Goal: Task Accomplishment & Management: Use online tool/utility

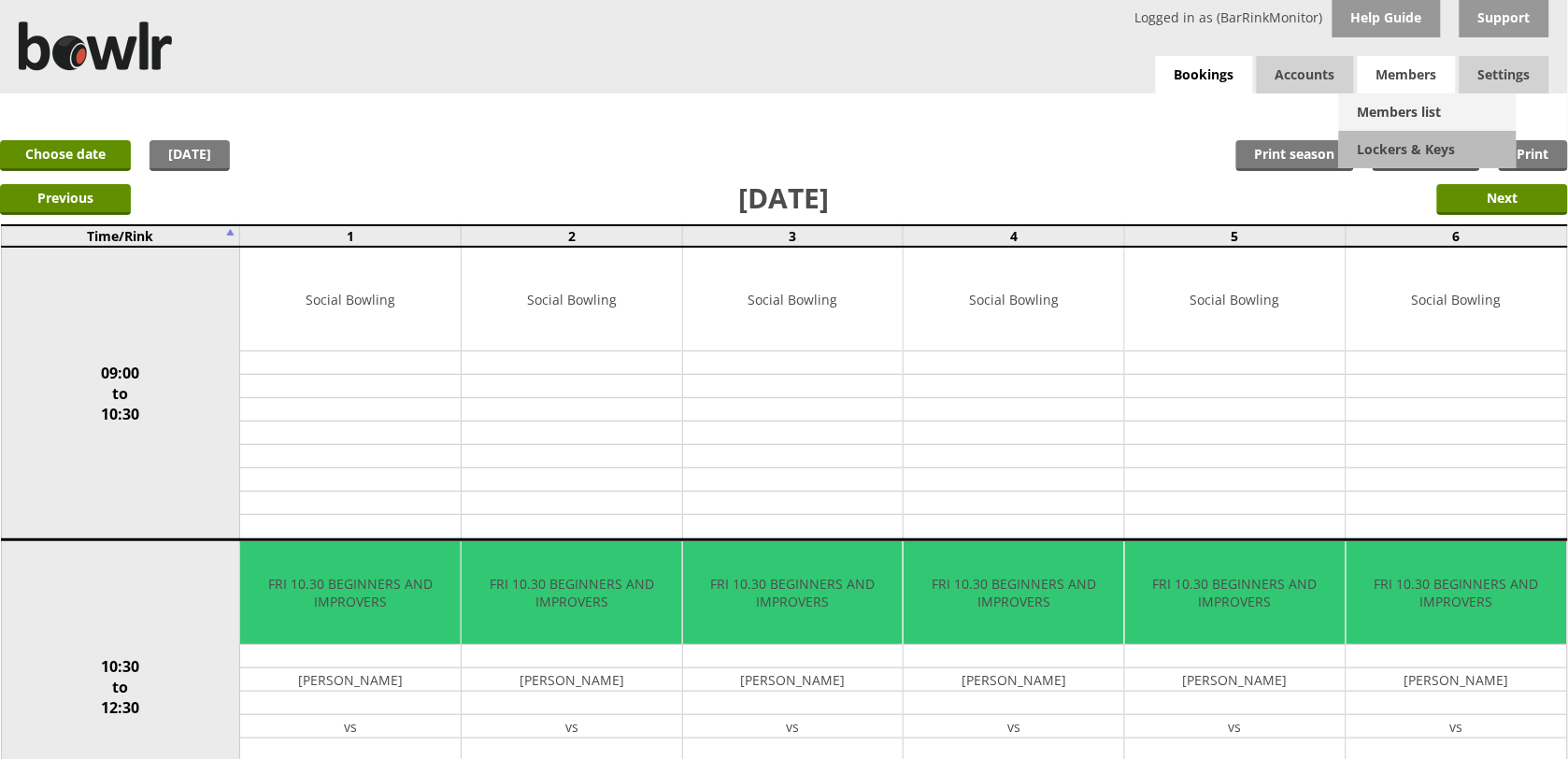
click at [1403, 108] on link "Members list" at bounding box center [1427, 112] width 177 height 37
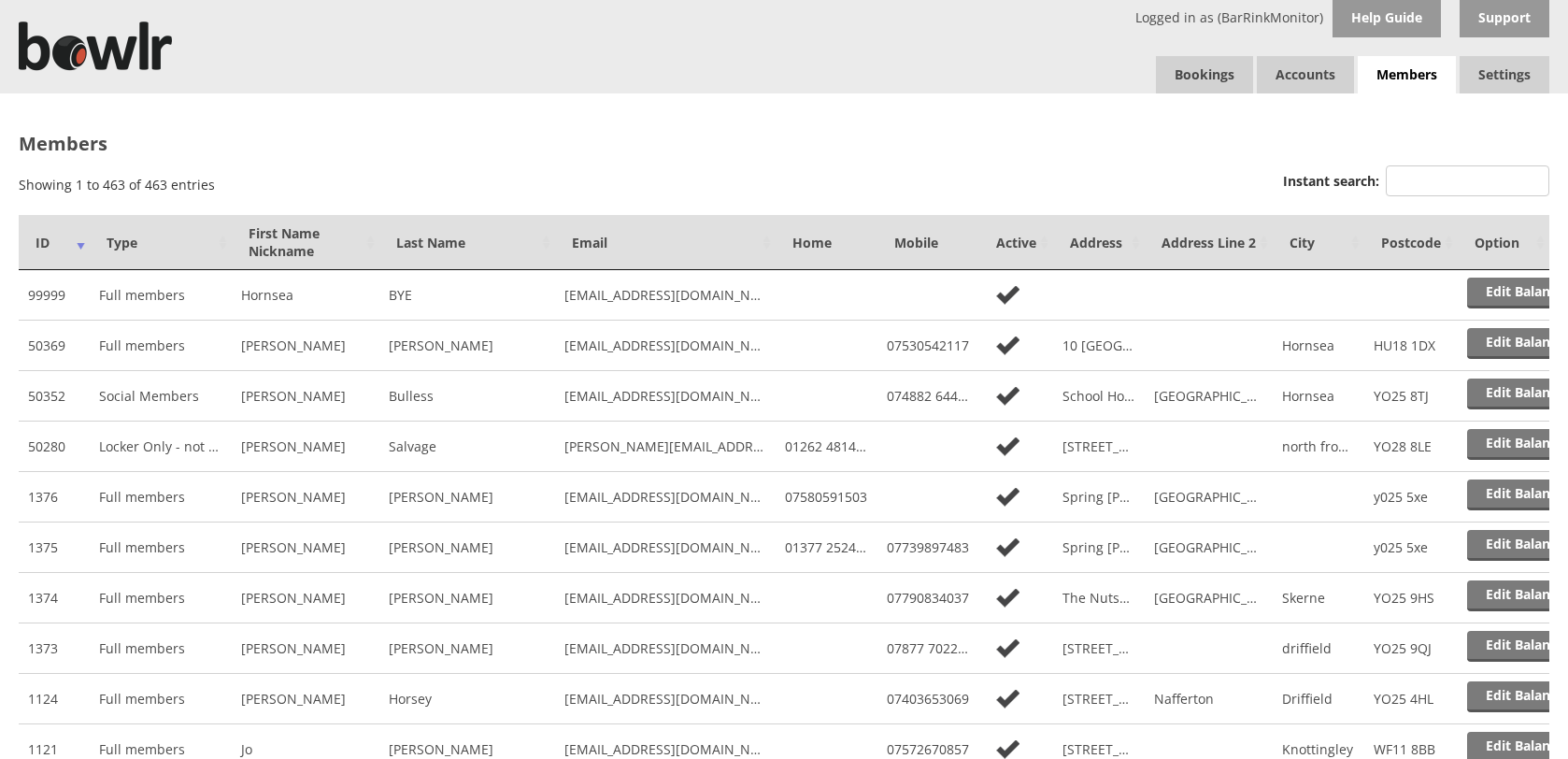
click at [1483, 182] on input "Instant search:" at bounding box center [1466, 181] width 163 height 31
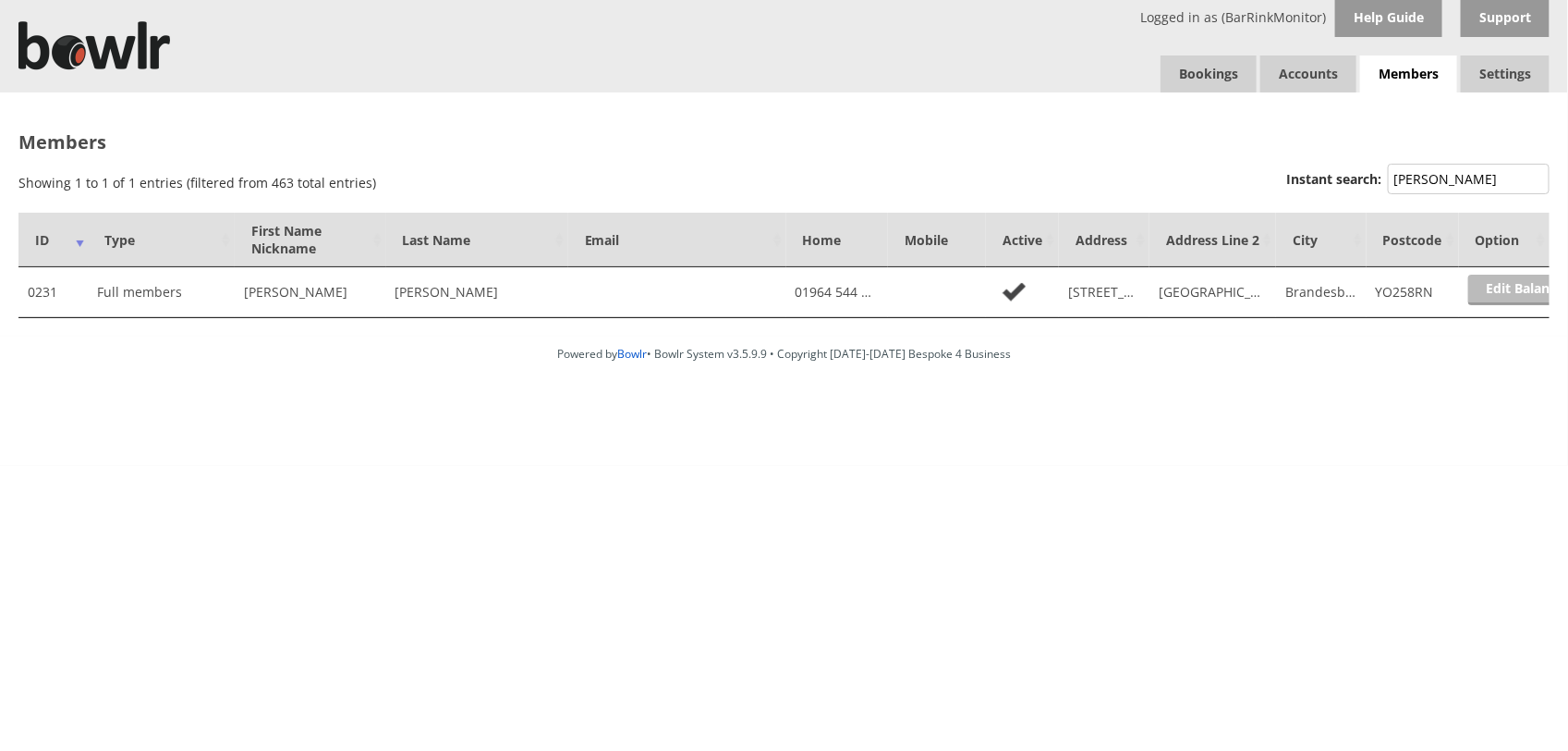
type input "WATTS"
click at [1509, 296] on link "Edit Balance" at bounding box center [1525, 290] width 114 height 31
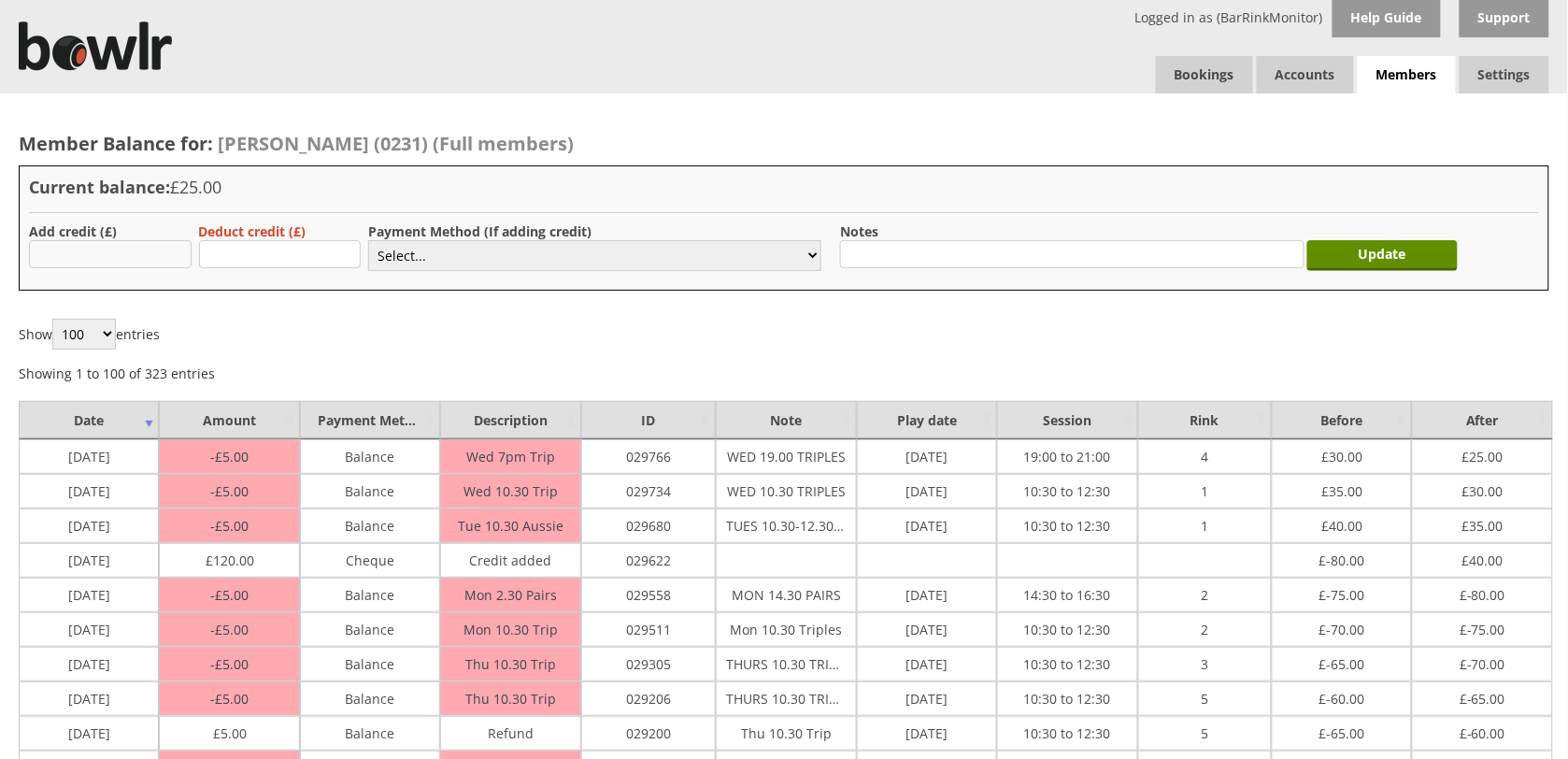
click at [108, 254] on input "text" at bounding box center [111, 253] width 162 height 28
type input "4.00"
click at [495, 258] on select "Select... Cash Card Cheque Bank Transfer Other Member Card Gift Voucher Balance" at bounding box center [594, 255] width 453 height 31
select select "1"
click at [368, 240] on select "Select... Cash Card Cheque Bank Transfer Other Member Card Gift Voucher Balance" at bounding box center [594, 255] width 453 height 31
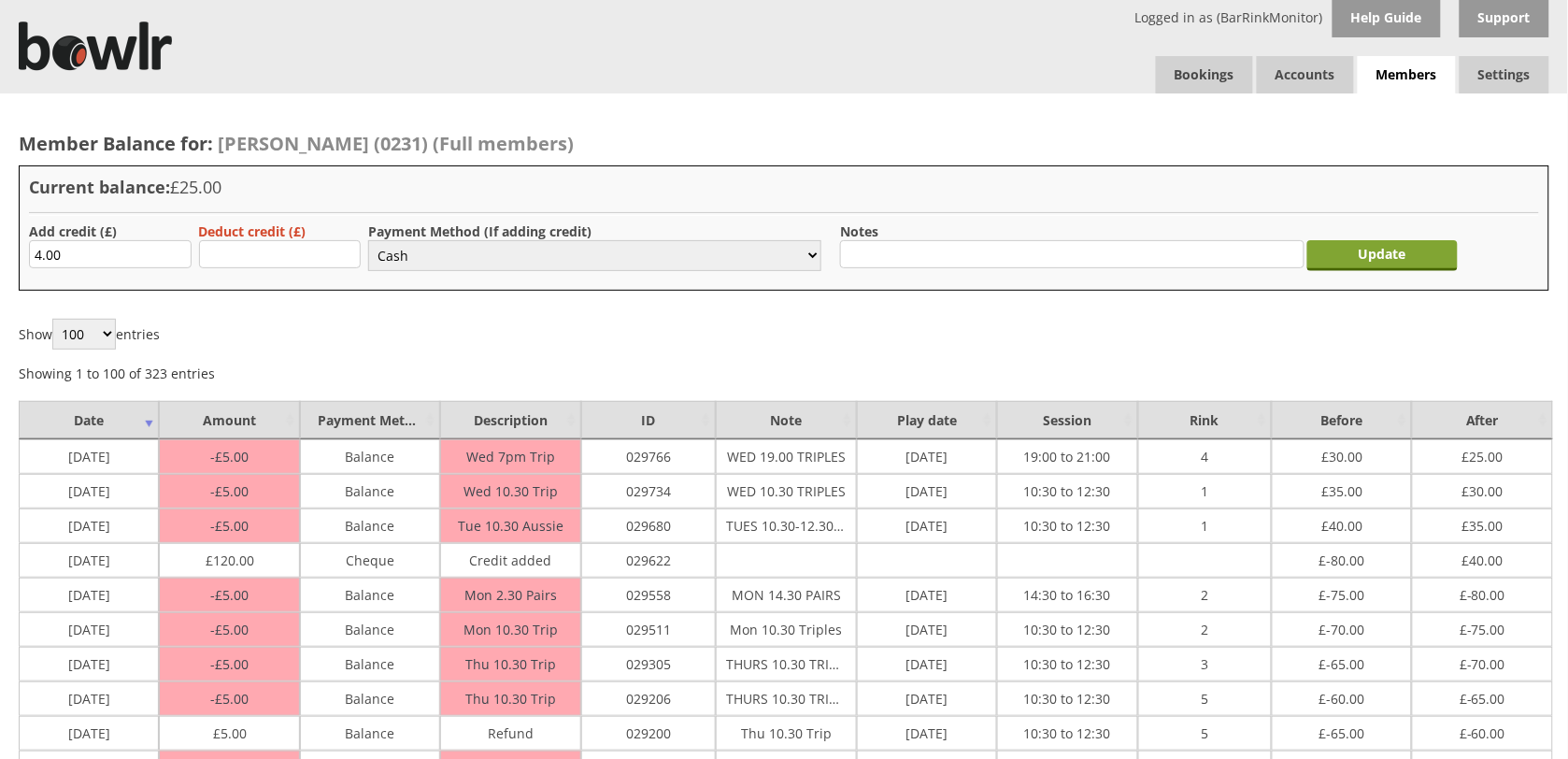
click at [1397, 255] on input "Update" at bounding box center [1382, 255] width 152 height 31
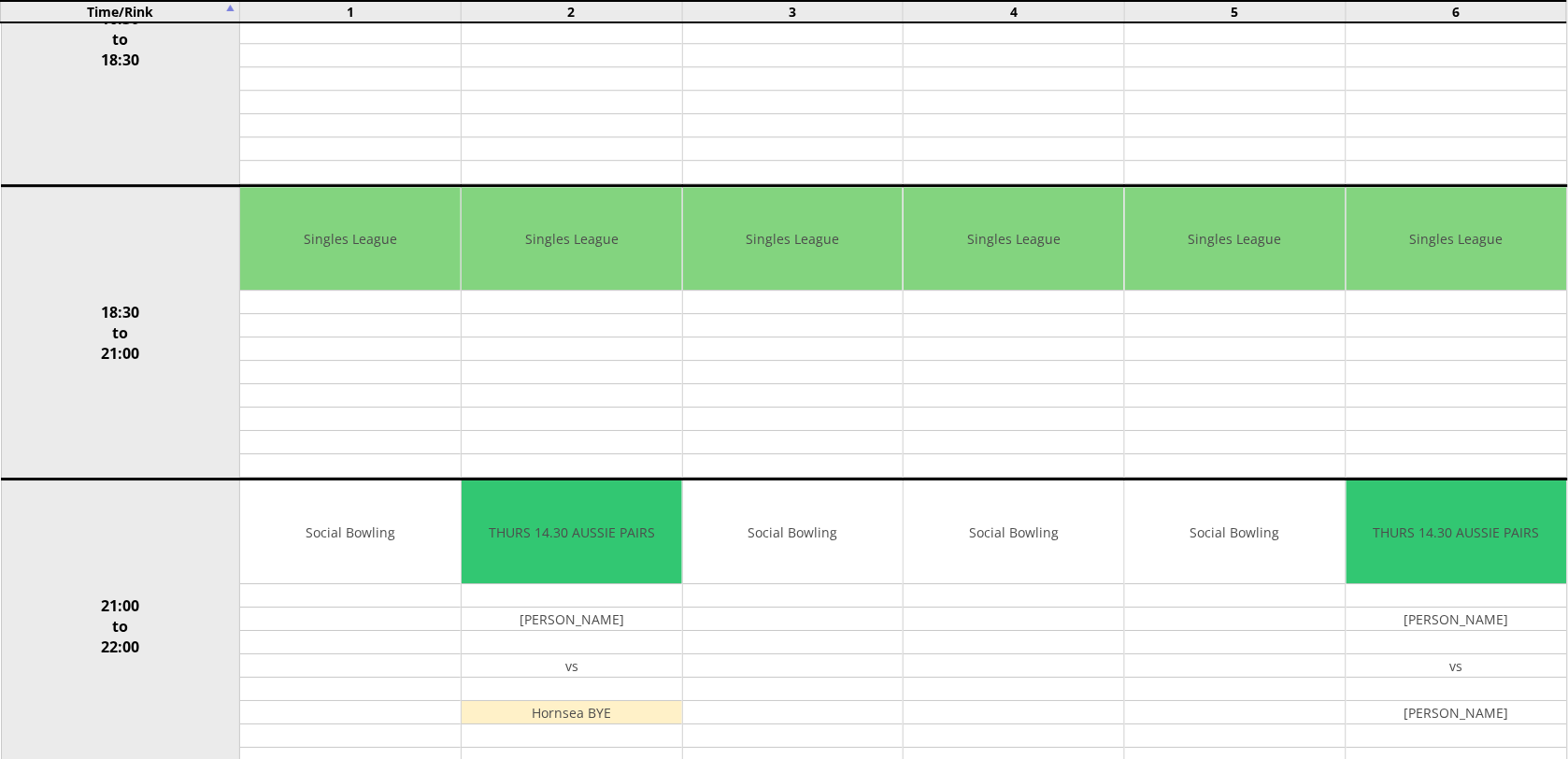
scroll to position [1572, 0]
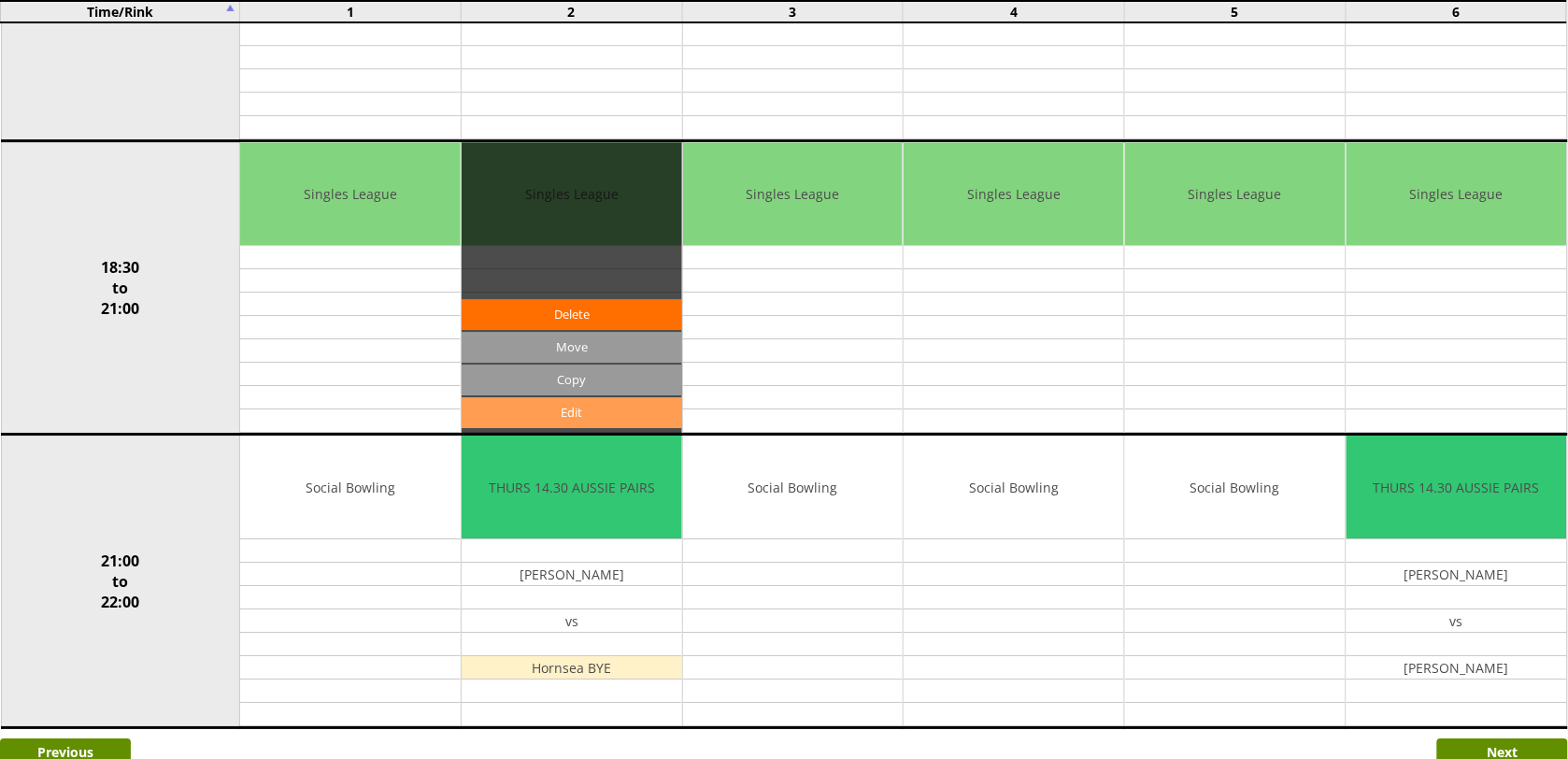
click at [605, 423] on link "Edit" at bounding box center [571, 413] width 220 height 31
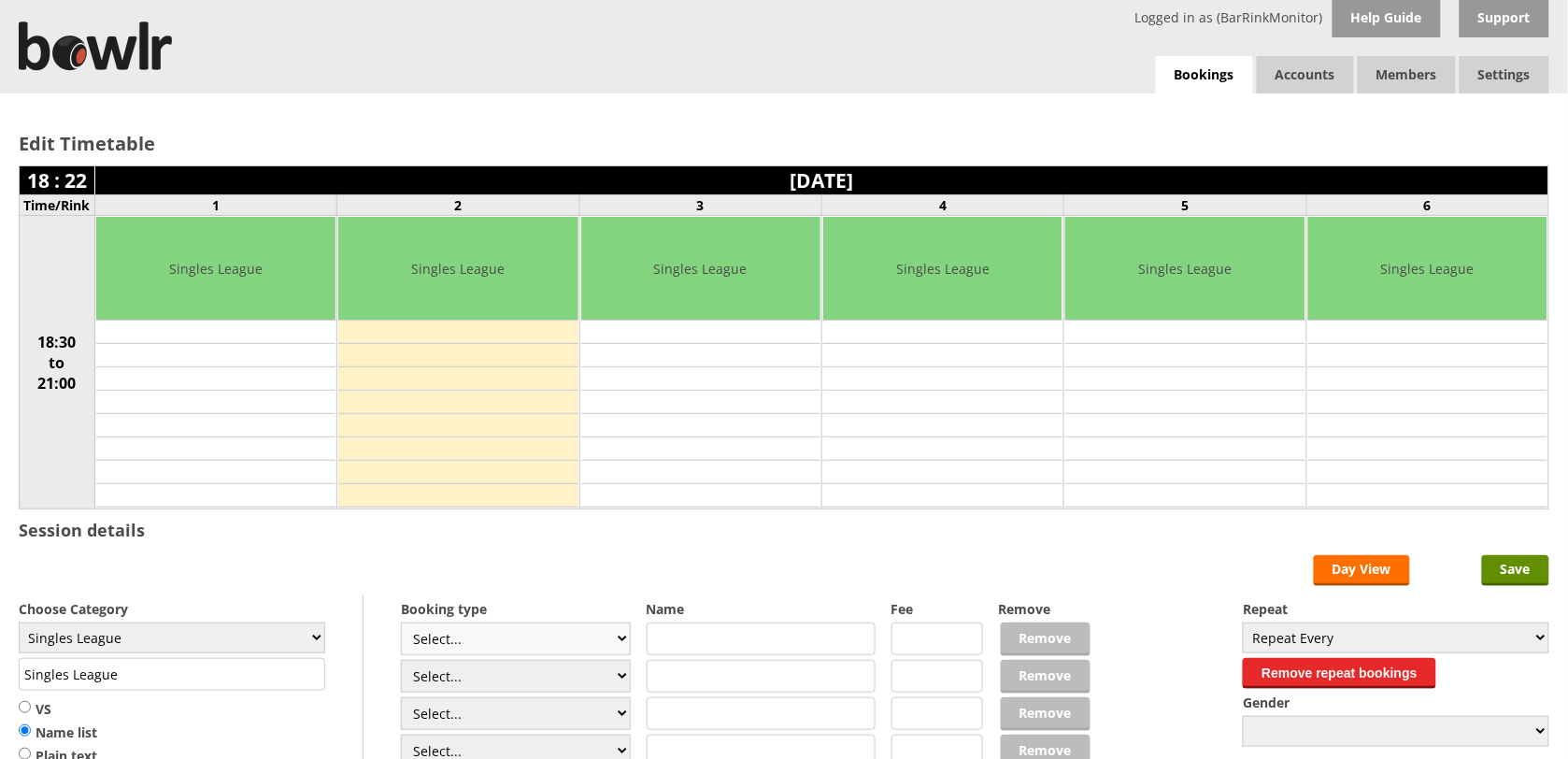
click at [614, 650] on select "Select... Club Competition (Member) Club Competition (Visitor) National (Member…" at bounding box center [515, 638] width 230 height 32
select select "1_48"
click at [401, 625] on select "Select... Club Competition (Member) Club Competition (Visitor) National (Member…" at bounding box center [515, 638] width 230 height 32
type input "4.0000"
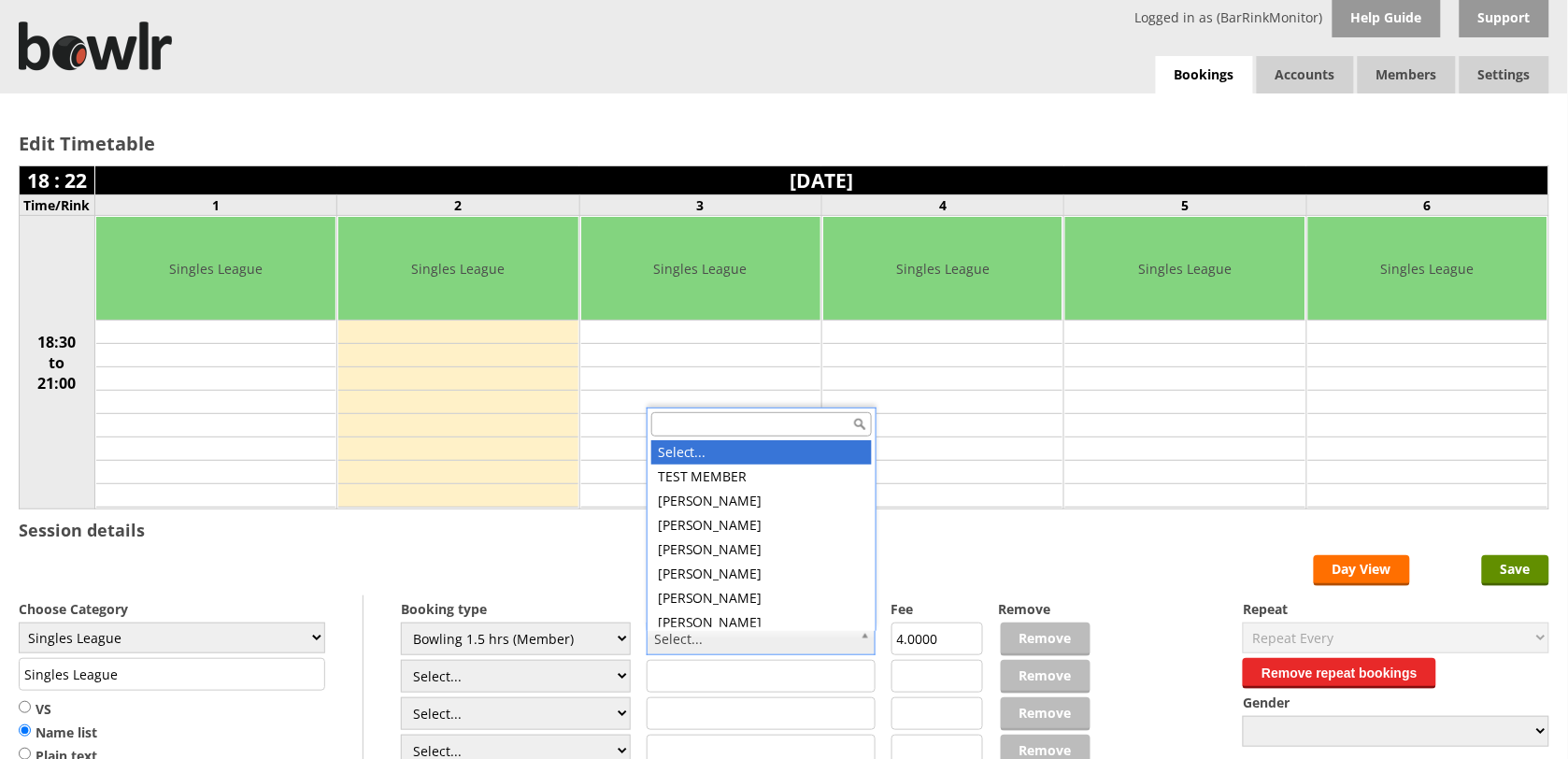
click at [767, 416] on input "text" at bounding box center [761, 424] width 220 height 24
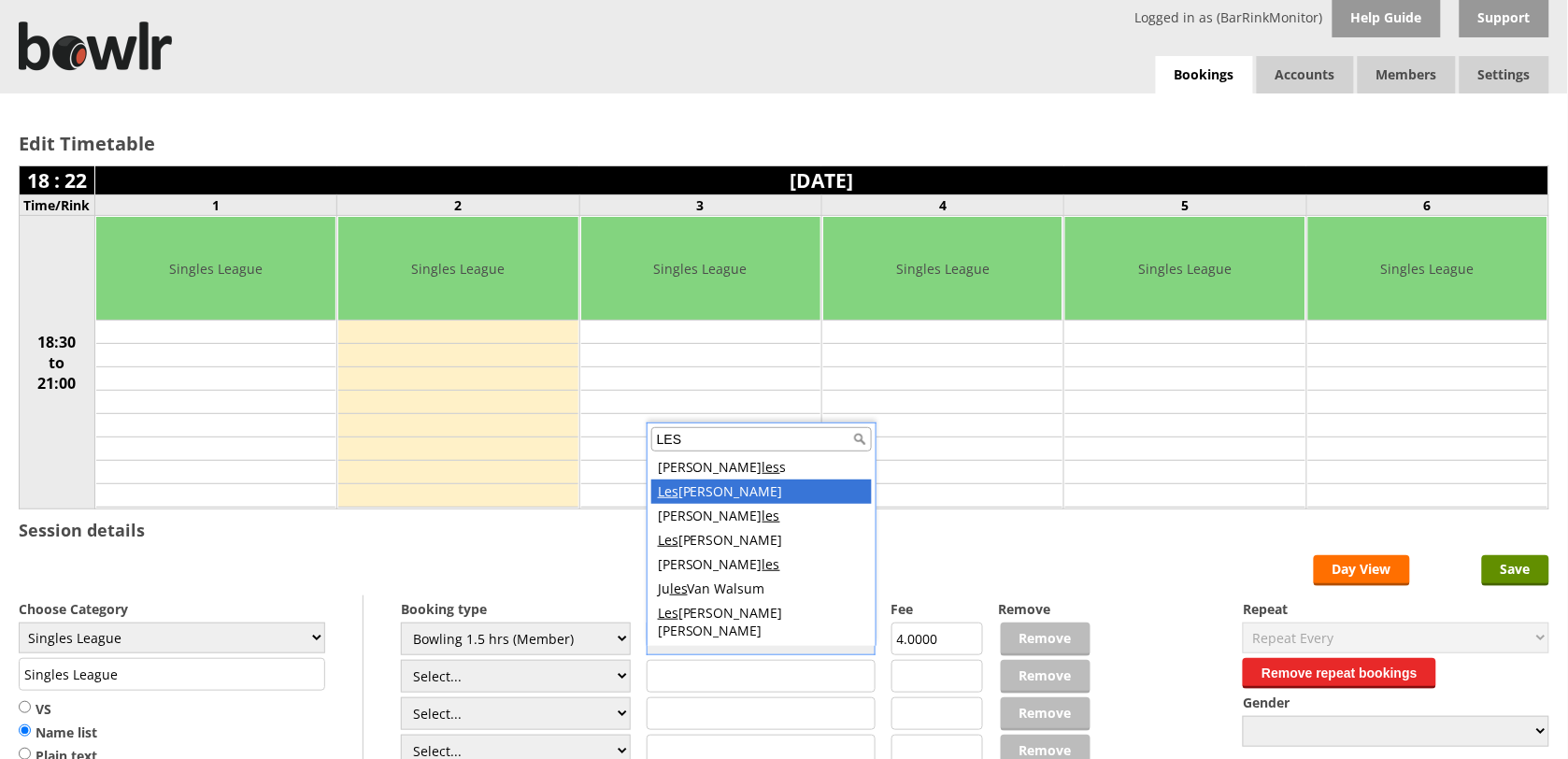
type input "LES"
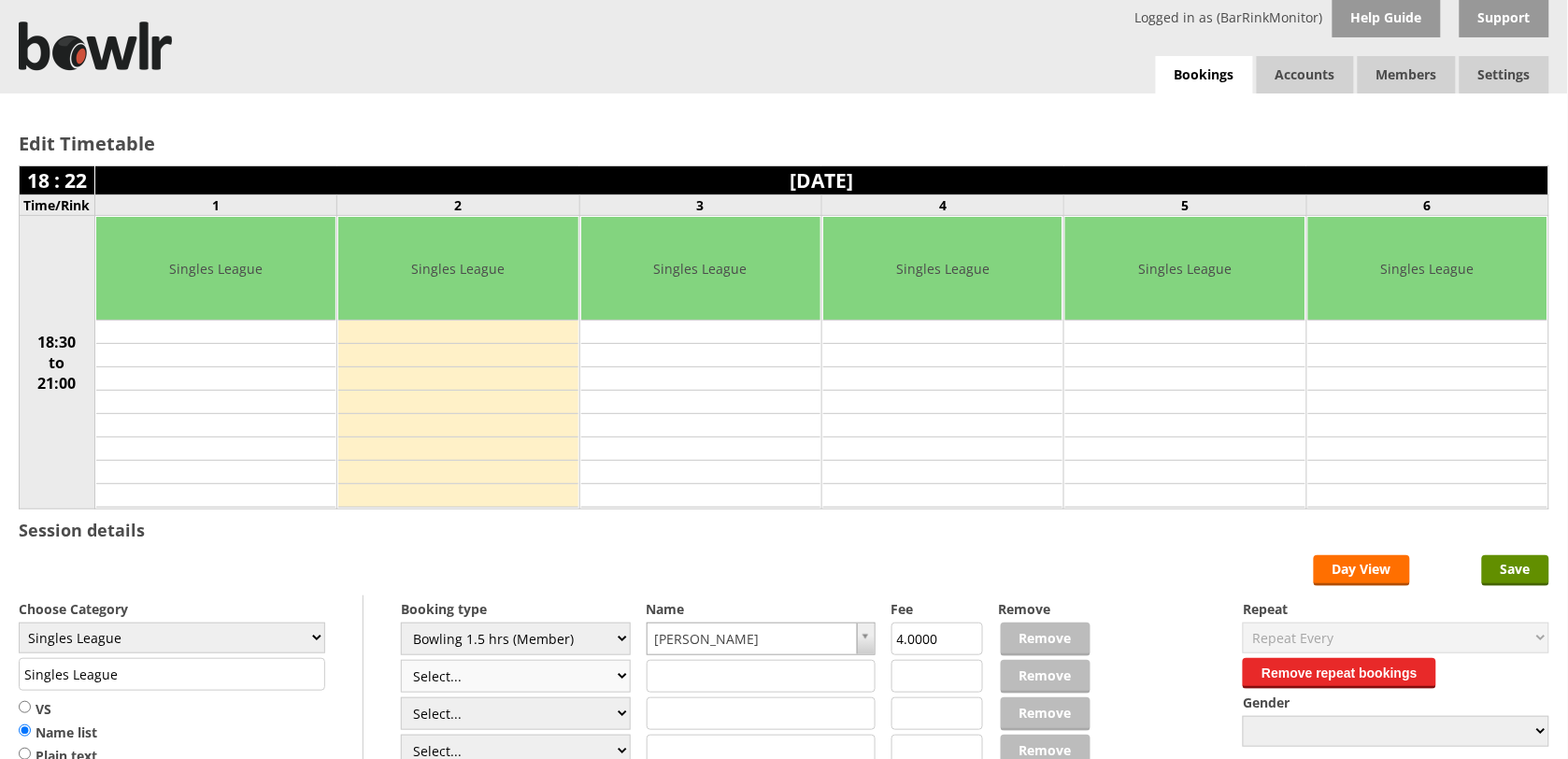
click at [599, 679] on select "Select... Club Competition (Member) Club Competition (Visitor) National (Member…" at bounding box center [515, 675] width 230 height 32
select select "1_48"
click at [401, 662] on select "Select... Club Competition (Member) Club Competition (Visitor) National (Member…" at bounding box center [515, 675] width 230 height 32
type input "4.0000"
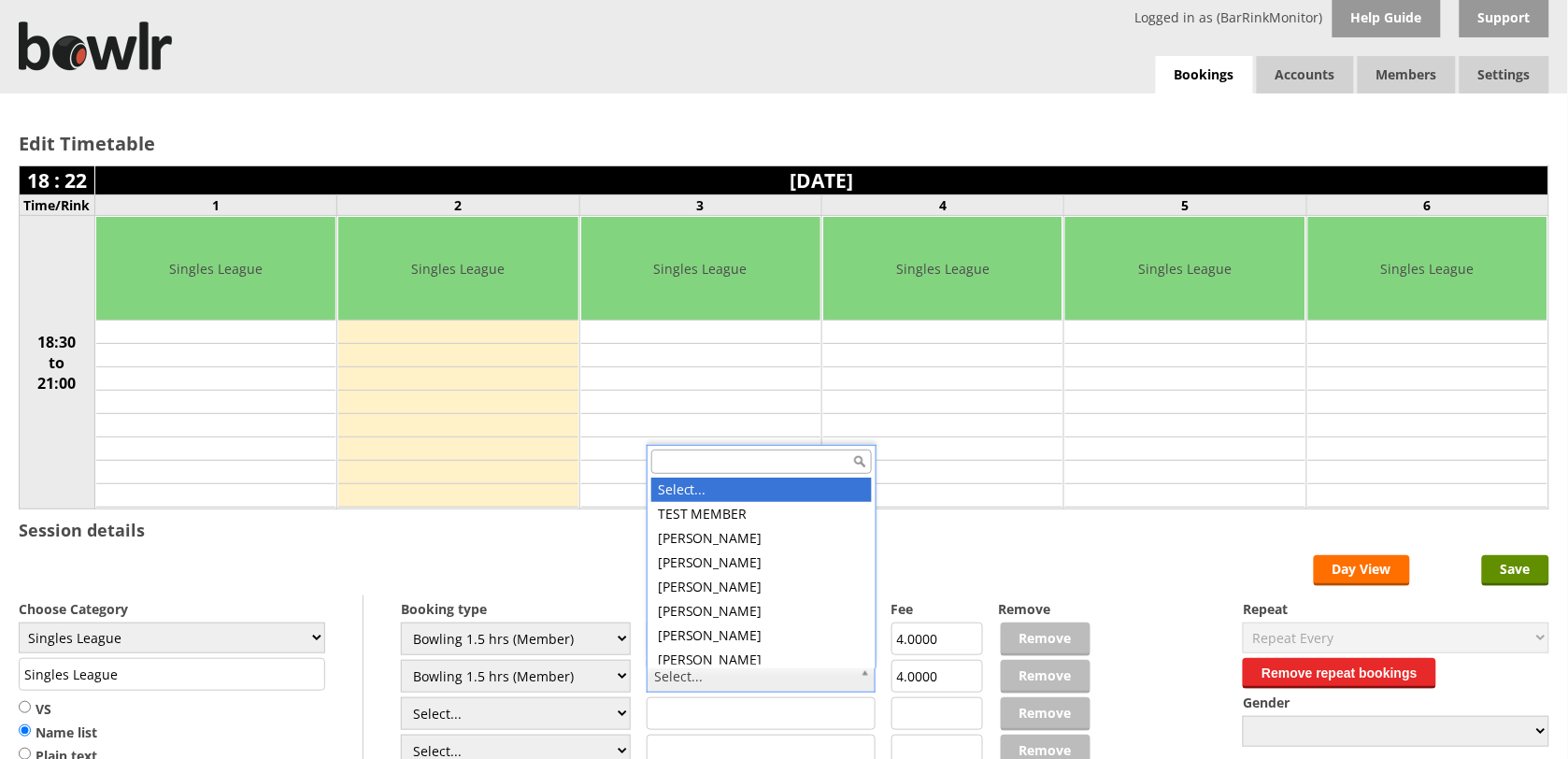
click at [654, 459] on input "text" at bounding box center [761, 461] width 220 height 24
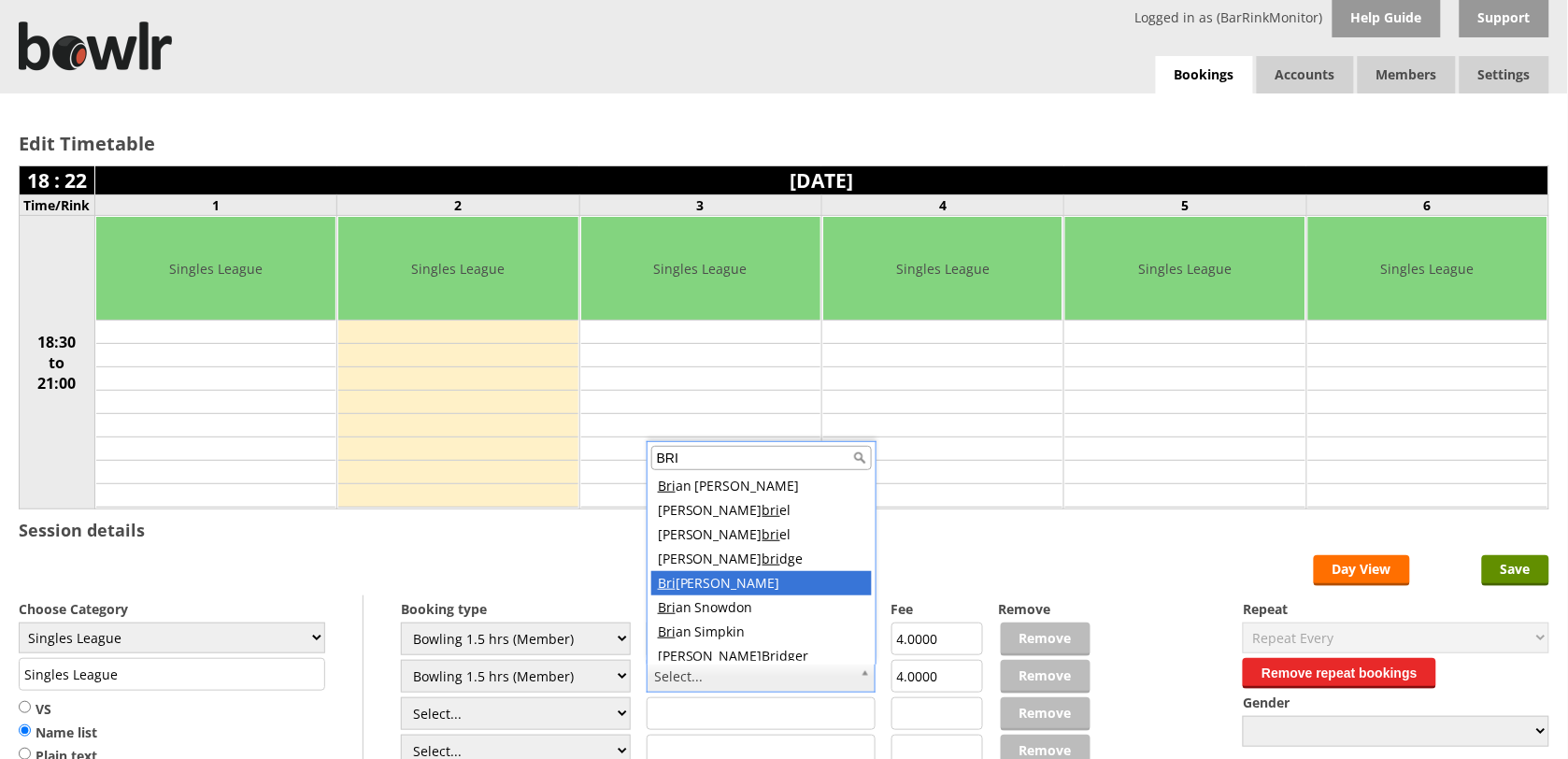
type input "BRI"
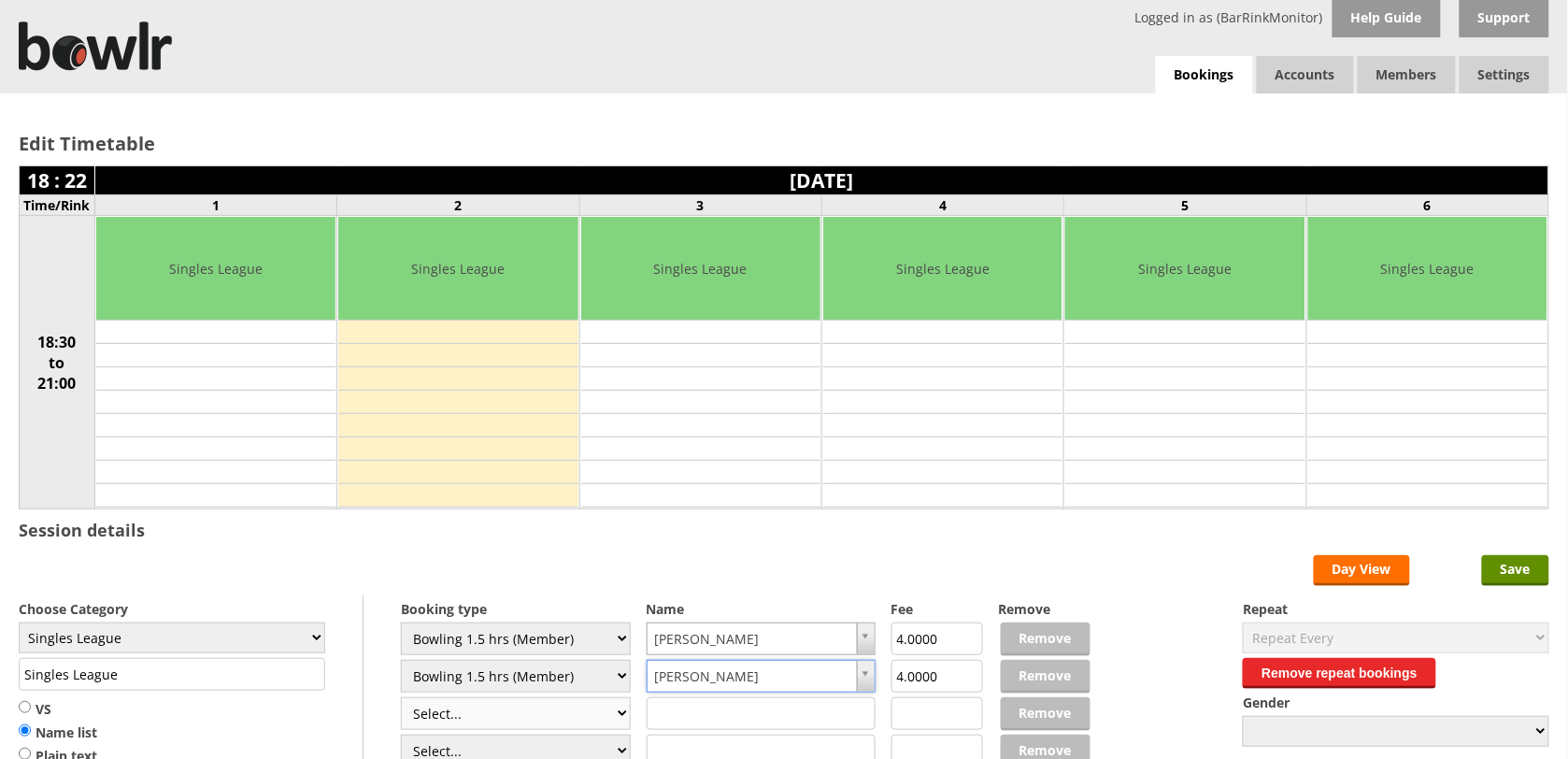
click at [623, 721] on select "Select... Club Competition (Member) Club Competition (Visitor) National (Member…" at bounding box center [515, 712] width 230 height 32
select select "1_48"
click at [401, 699] on select "Select... Club Competition (Member) Club Competition (Visitor) National (Member…" at bounding box center [515, 712] width 230 height 32
type input "4.0000"
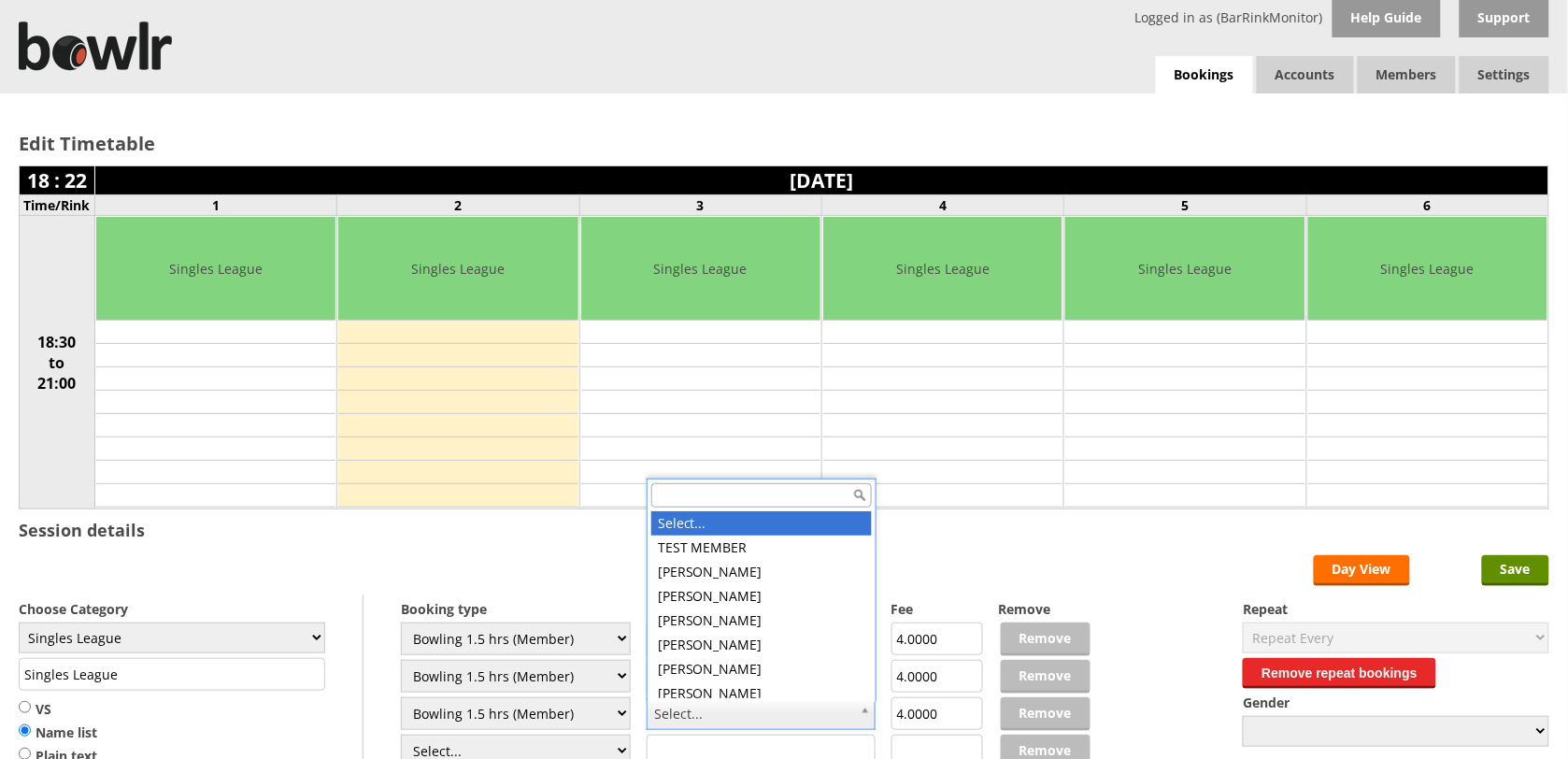
click at [726, 497] on input "text" at bounding box center [761, 495] width 220 height 24
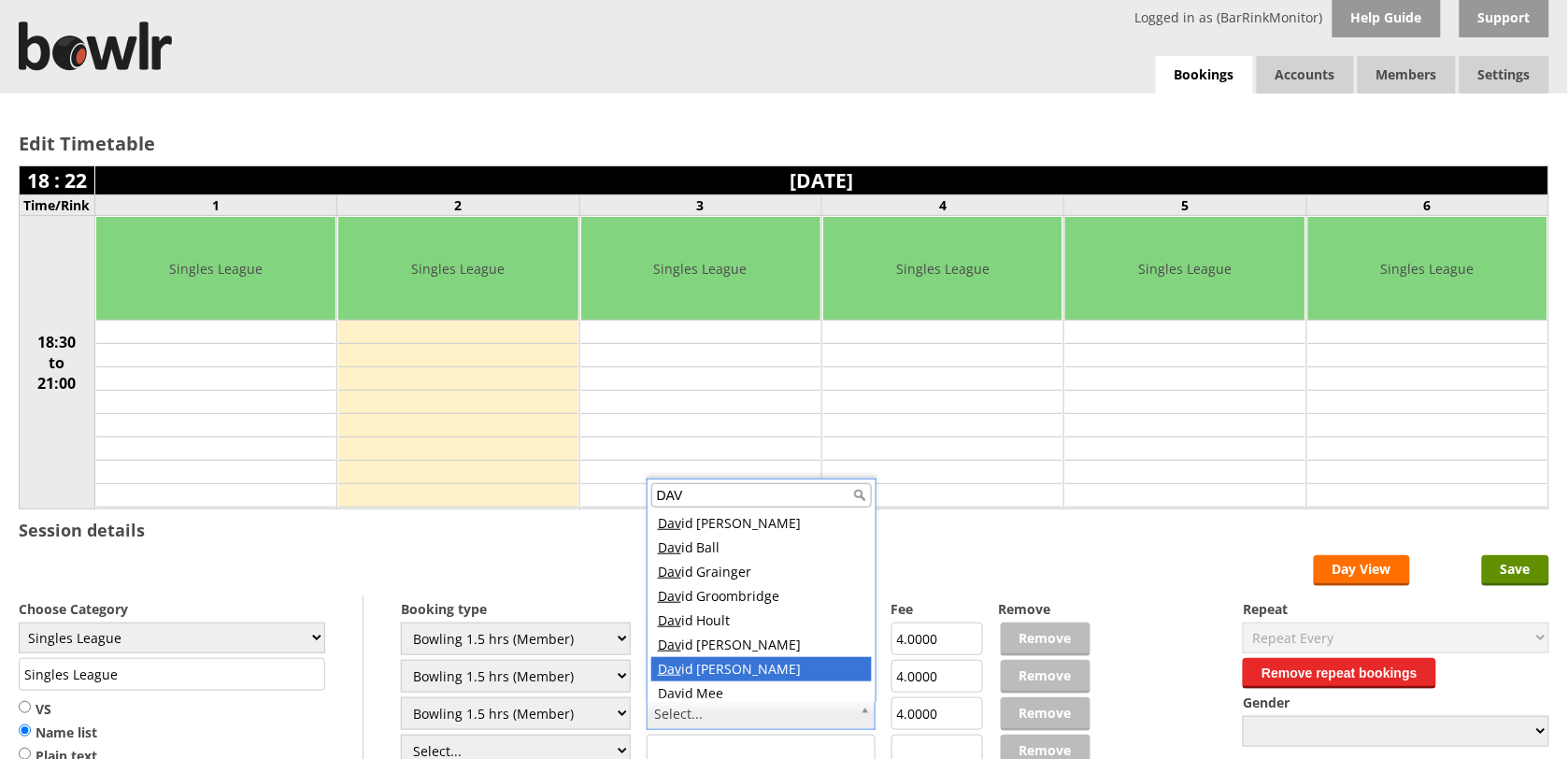
type input "DAV"
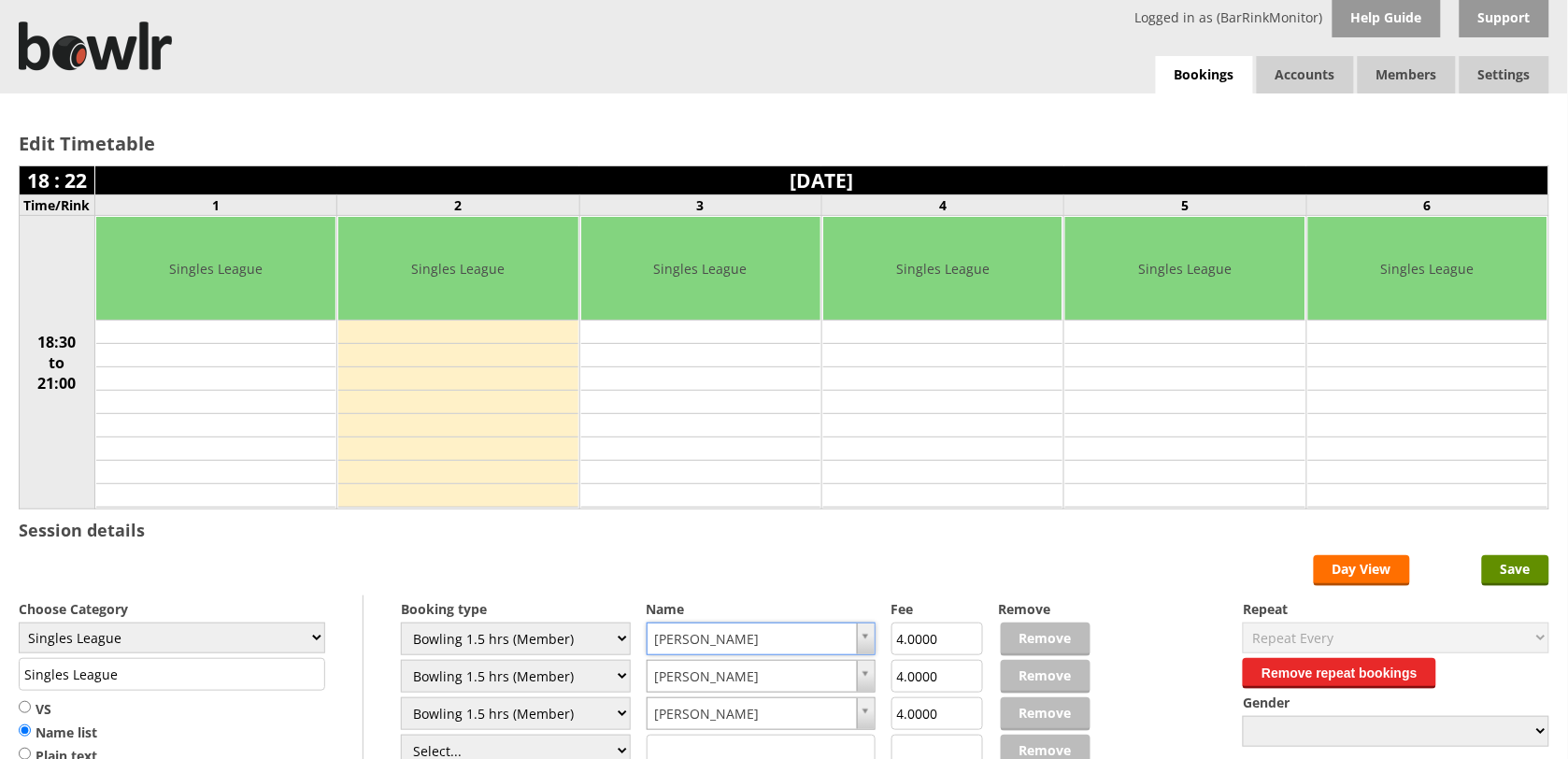
drag, startPoint x: 678, startPoint y: 632, endPoint x: 739, endPoint y: 685, distance: 80.8
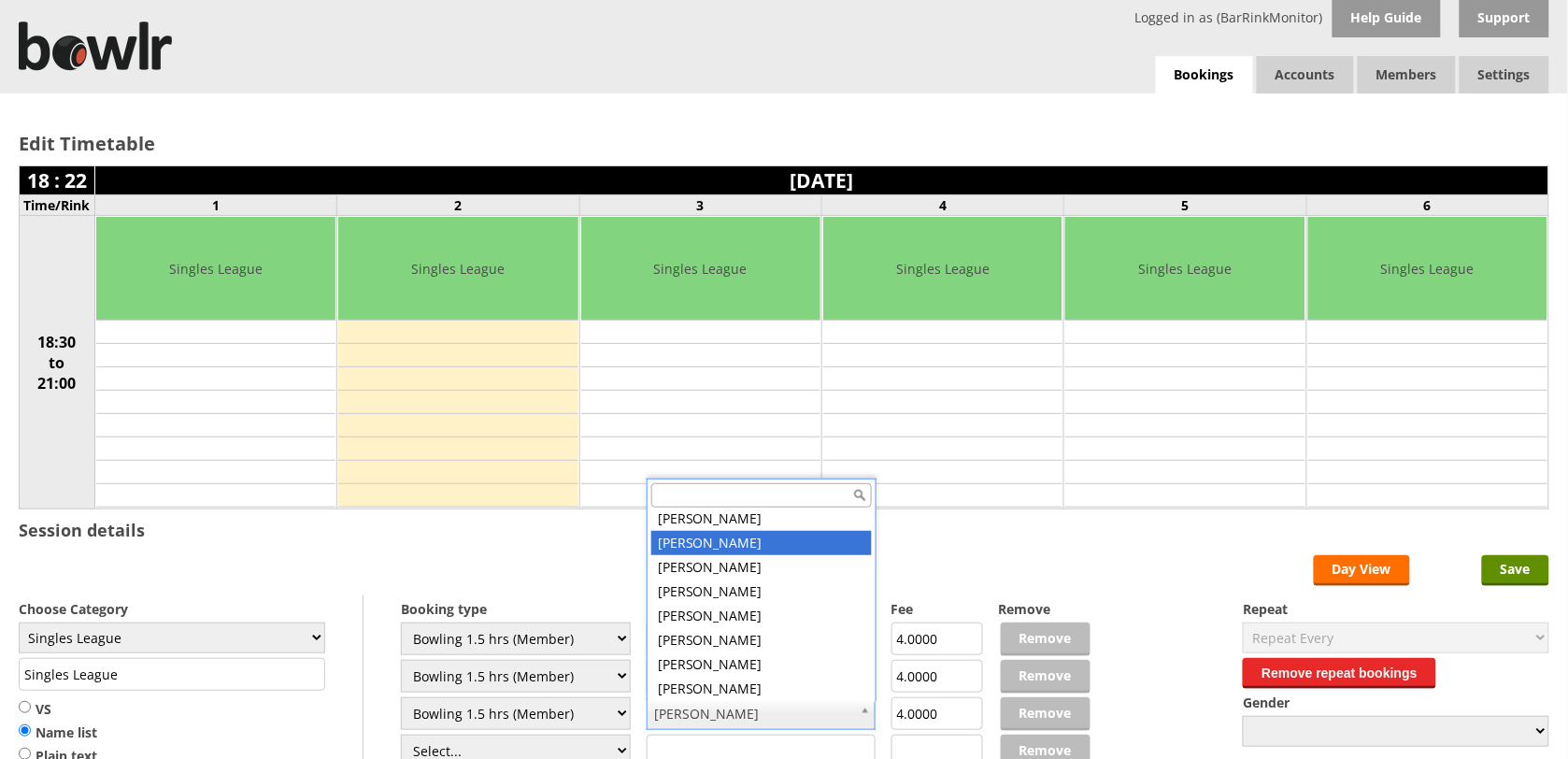
scroll to position [2257, 0]
click at [730, 488] on input "text" at bounding box center [761, 495] width 220 height 24
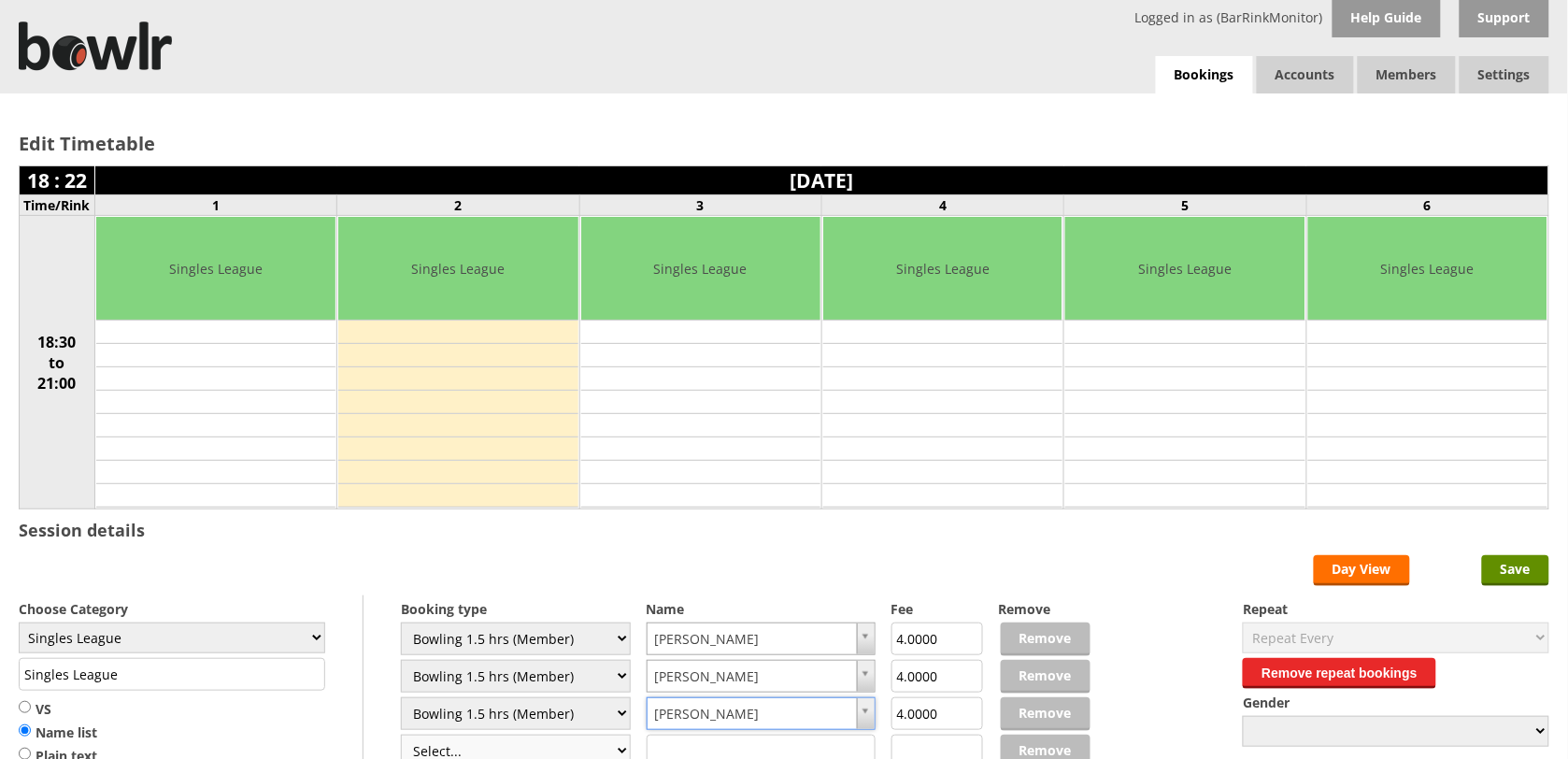
scroll to position [11, 0]
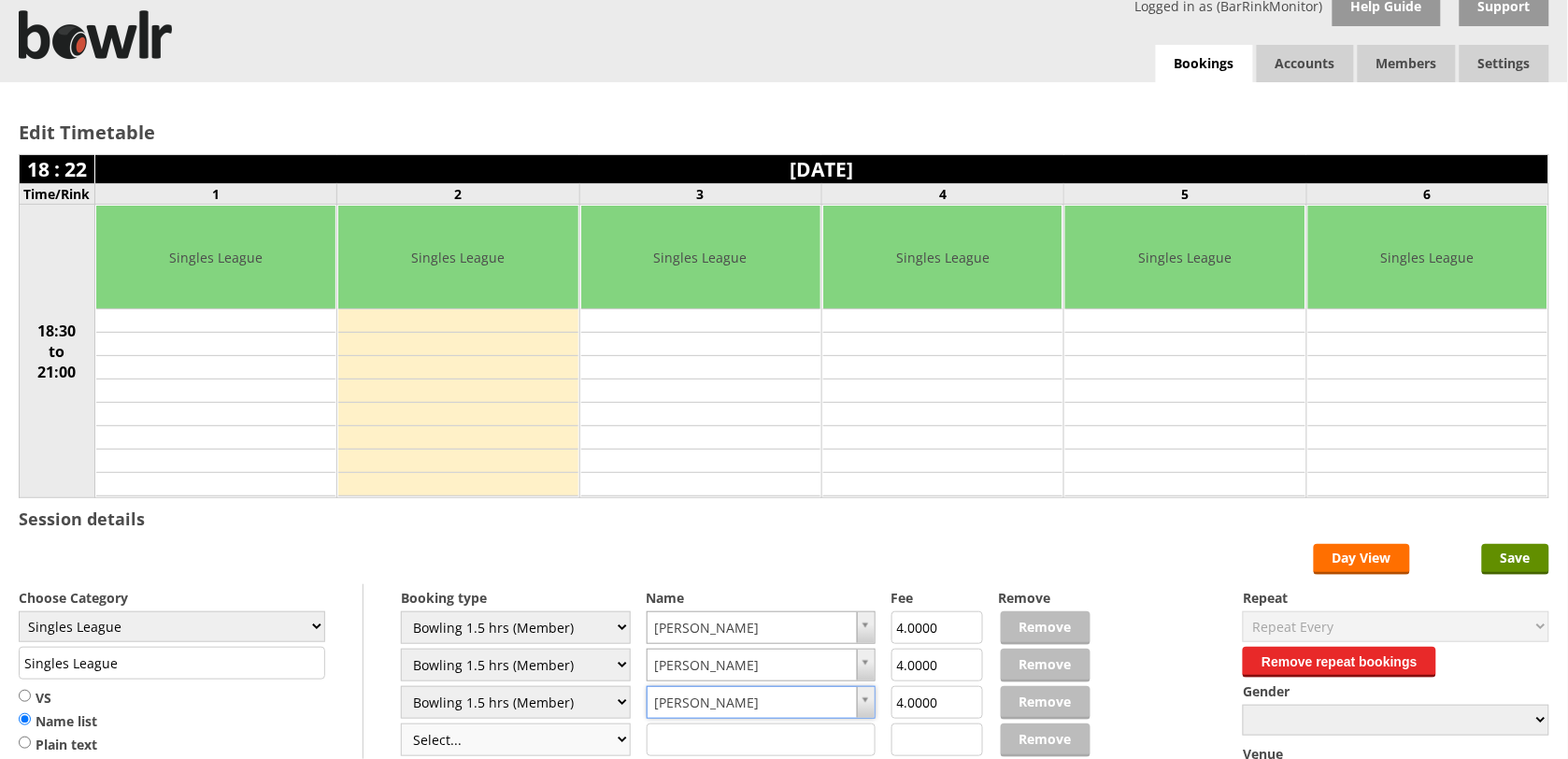
click at [612, 753] on select "Select... Club Competition (Member) Club Competition (Visitor) National (Member…" at bounding box center [515, 738] width 230 height 32
select select "1_48"
click at [401, 726] on select "Select... Club Competition (Member) Club Competition (Visitor) National (Member…" at bounding box center [515, 738] width 230 height 32
type input "4.0000"
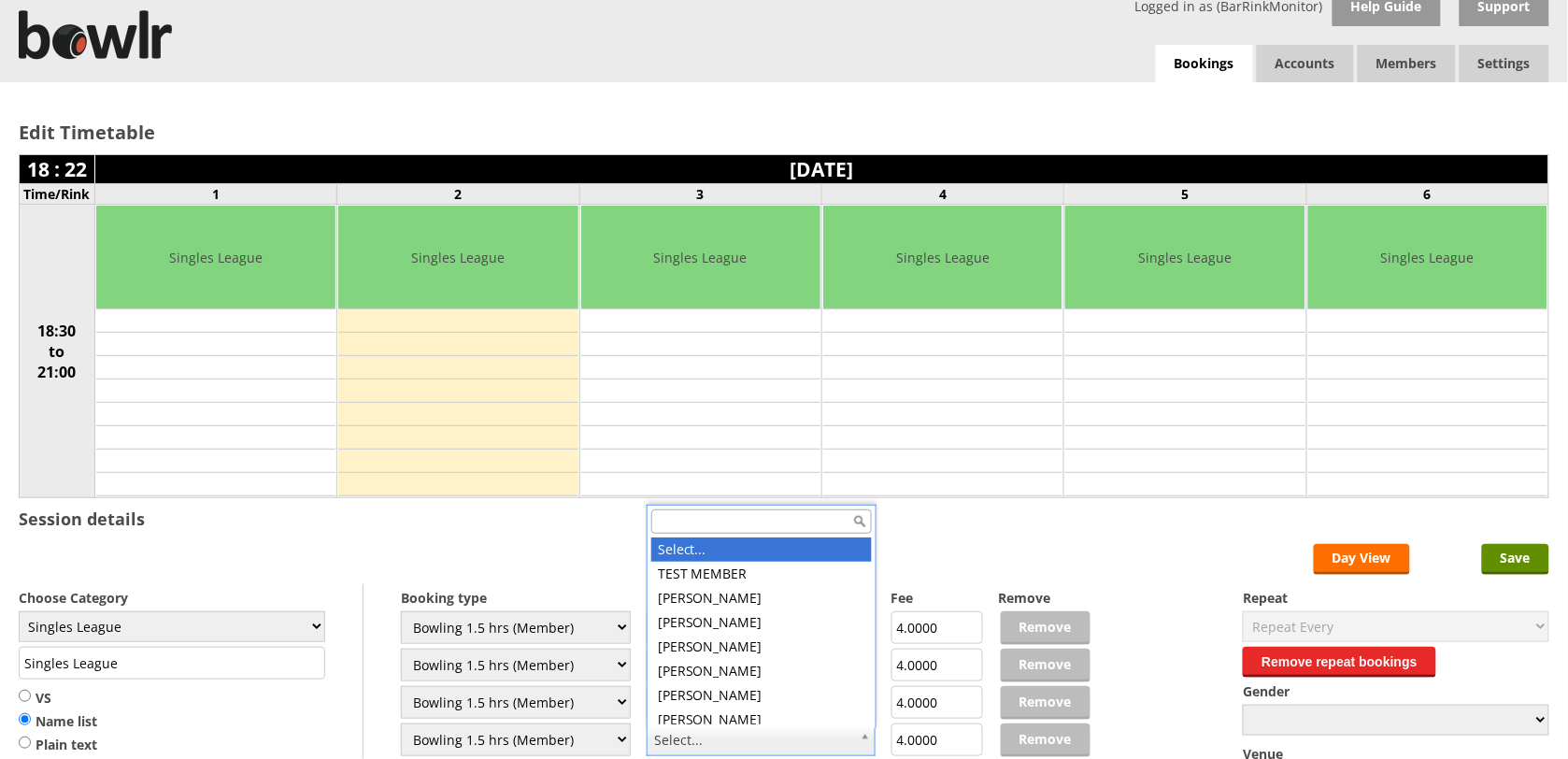
click at [790, 519] on input "text" at bounding box center [761, 521] width 220 height 24
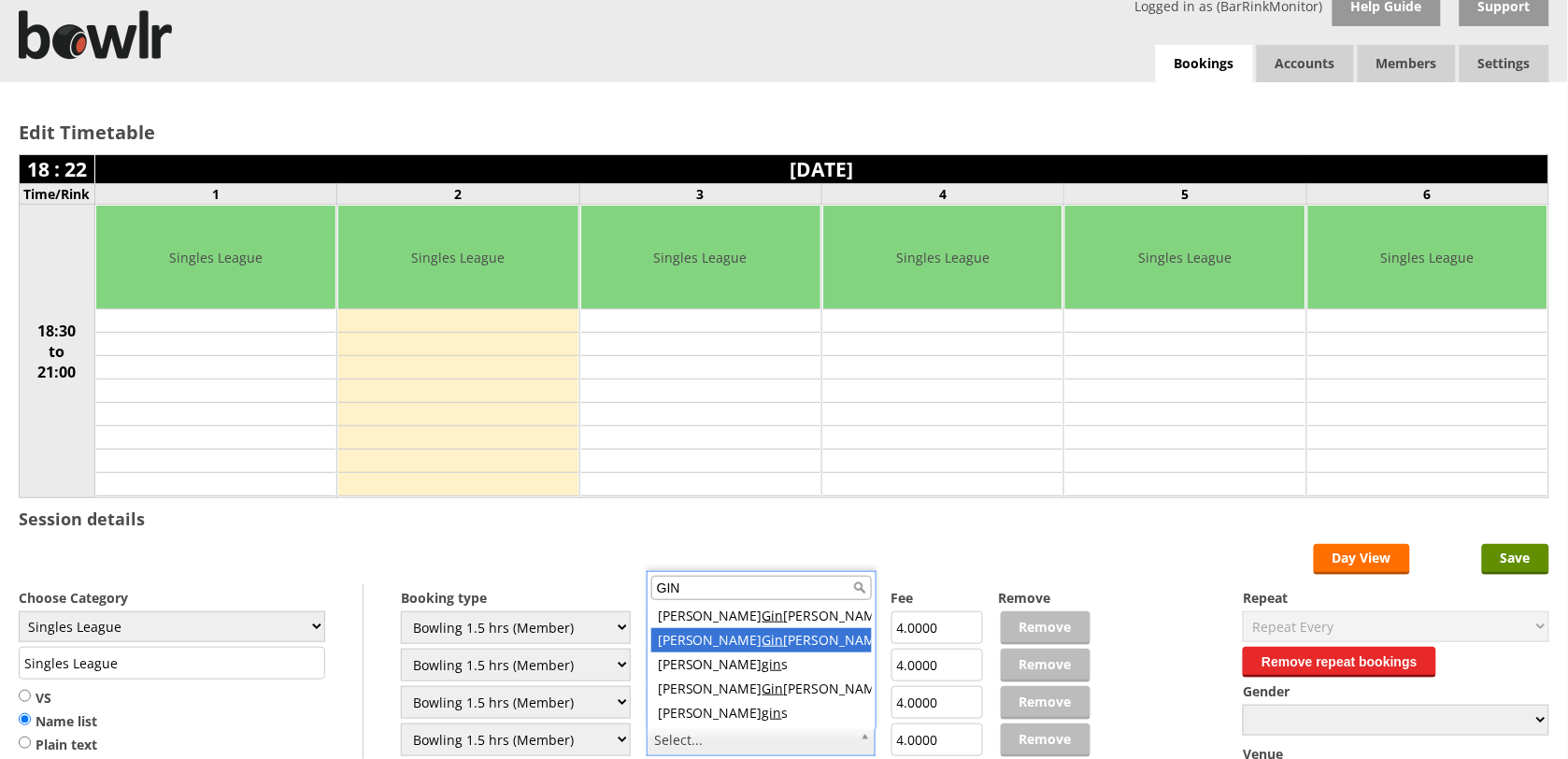
type input "GIN"
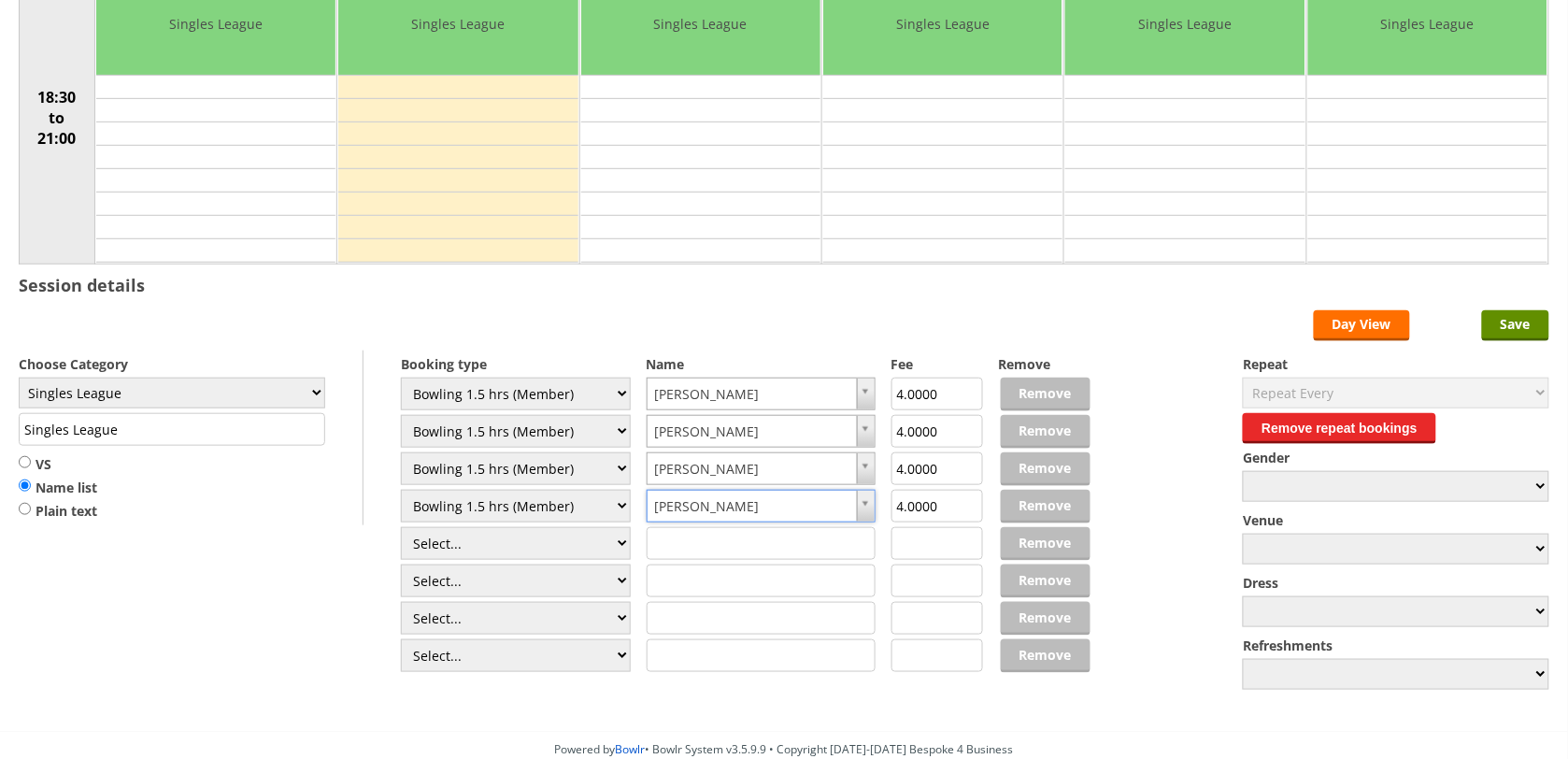
scroll to position [291, 0]
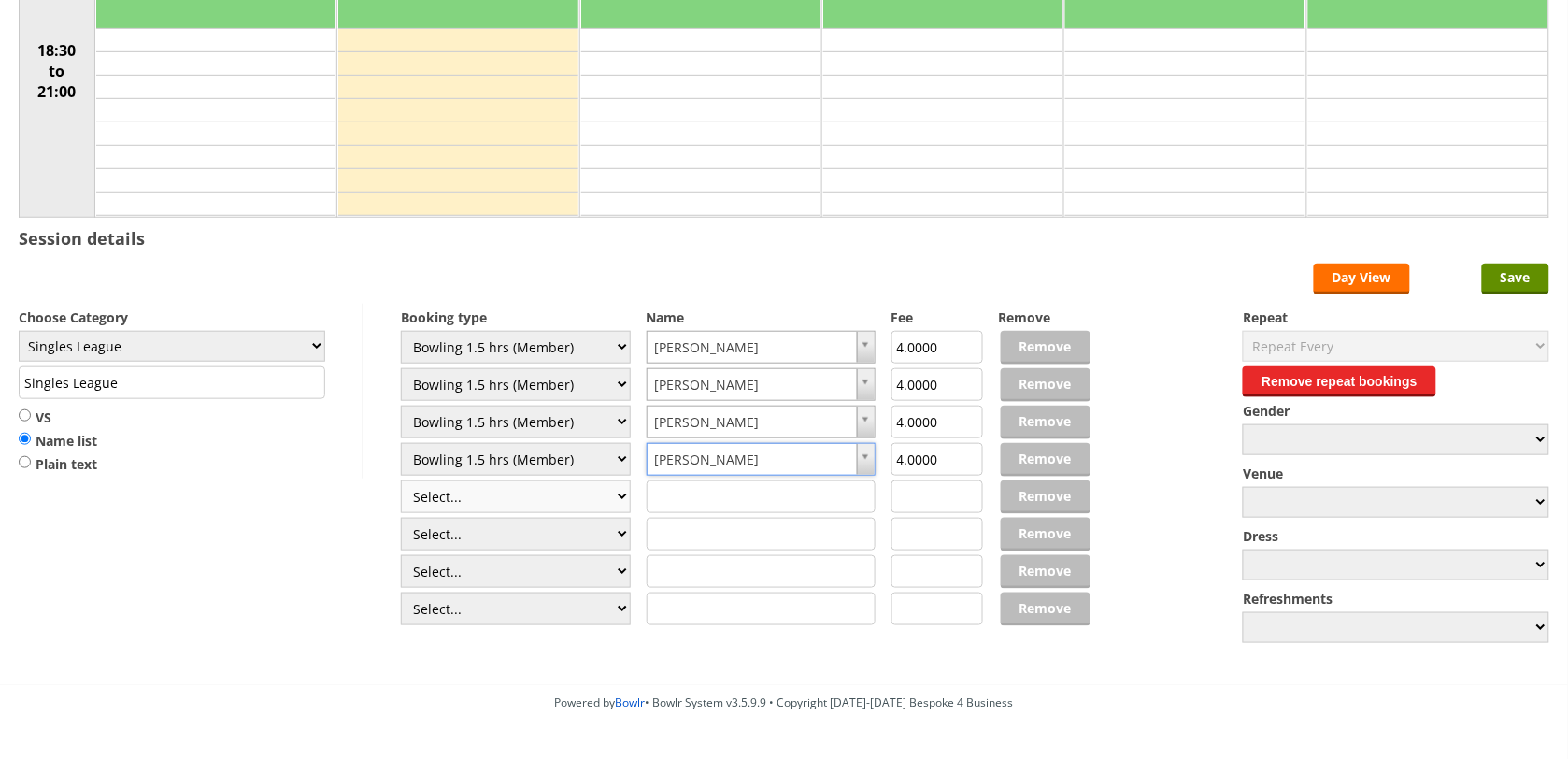
click at [614, 500] on select "Select... Club Competition (Member) Club Competition (Visitor) National (Member…" at bounding box center [515, 496] width 230 height 32
select select "1_48"
click at [401, 483] on select "Select... Club Competition (Member) Club Competition (Visitor) National (Member…" at bounding box center [515, 496] width 230 height 32
type input "4.0000"
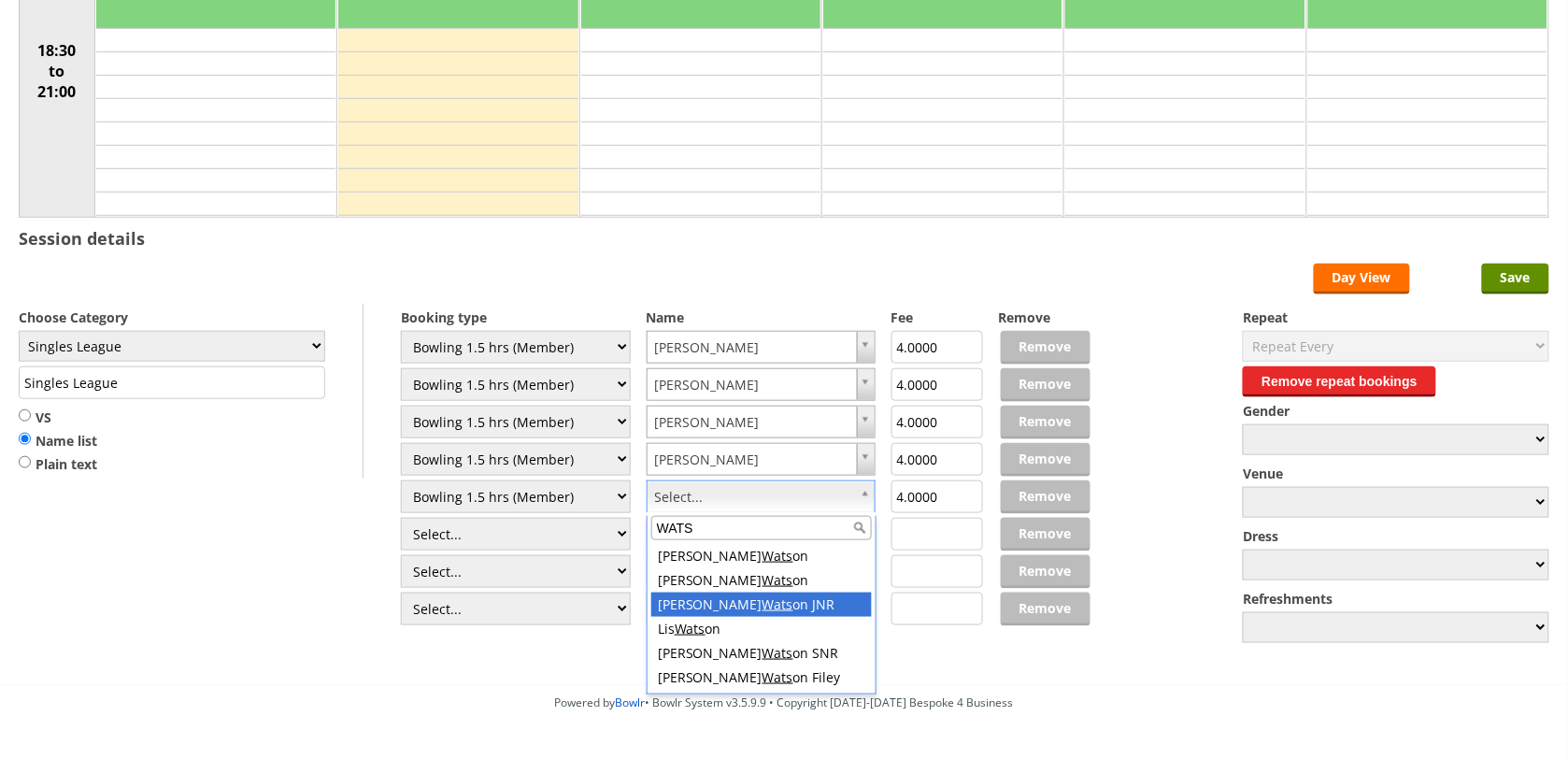
type input "WATS"
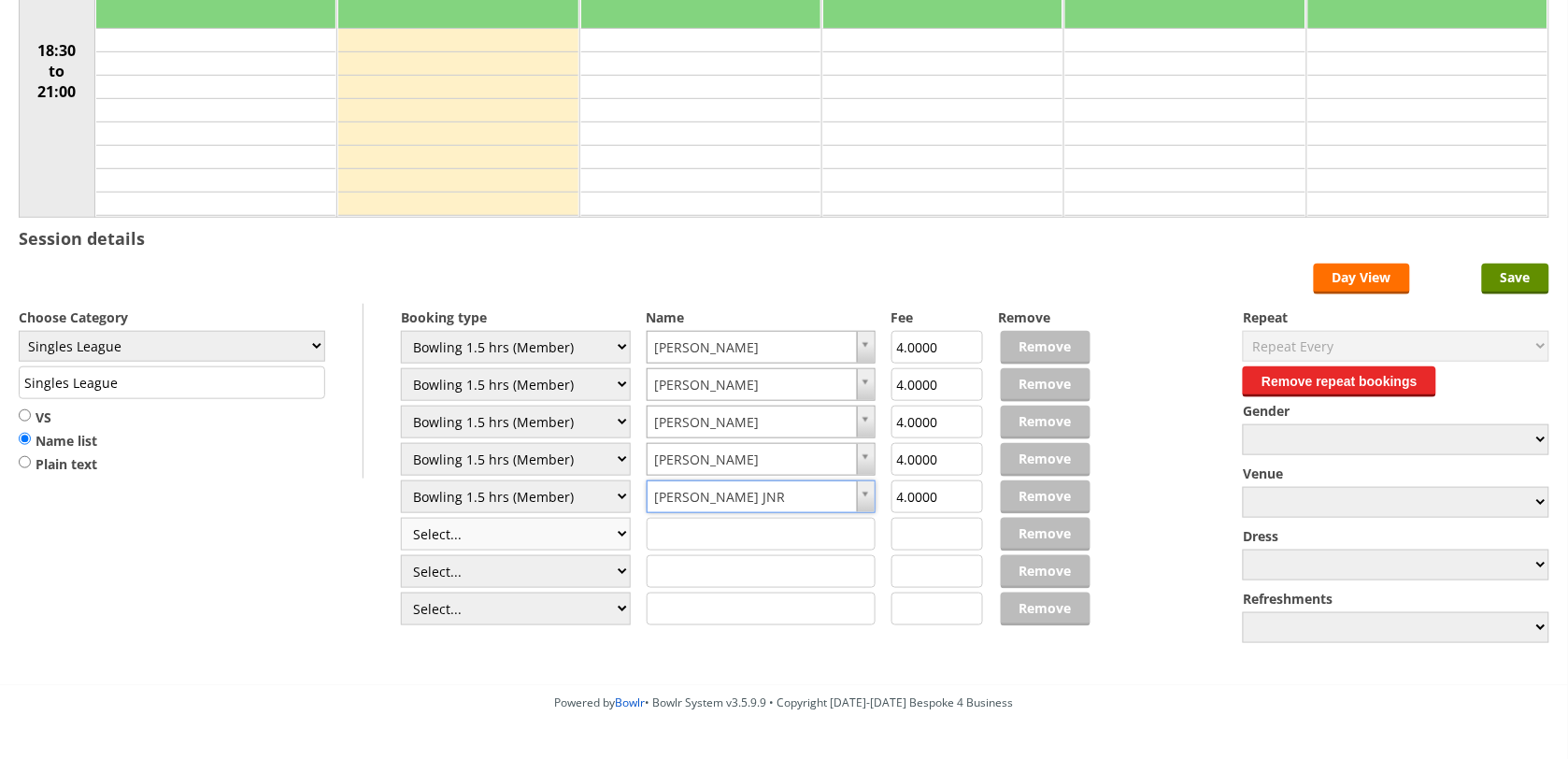
click at [617, 533] on select "Select... Club Competition (Member) Club Competition (Visitor) National (Member…" at bounding box center [515, 533] width 230 height 32
select select "1_48"
click at [401, 520] on select "Select... Club Competition (Member) Club Competition (Visitor) National (Member…" at bounding box center [515, 533] width 230 height 32
type input "4.0000"
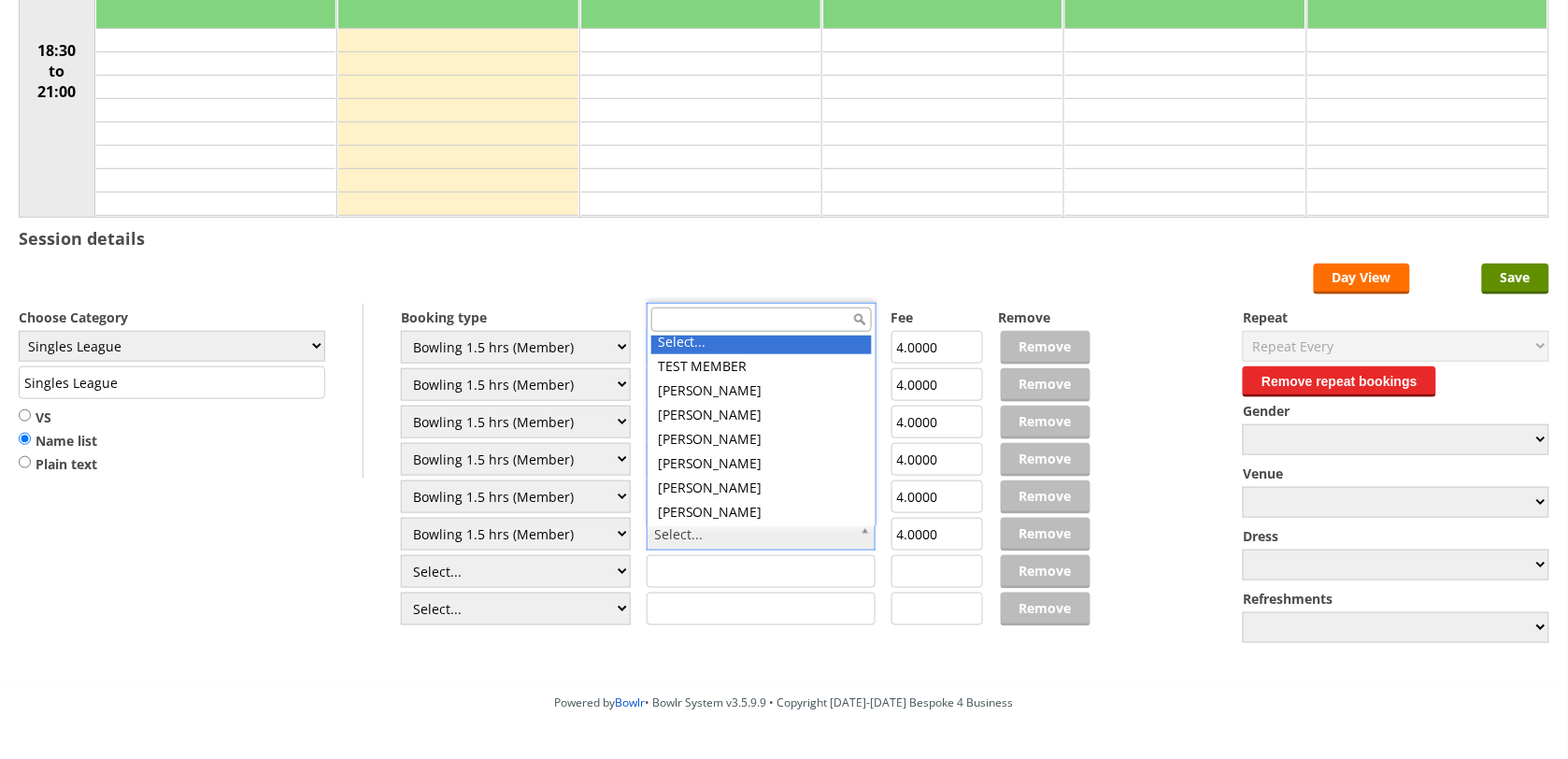
scroll to position [0, 0]
click at [805, 320] on input "text" at bounding box center [761, 319] width 220 height 24
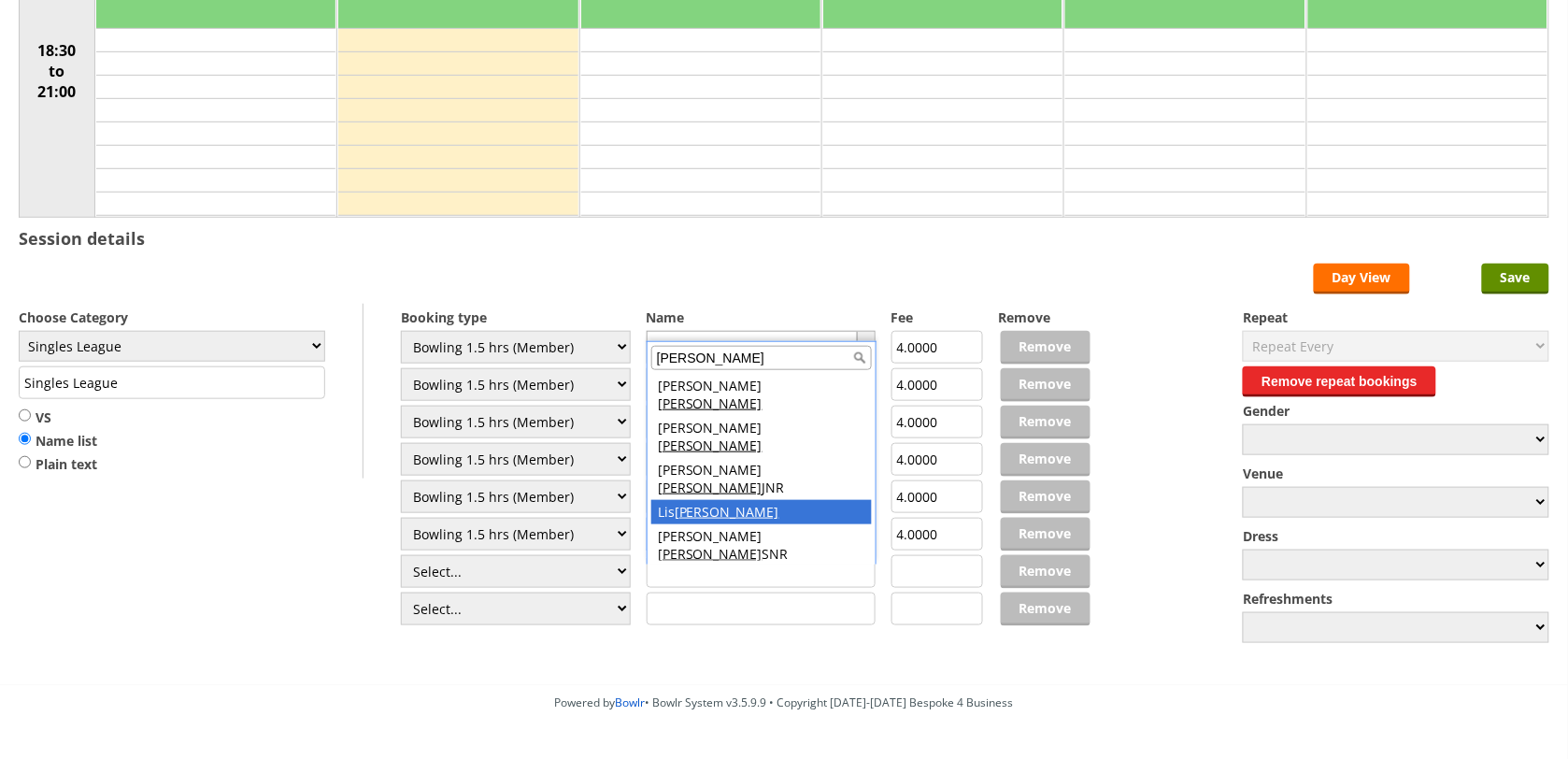
type input "WATSON"
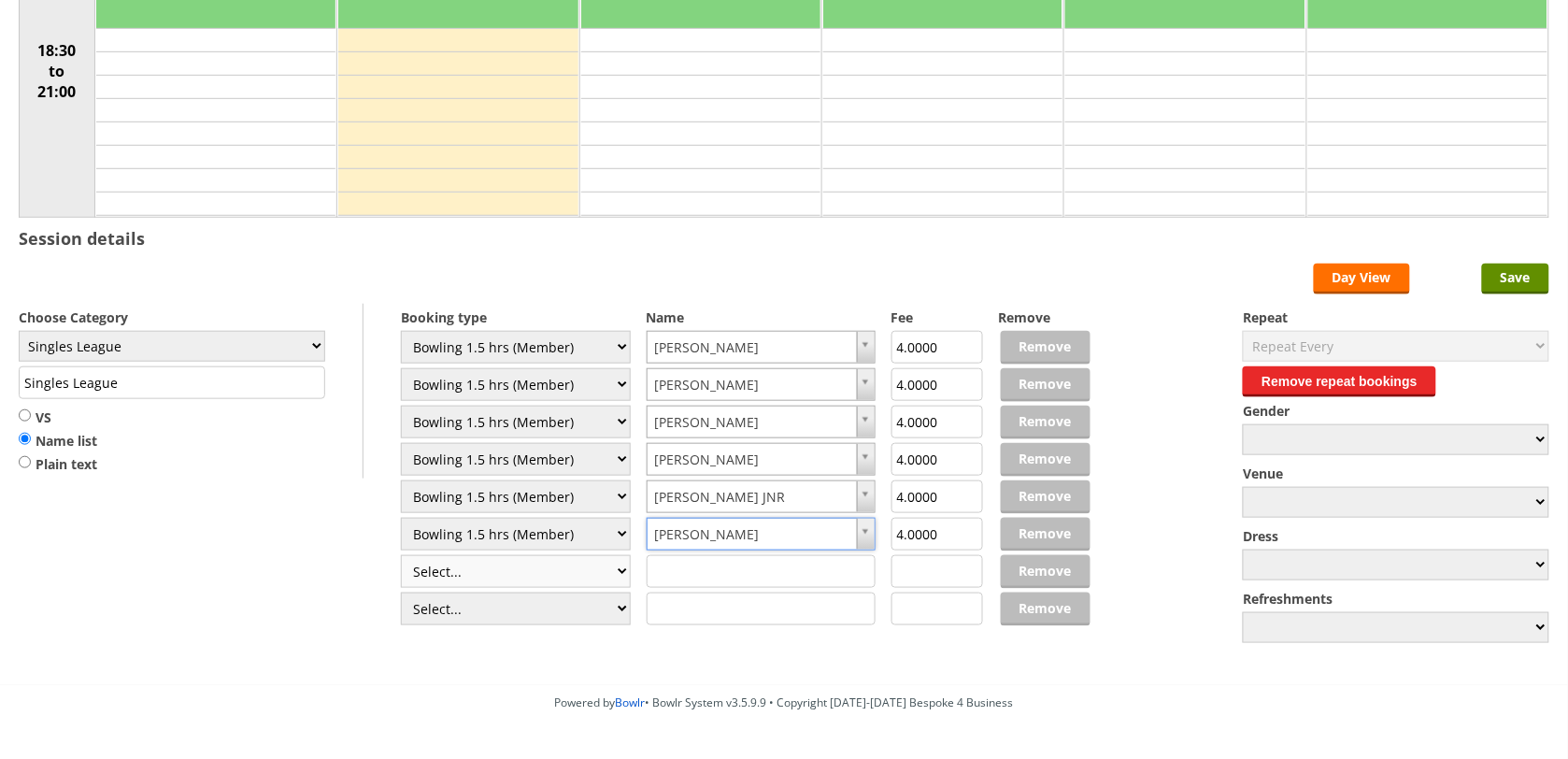
click at [621, 570] on select "Select... Club Competition (Member) Club Competition (Visitor) National (Member…" at bounding box center [515, 570] width 230 height 32
select select "1_48"
click at [401, 558] on select "Select... Club Competition (Member) Club Competition (Visitor) National (Member…" at bounding box center [515, 570] width 230 height 32
type input "4.0000"
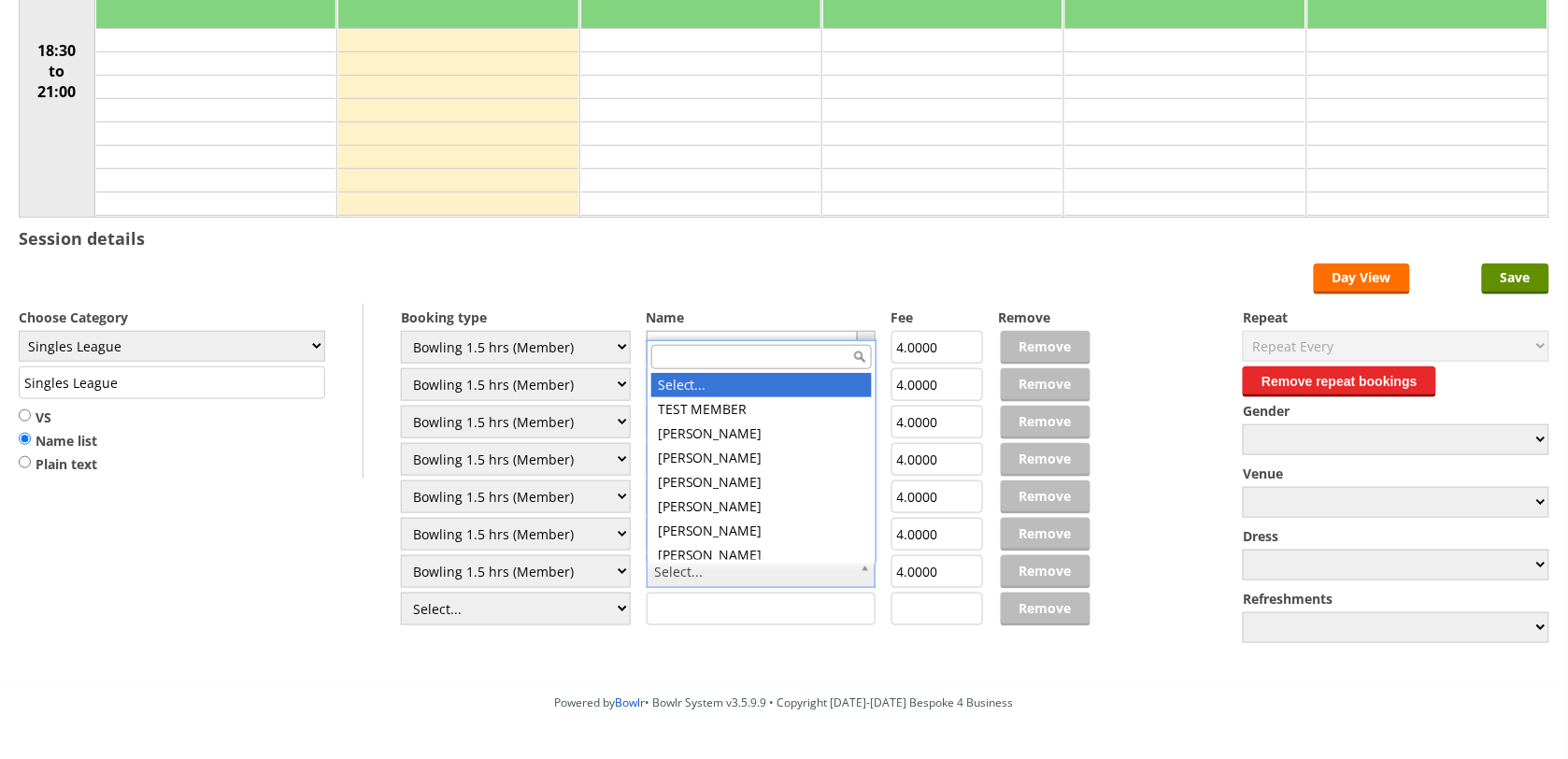
click at [739, 358] on input "text" at bounding box center [761, 356] width 220 height 24
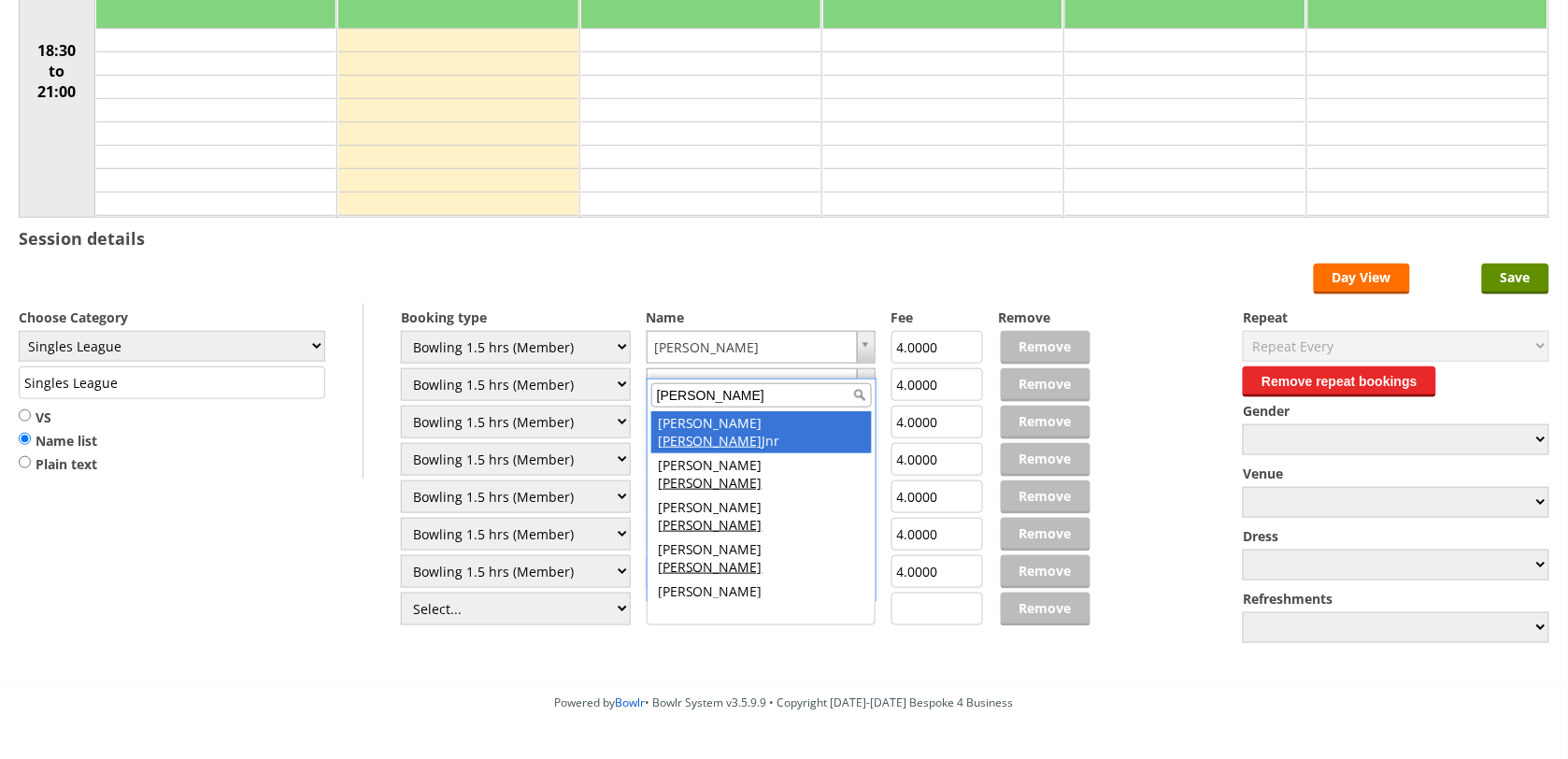
type input "WRIGHT"
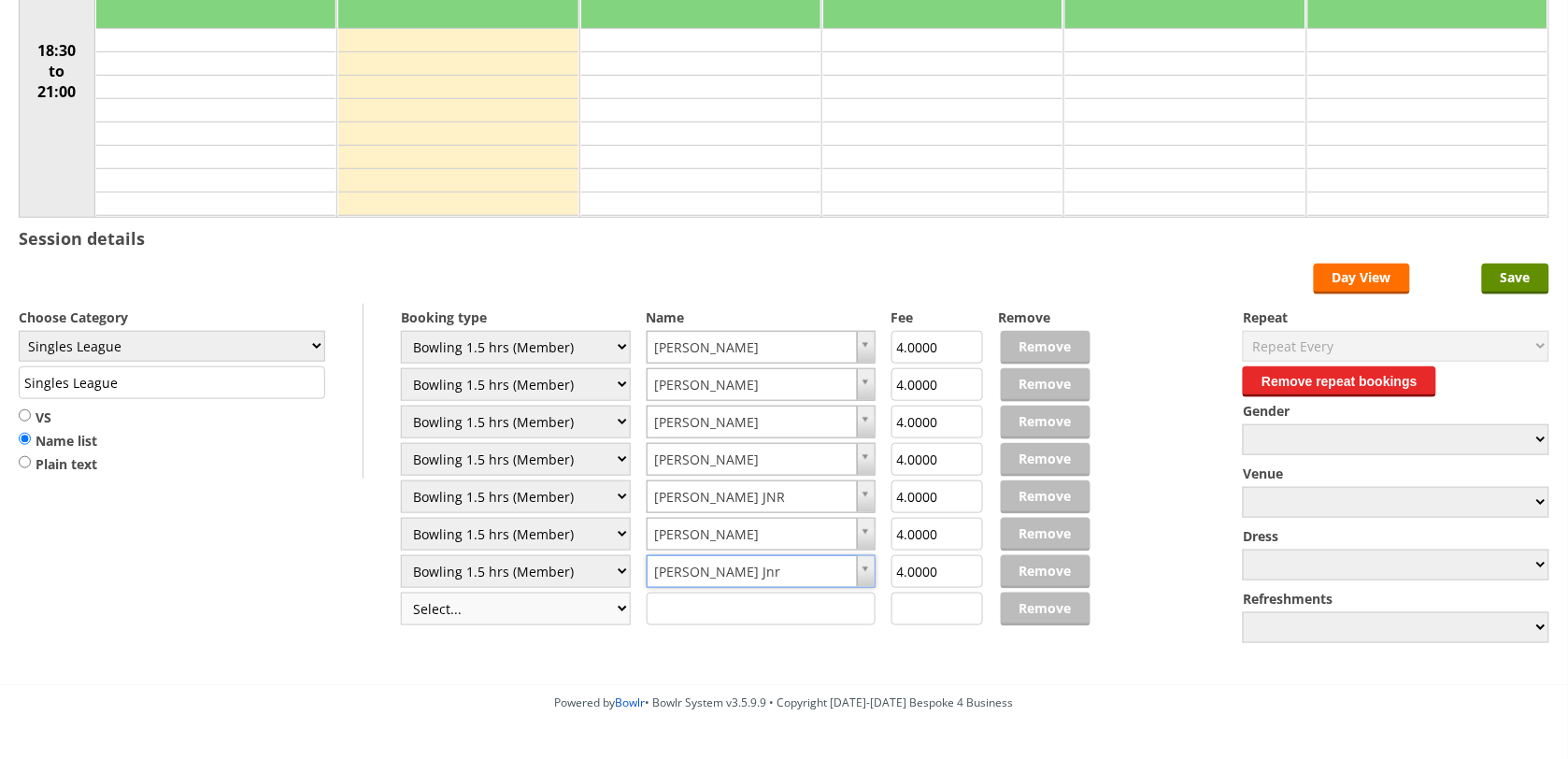
click at [621, 608] on select "Select... Club Competition (Member) Club Competition (Visitor) National (Member…" at bounding box center [515, 608] width 230 height 32
select select "1_48"
click at [401, 595] on select "Select... Club Competition (Member) Club Competition (Visitor) National (Member…" at bounding box center [515, 608] width 230 height 32
type input "4.0000"
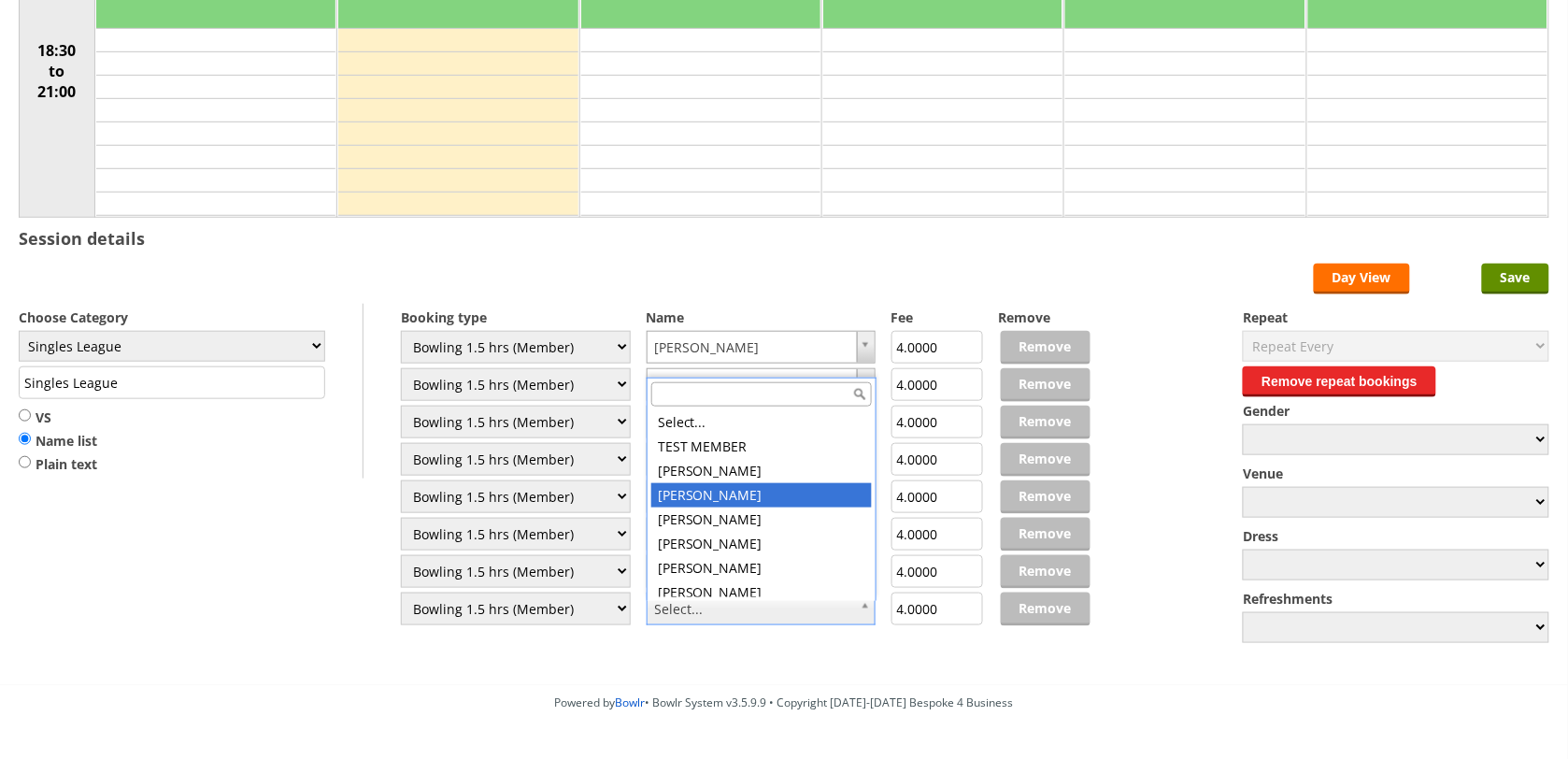
scroll to position [6, 0]
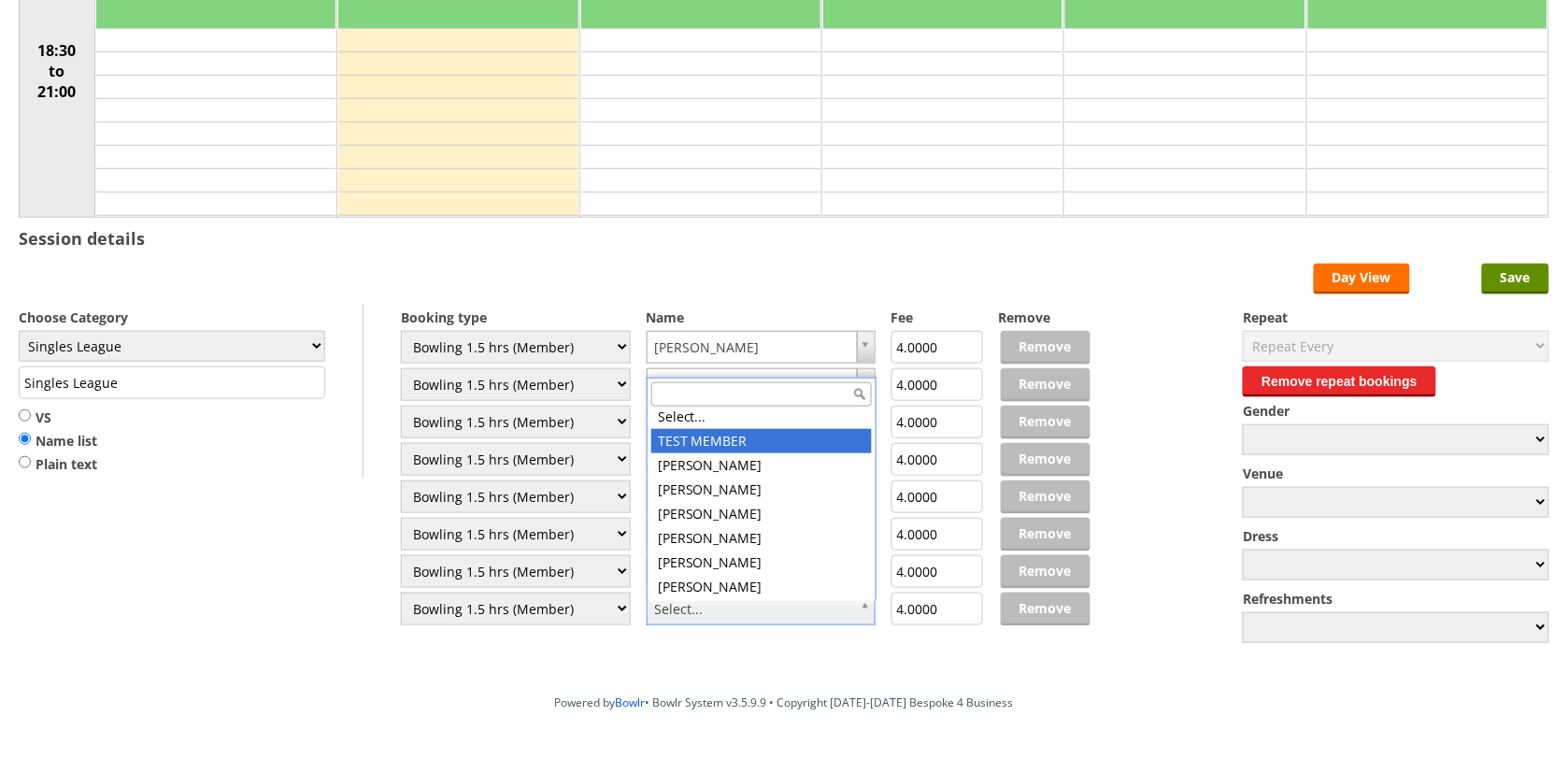
click at [706, 394] on input "text" at bounding box center [761, 394] width 220 height 24
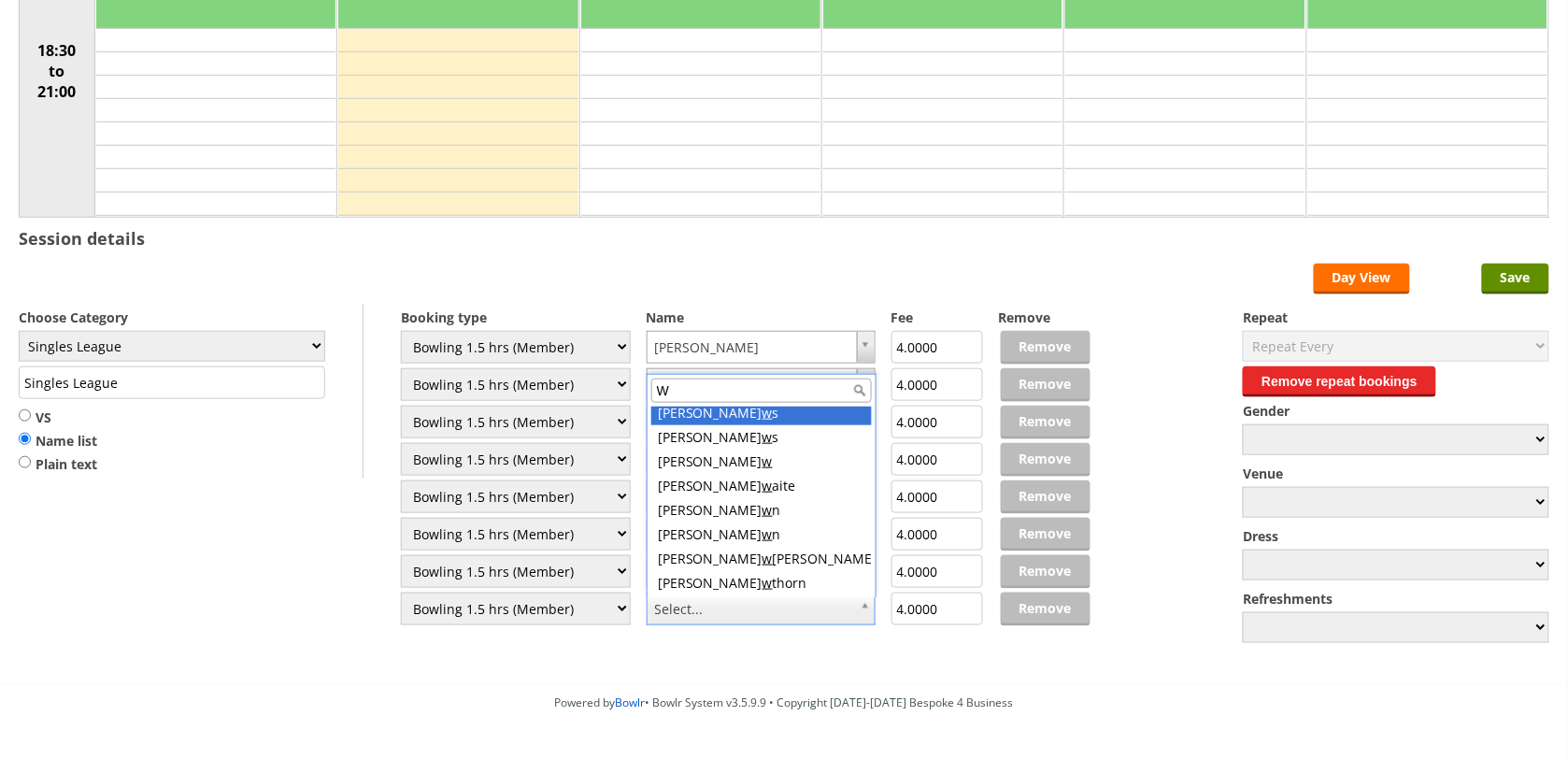
scroll to position [0, 0]
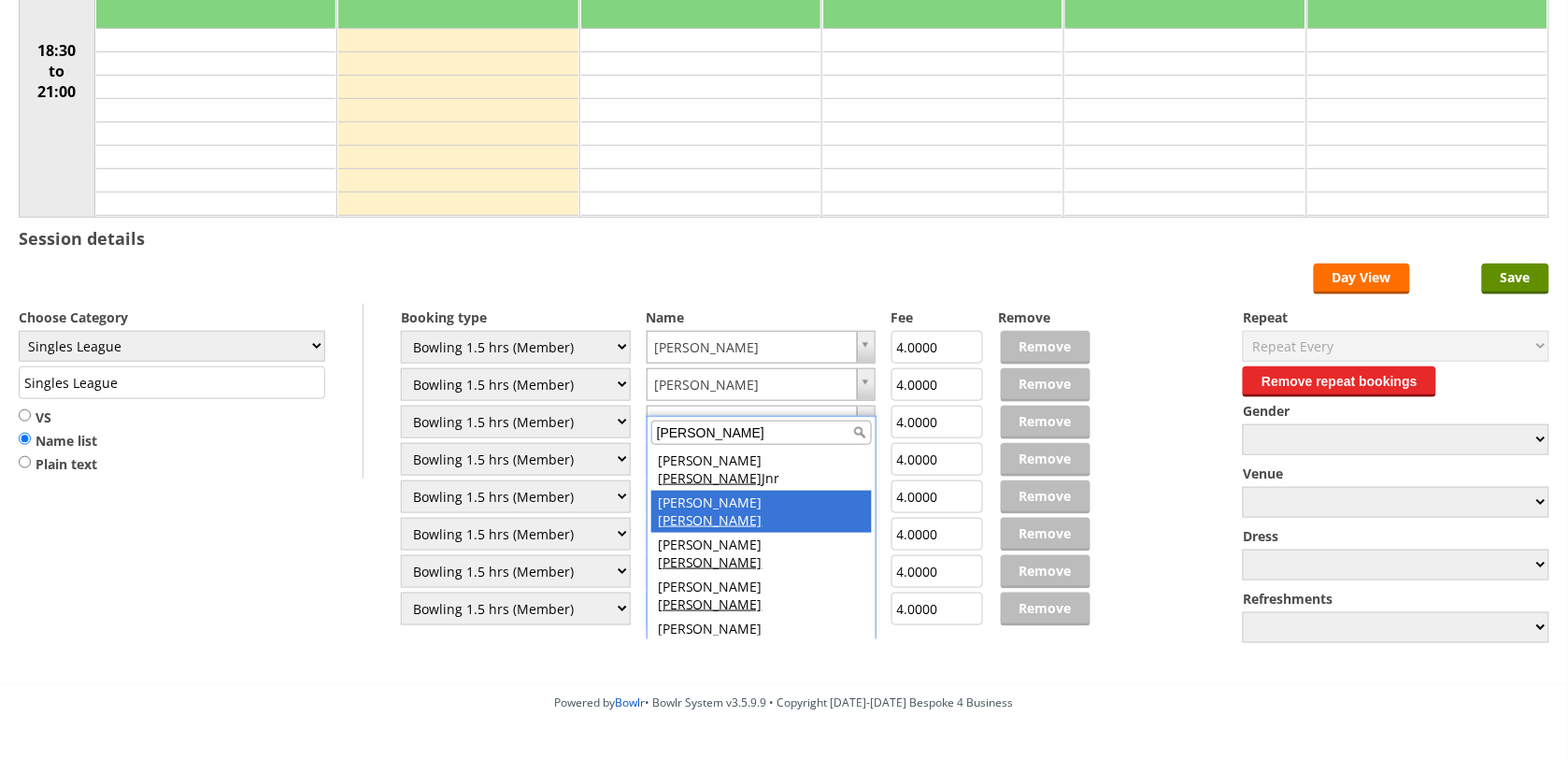
type input "WRIGHT"
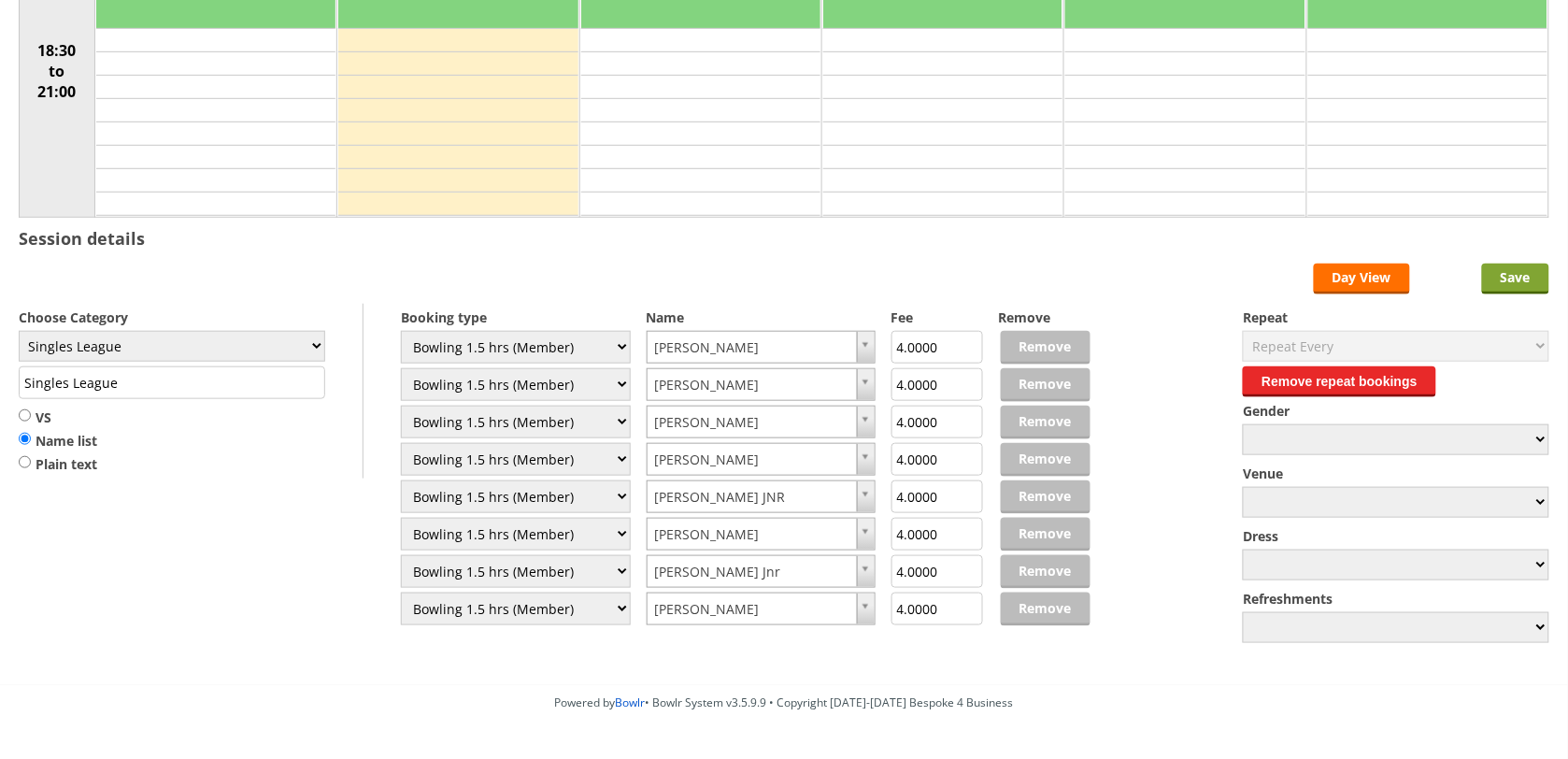
click at [1518, 285] on input "Save" at bounding box center [1515, 279] width 67 height 31
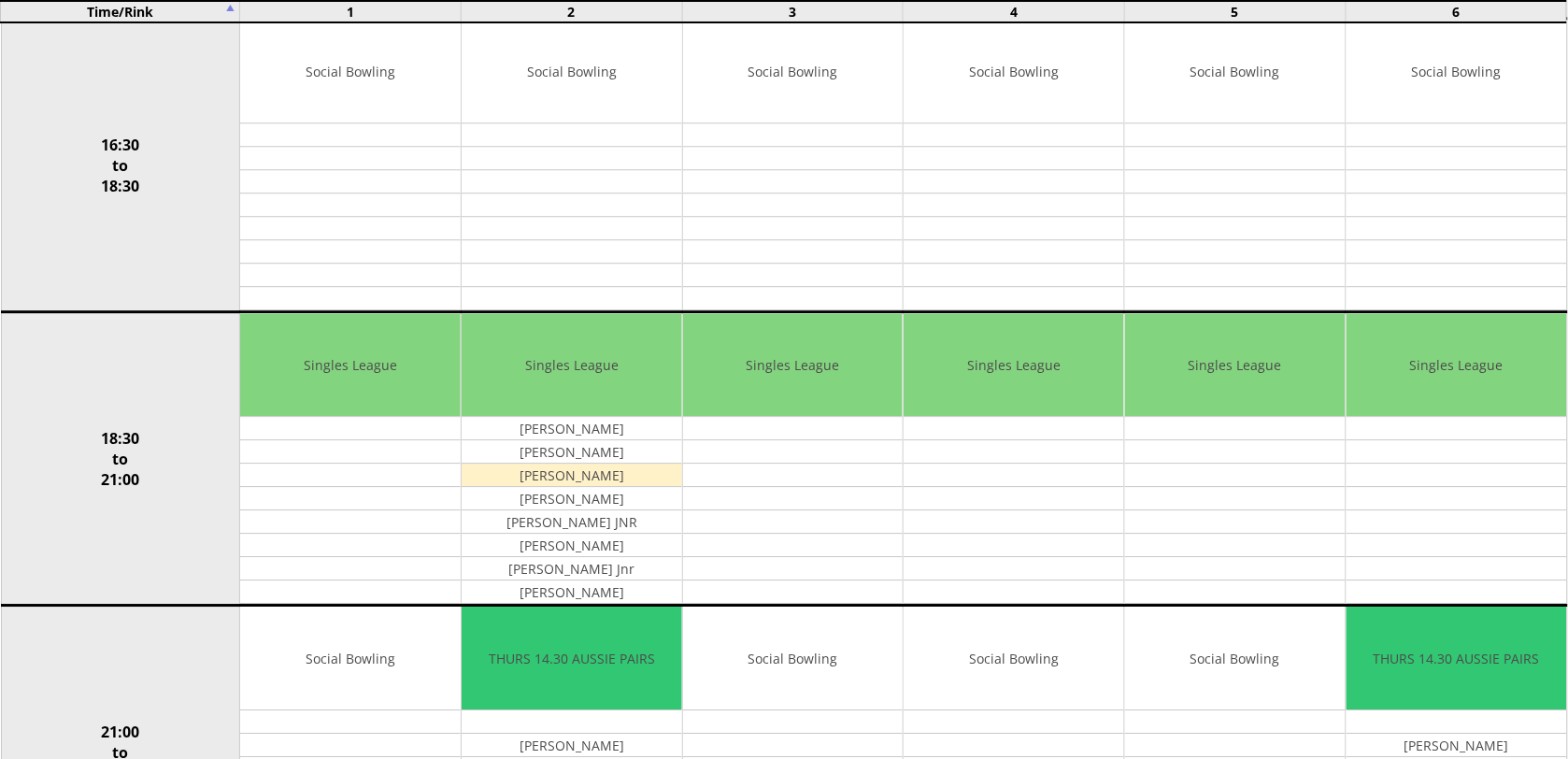
scroll to position [1432, 0]
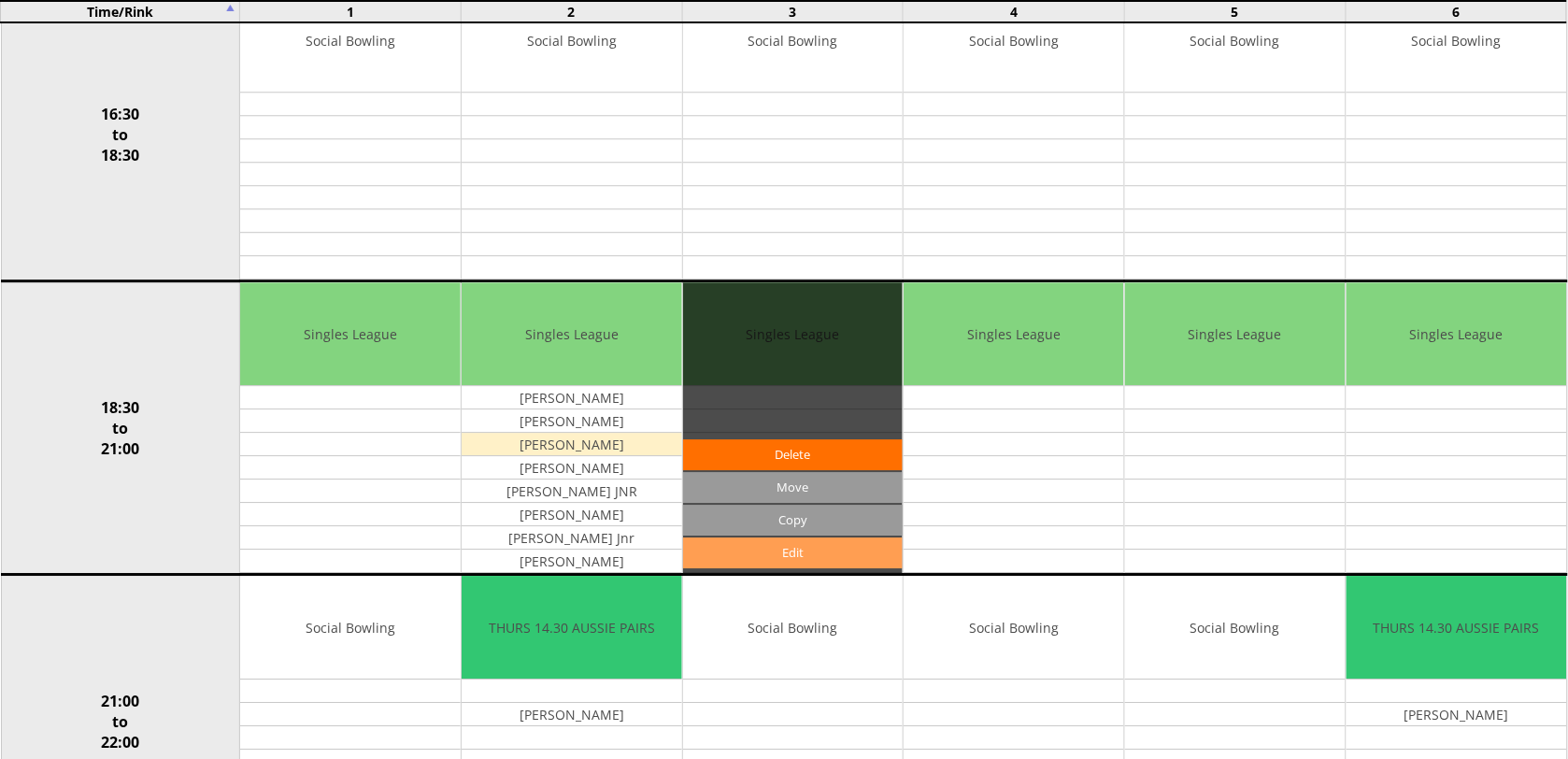
click at [813, 567] on link "Edit" at bounding box center [792, 553] width 220 height 31
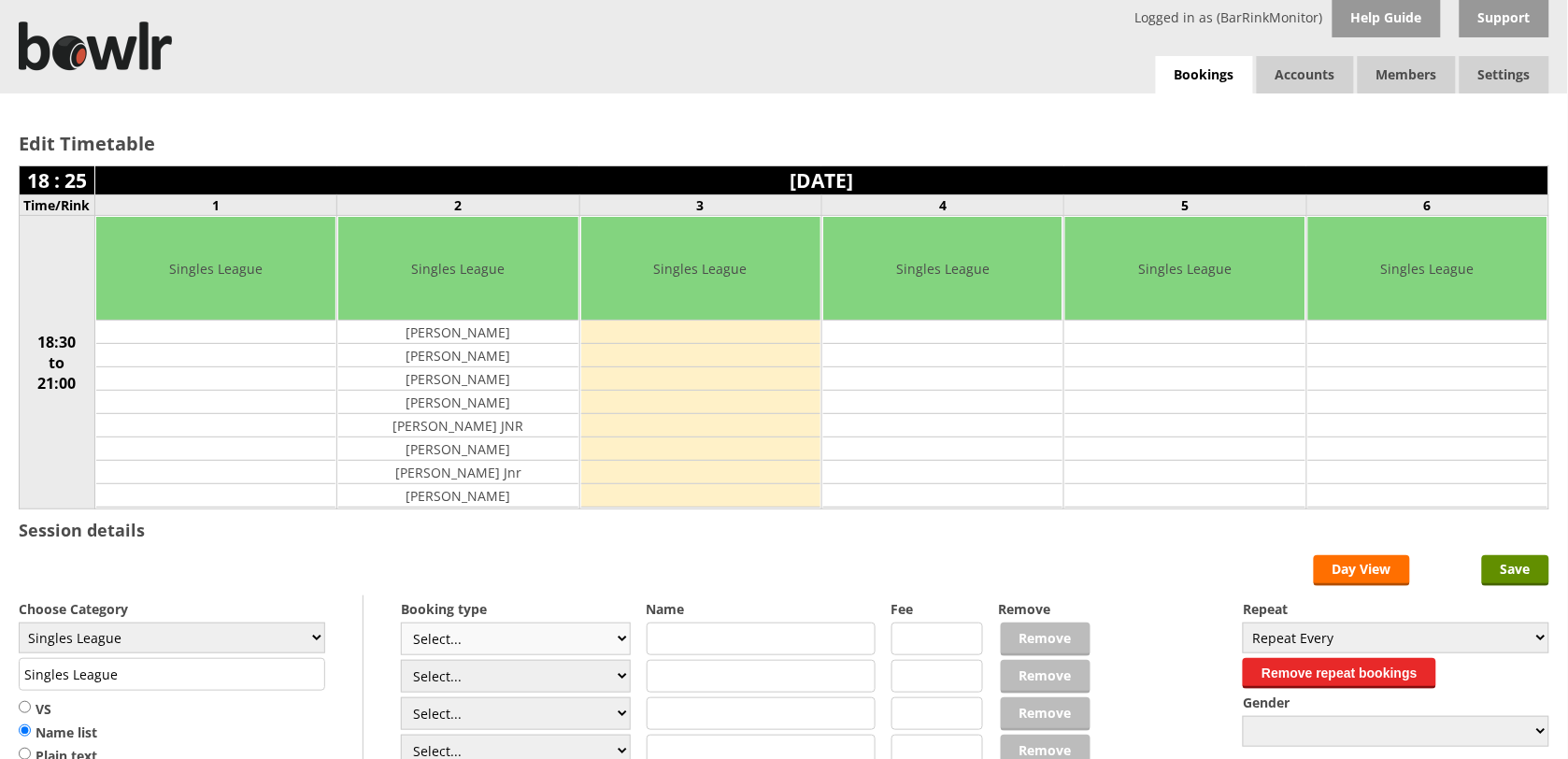
click at [619, 643] on select "Select... Club Competition (Member) Club Competition (Visitor) National (Member…" at bounding box center [515, 638] width 230 height 32
select select "1_48"
click at [401, 625] on select "Select... Club Competition (Member) Club Competition (Visitor) National (Member…" at bounding box center [515, 638] width 230 height 32
type input "4.0000"
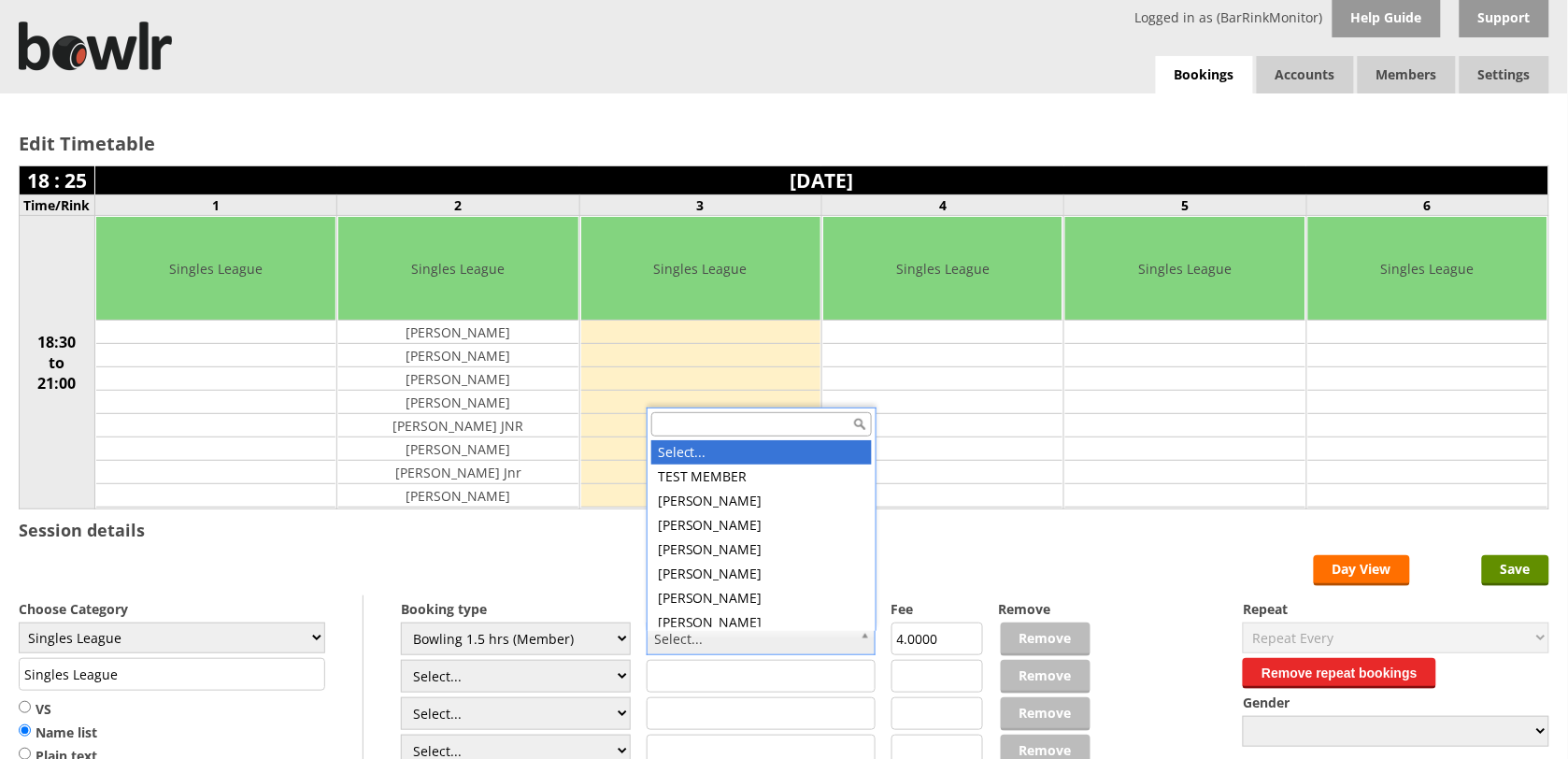
click at [705, 423] on input "text" at bounding box center [761, 424] width 220 height 24
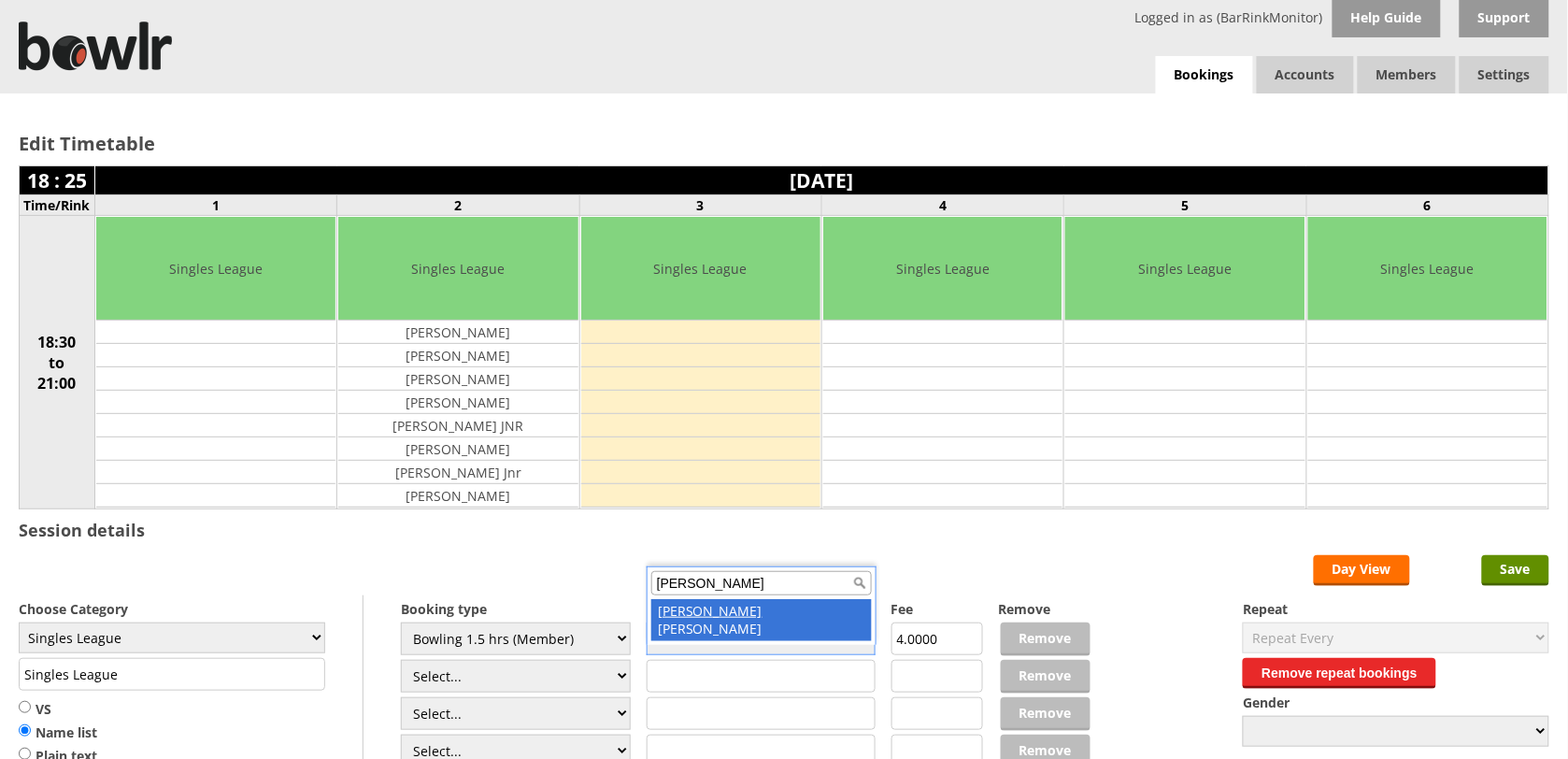
type input "HAROLD"
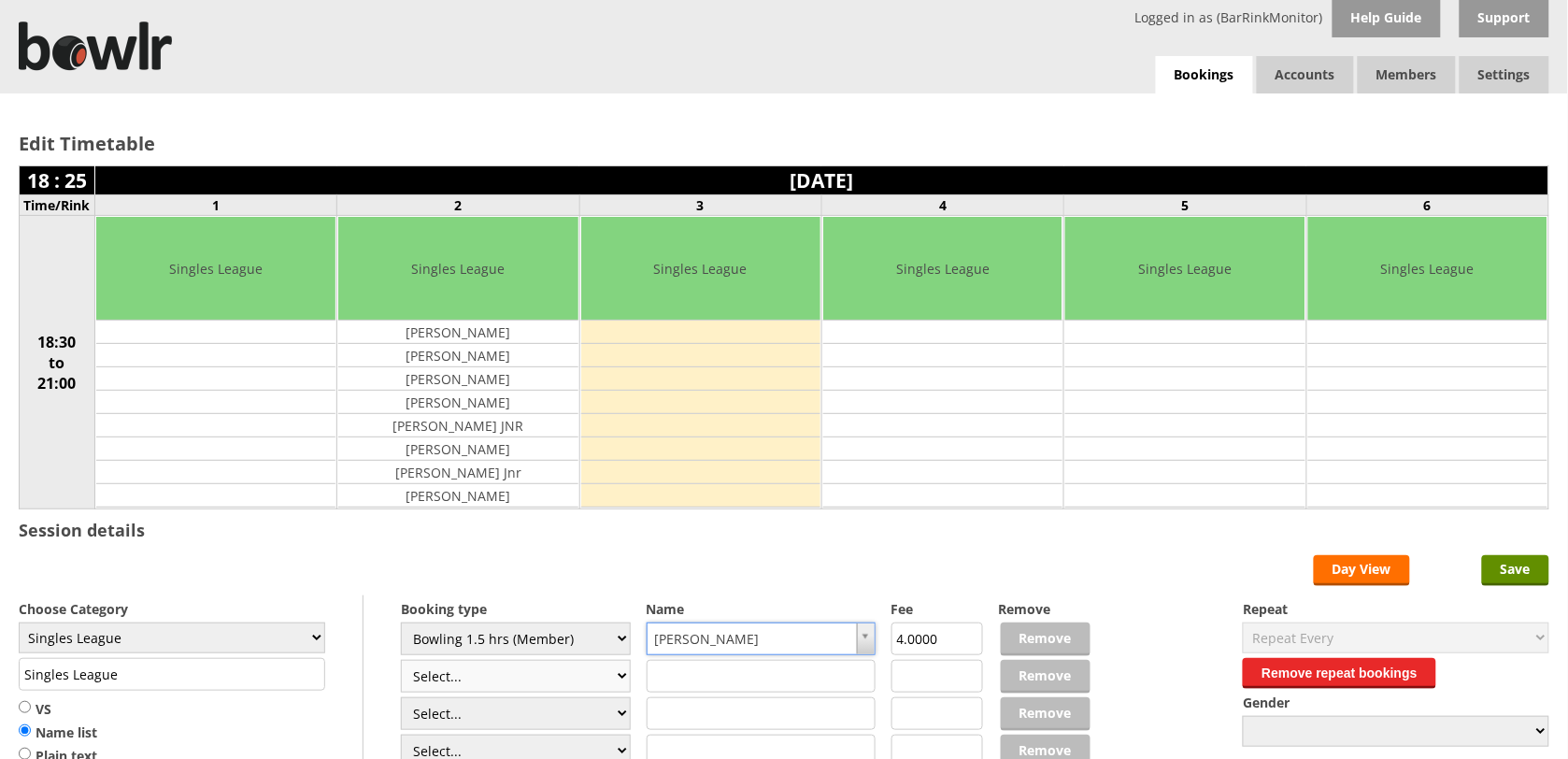
click at [612, 684] on select "Select... Club Competition (Member) Club Competition (Visitor) National (Member…" at bounding box center [515, 675] width 230 height 32
select select "1_48"
click at [401, 662] on select "Select... Club Competition (Member) Club Competition (Visitor) National (Member…" at bounding box center [515, 675] width 230 height 32
type input "4.0000"
click at [586, 449] on td at bounding box center [700, 449] width 239 height 23
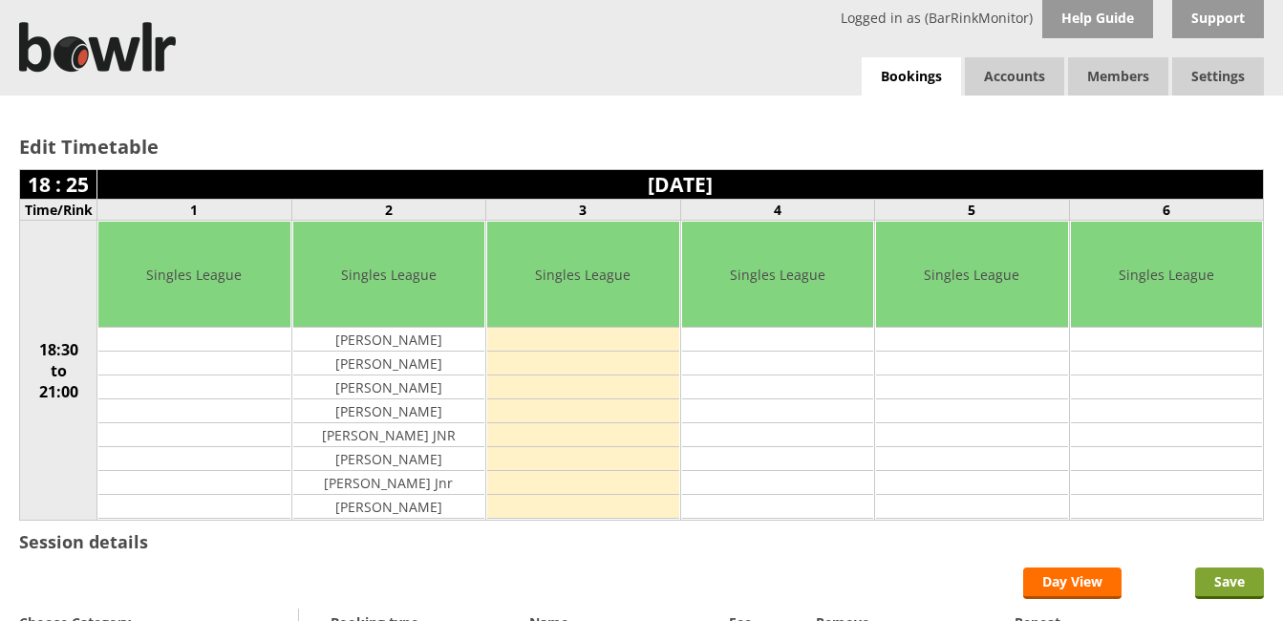
click at [1240, 588] on input "Save" at bounding box center [1229, 583] width 69 height 32
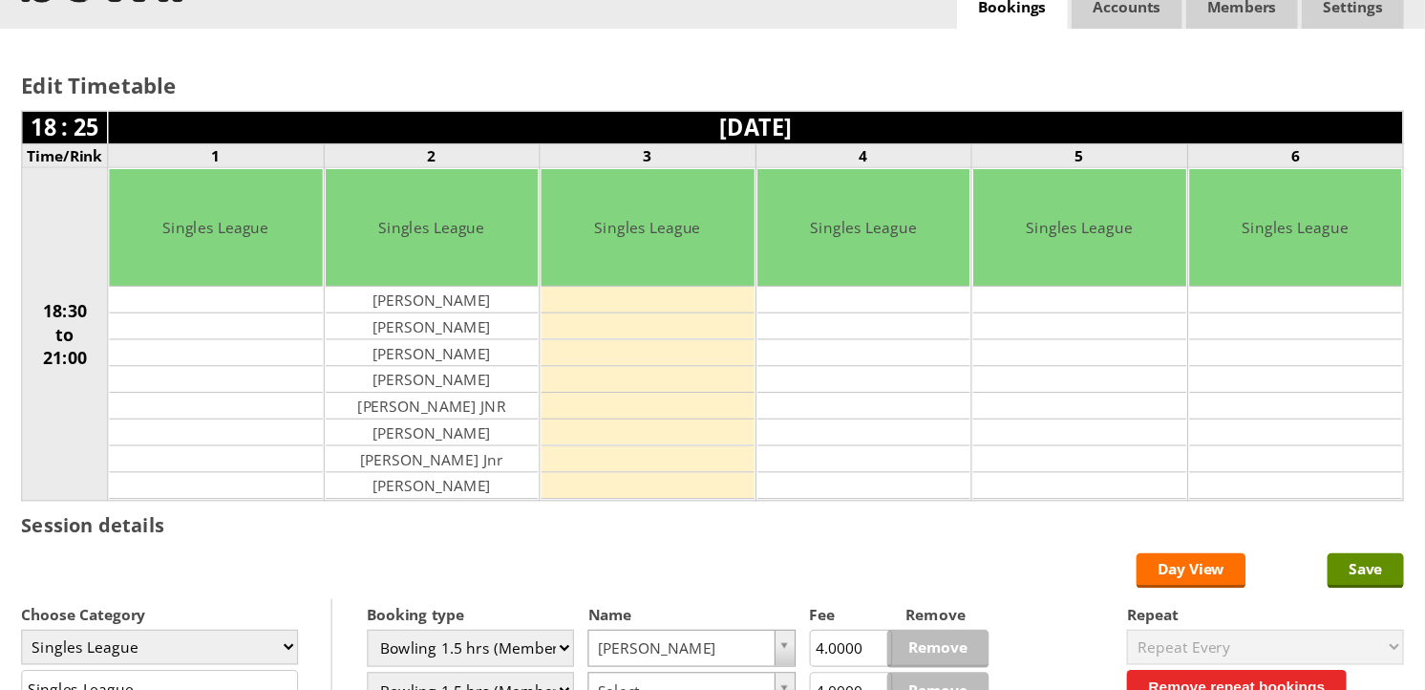
scroll to position [76, 0]
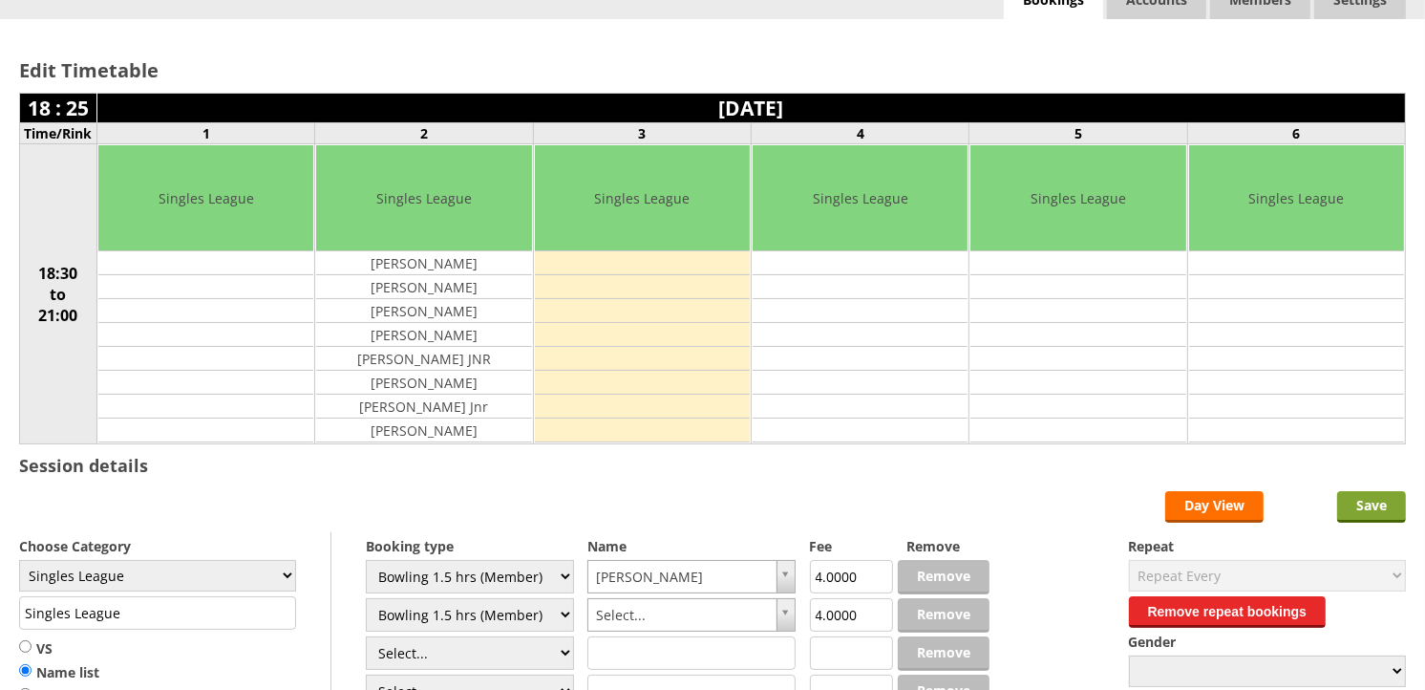
click at [1366, 517] on input "Save" at bounding box center [1371, 507] width 69 height 32
click at [1372, 507] on input "Save" at bounding box center [1371, 507] width 69 height 32
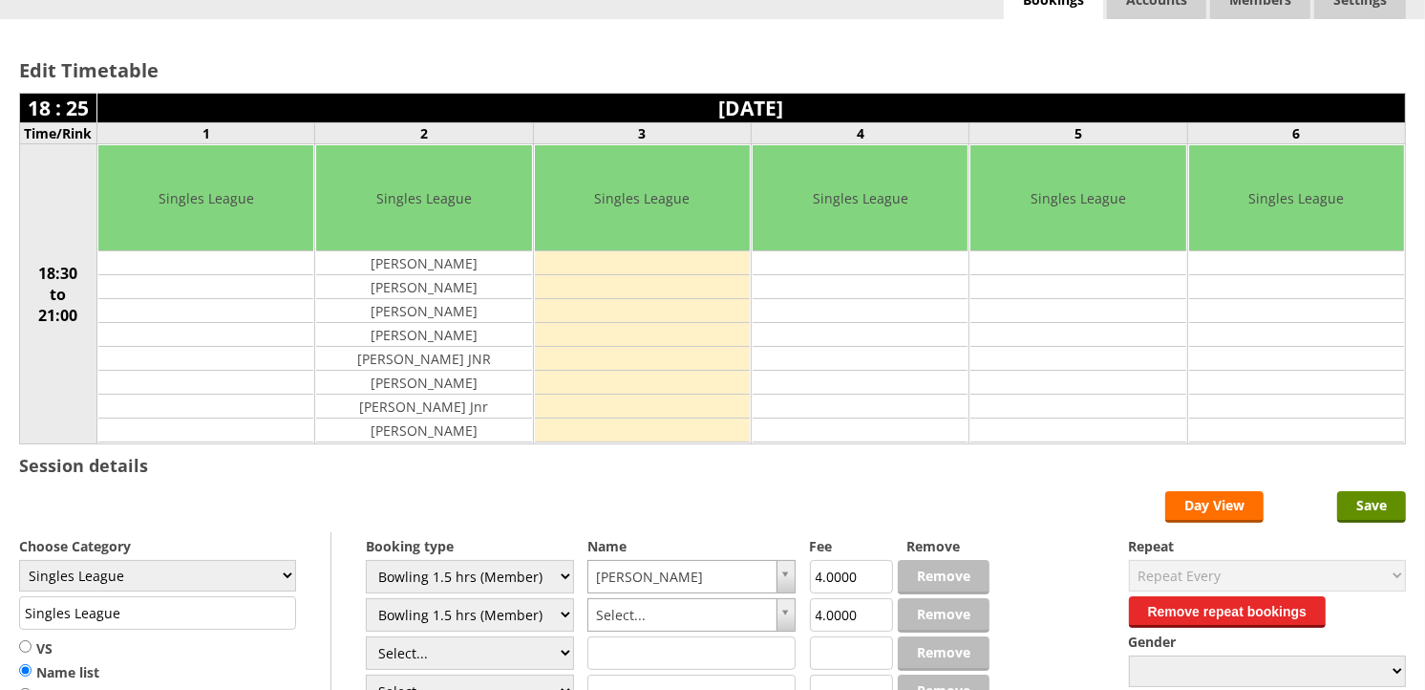
click at [705, 331] on td at bounding box center [642, 335] width 215 height 24
click at [915, 623] on div "Remove Remove Remove Remove Remove Remove Remove Remove Remove Remove Remove" at bounding box center [947, 698] width 83 height 333
click at [956, 614] on div "Remove Remove Remove Remove Remove Remove Remove Remove Remove Remove Remove" at bounding box center [947, 698] width 83 height 333
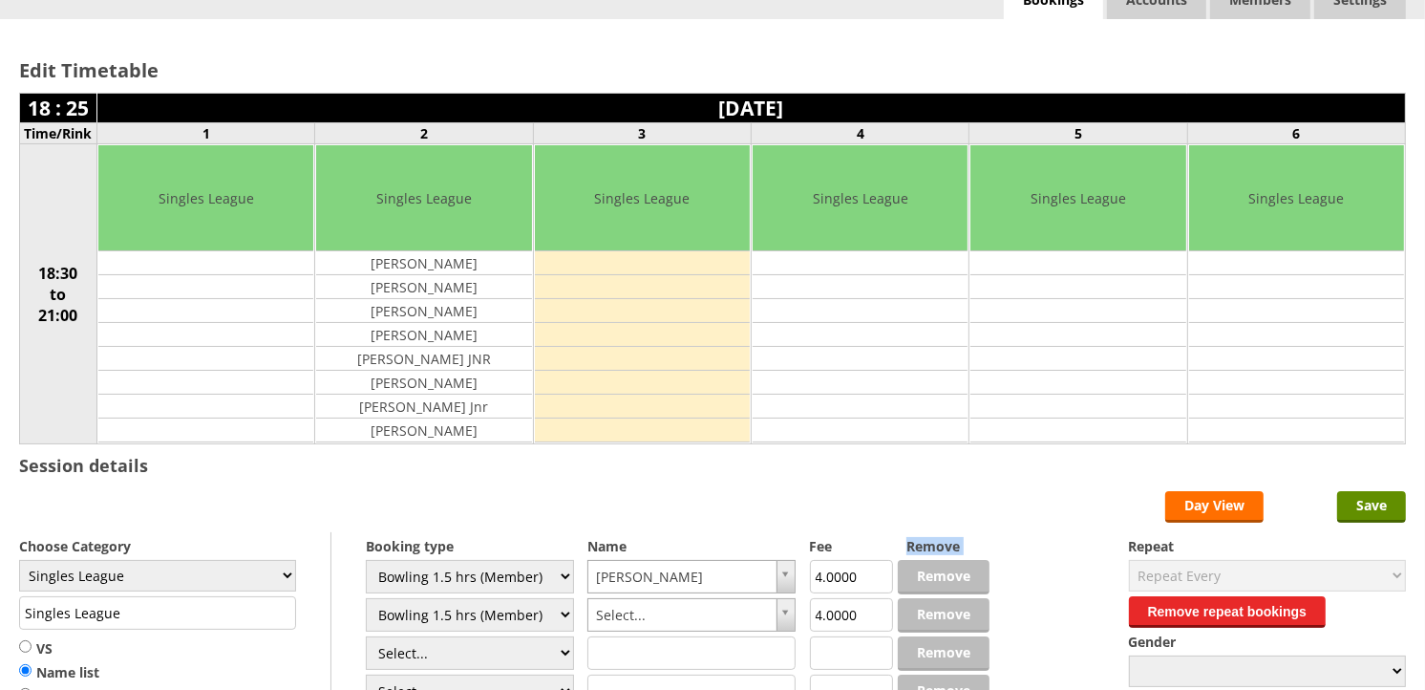
click at [957, 627] on div "Remove Remove Remove Remove Remove Remove Remove Remove Remove Remove Remove" at bounding box center [947, 698] width 83 height 333
click at [1380, 512] on input "Save" at bounding box center [1371, 507] width 69 height 32
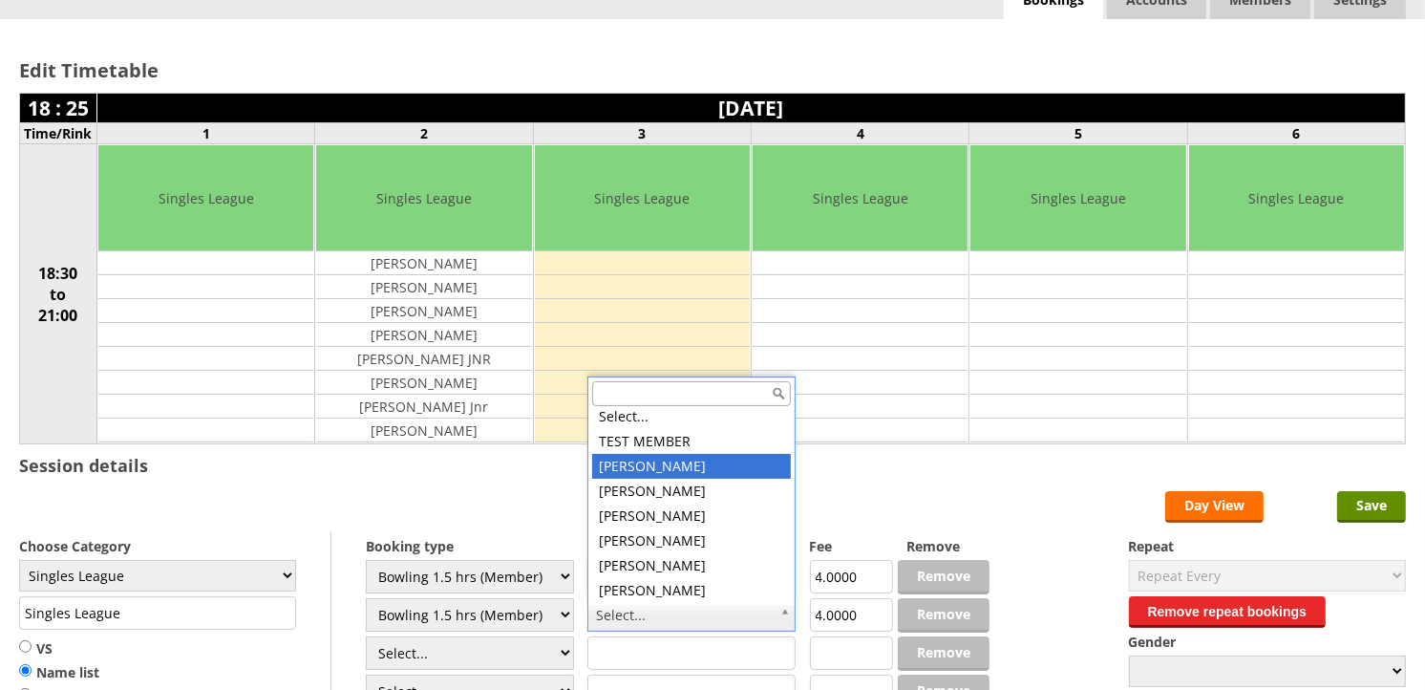
scroll to position [0, 0]
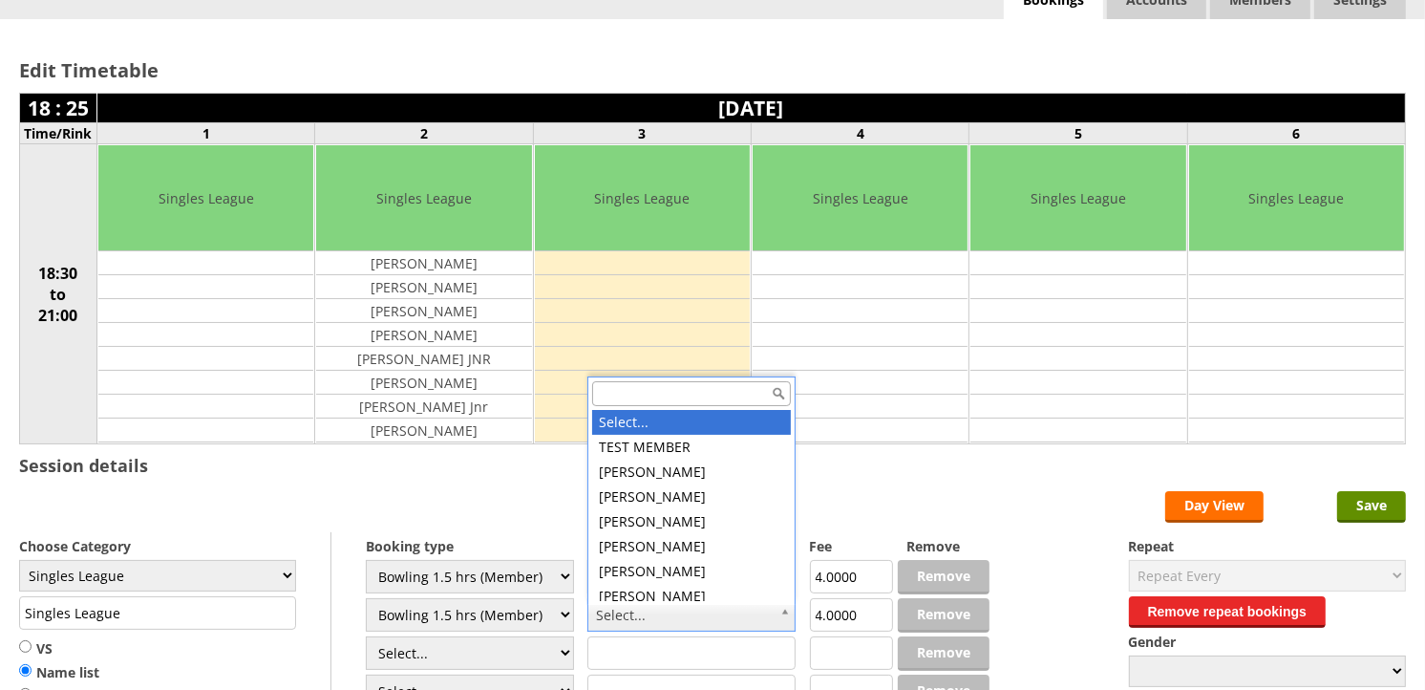
click at [631, 392] on input "text" at bounding box center [691, 393] width 199 height 25
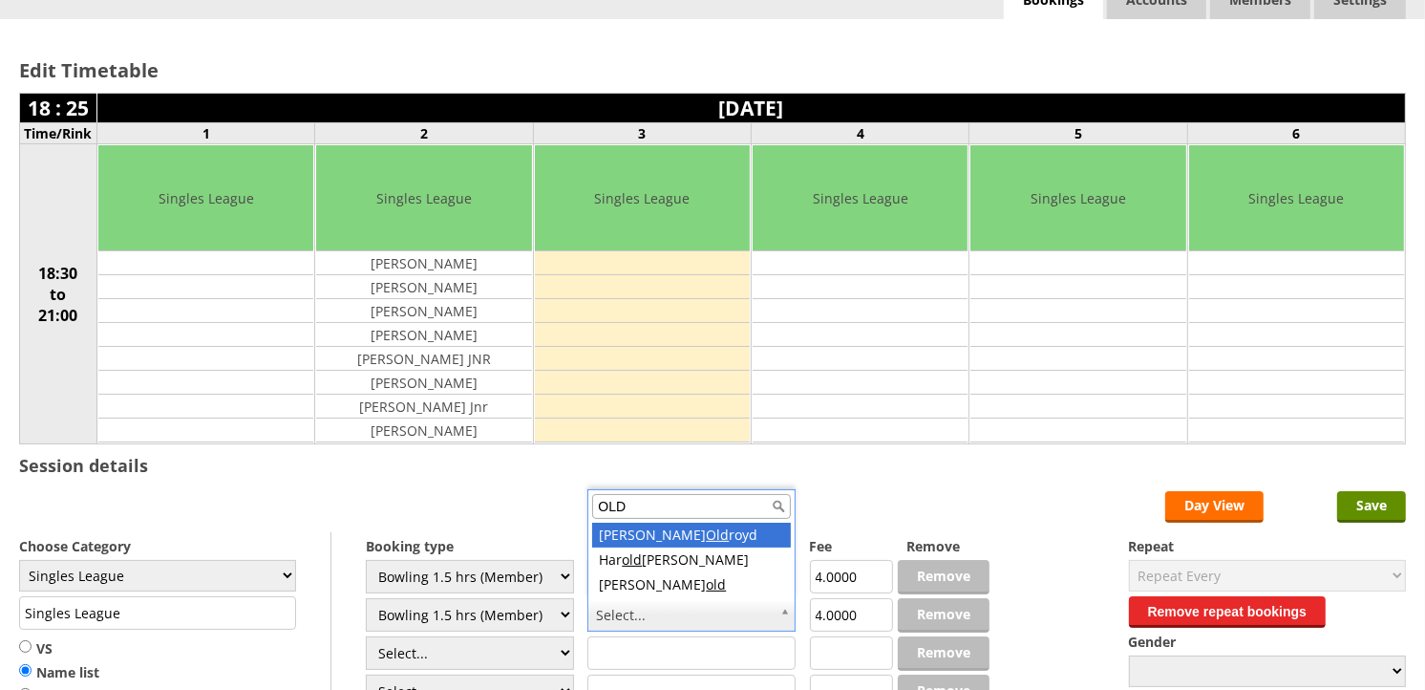
type input "OLD"
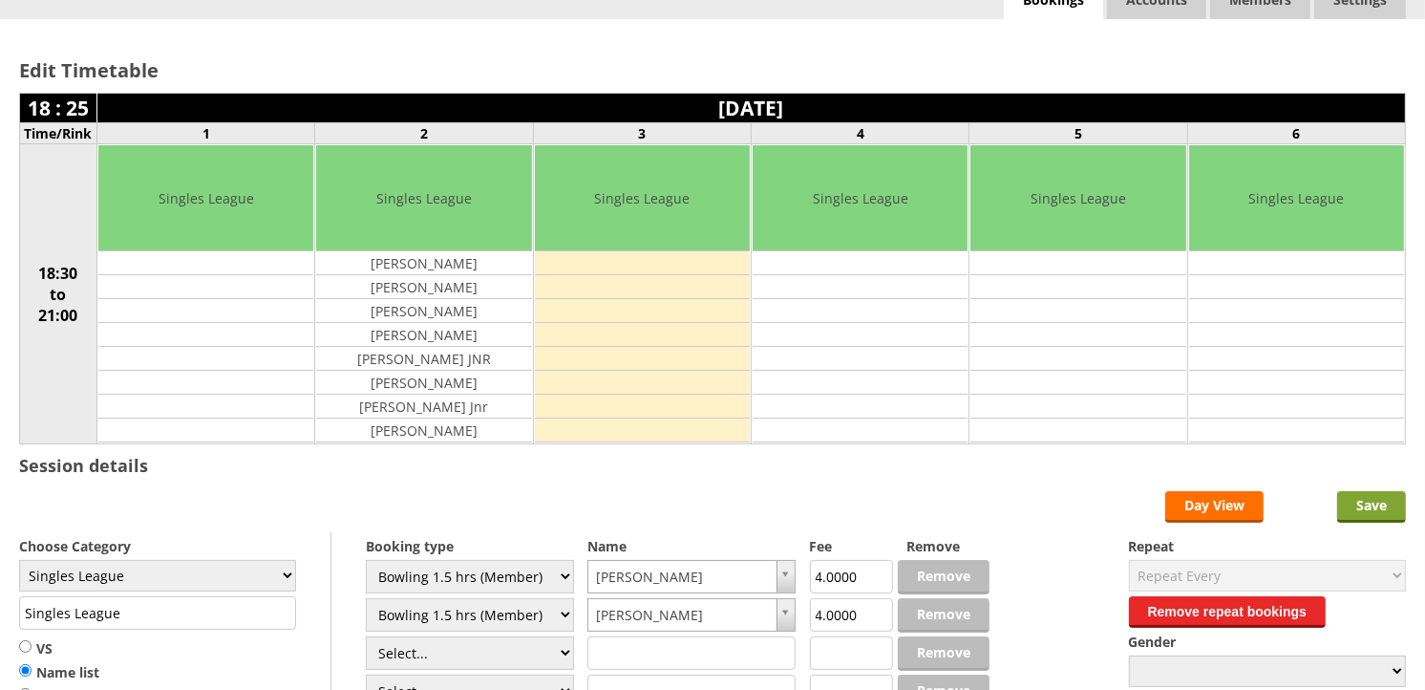
click at [1387, 508] on input "Save" at bounding box center [1371, 507] width 69 height 32
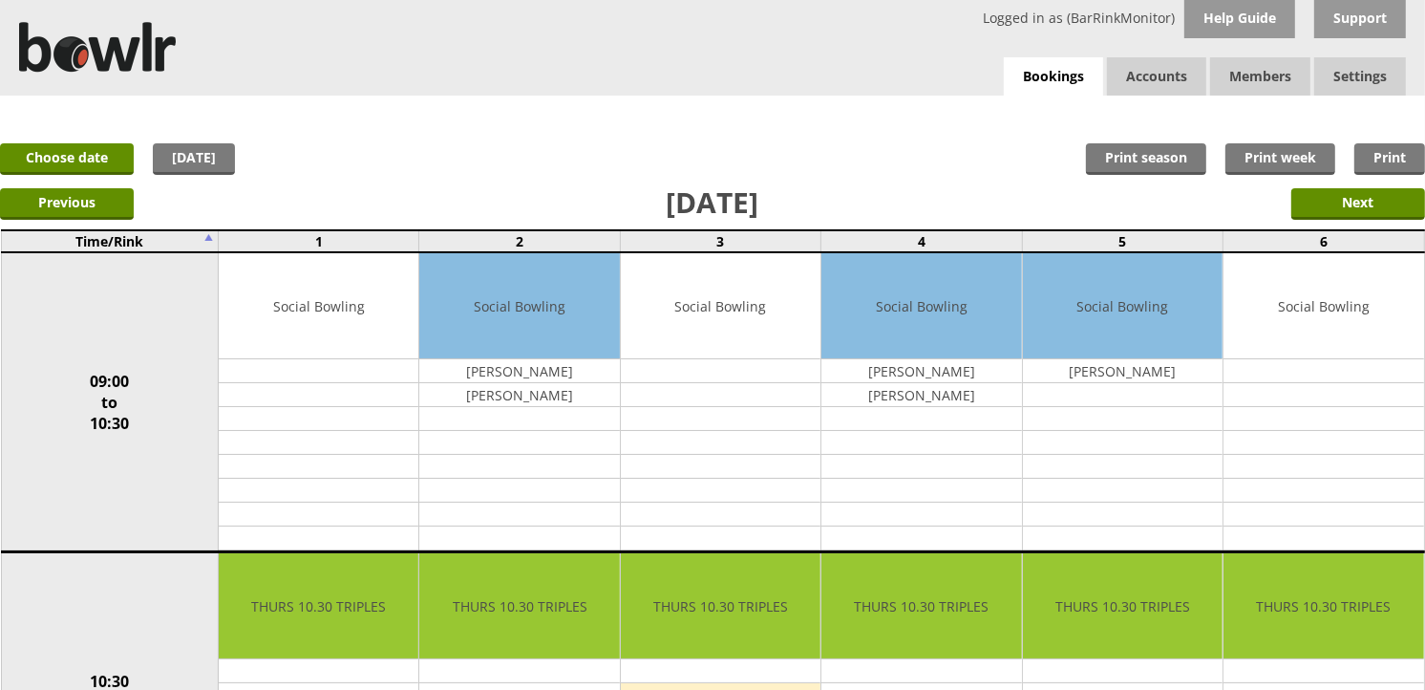
click at [1283, 117] on div "x Move Booking Move to other date: 09-10-2025 09:00 to 10:30 10:30 to 12:30 12:…" at bounding box center [712, 115] width 1425 height 38
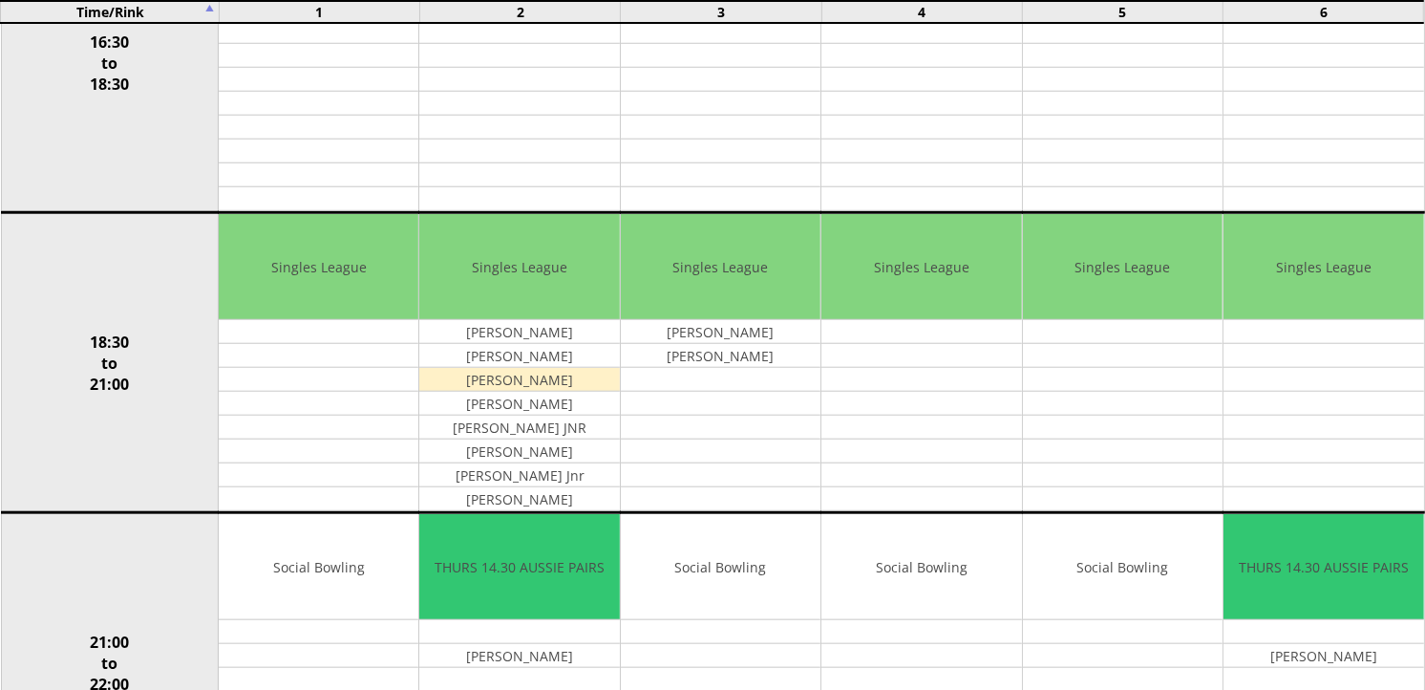
scroll to position [1557, 0]
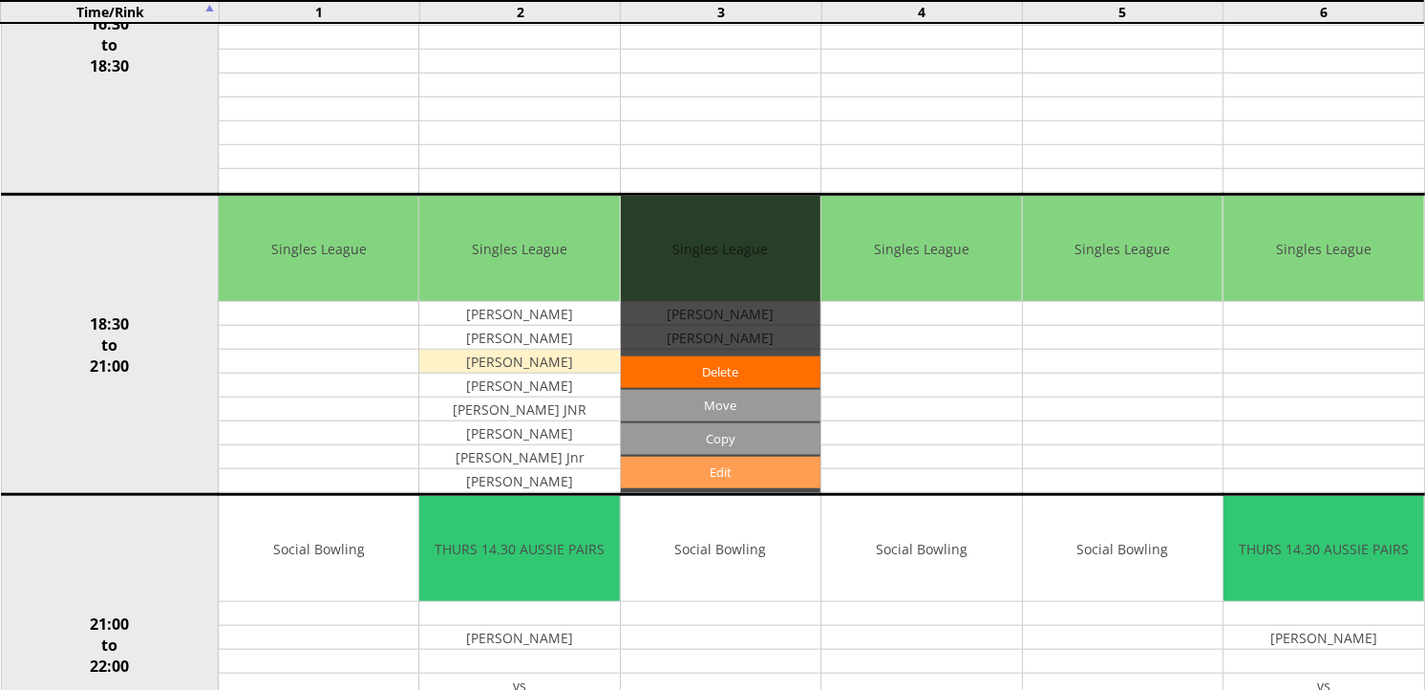
click at [705, 475] on link "Edit" at bounding box center [721, 473] width 200 height 32
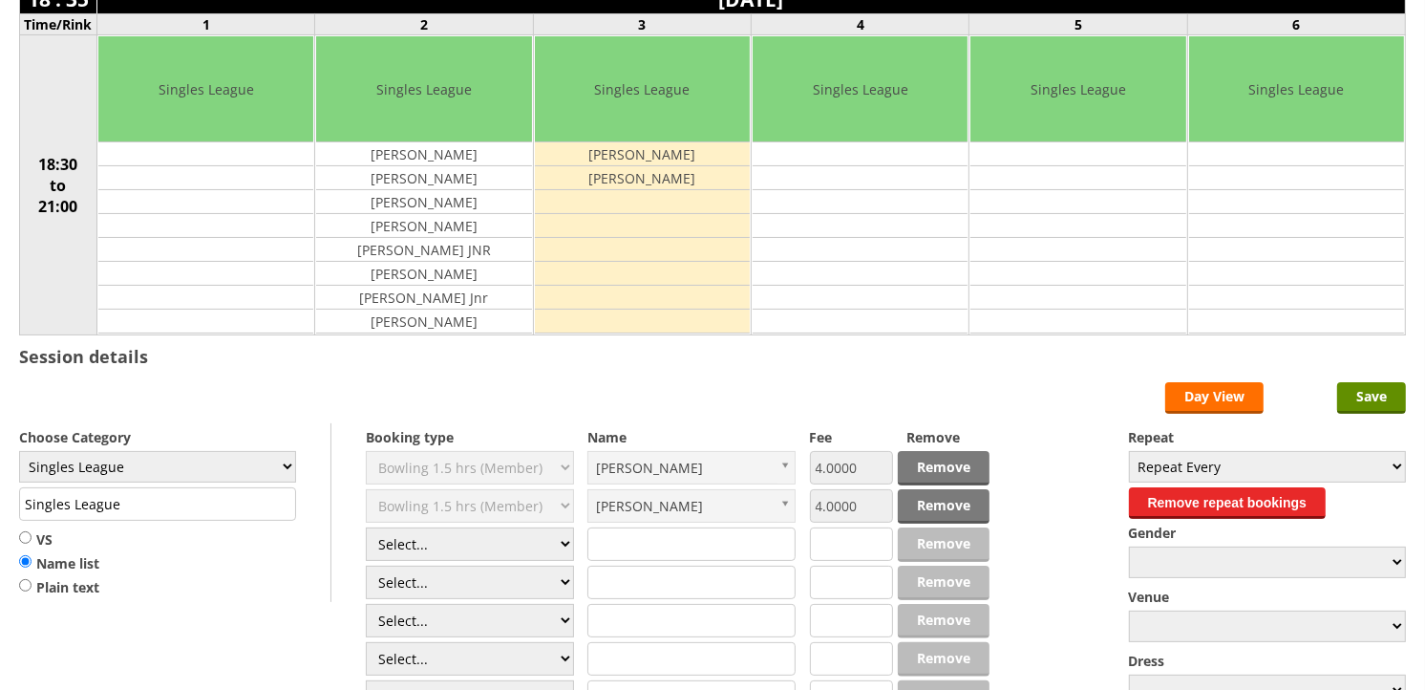
scroll to position [212, 0]
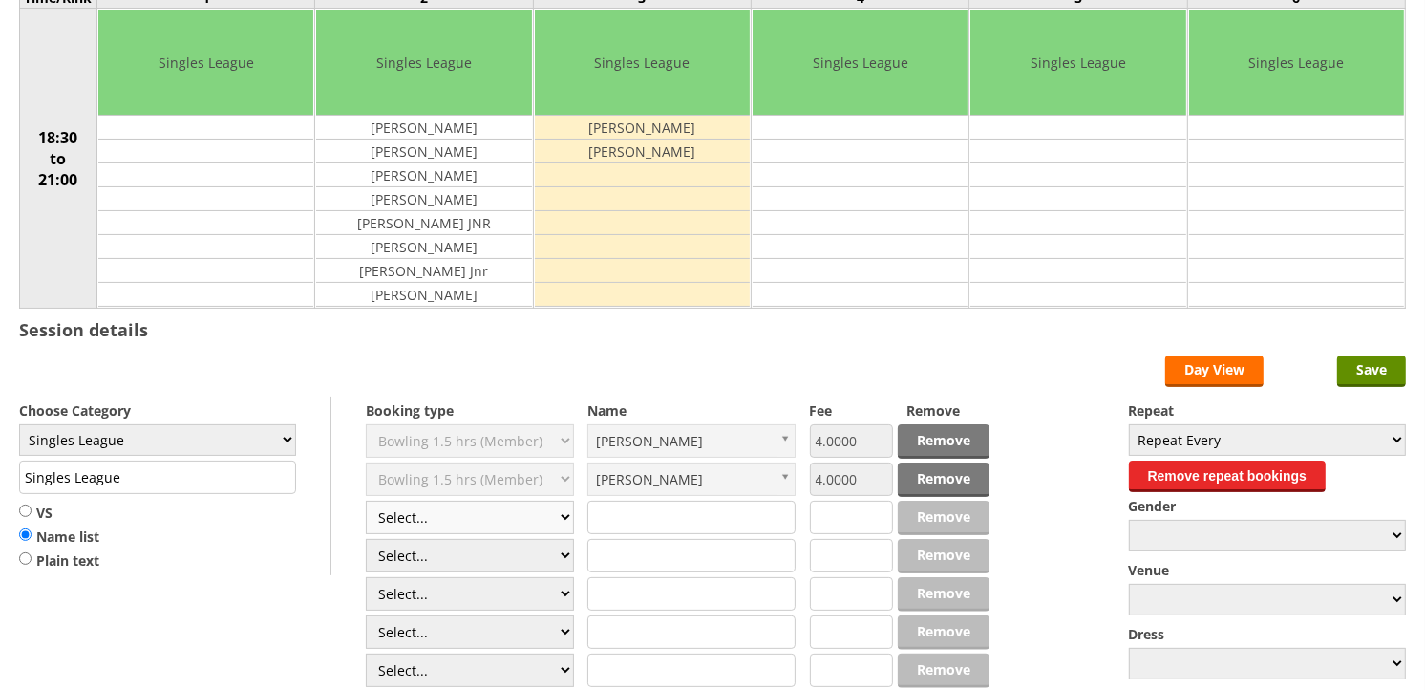
click at [554, 522] on select "Select... Club Competition (Member) Club Competition (Visitor) National (Member…" at bounding box center [470, 516] width 208 height 33
select select "1_48"
click at [366, 501] on select "Select... Club Competition (Member) Club Competition (Visitor) National (Member…" at bounding box center [470, 516] width 208 height 33
type input "4.0000"
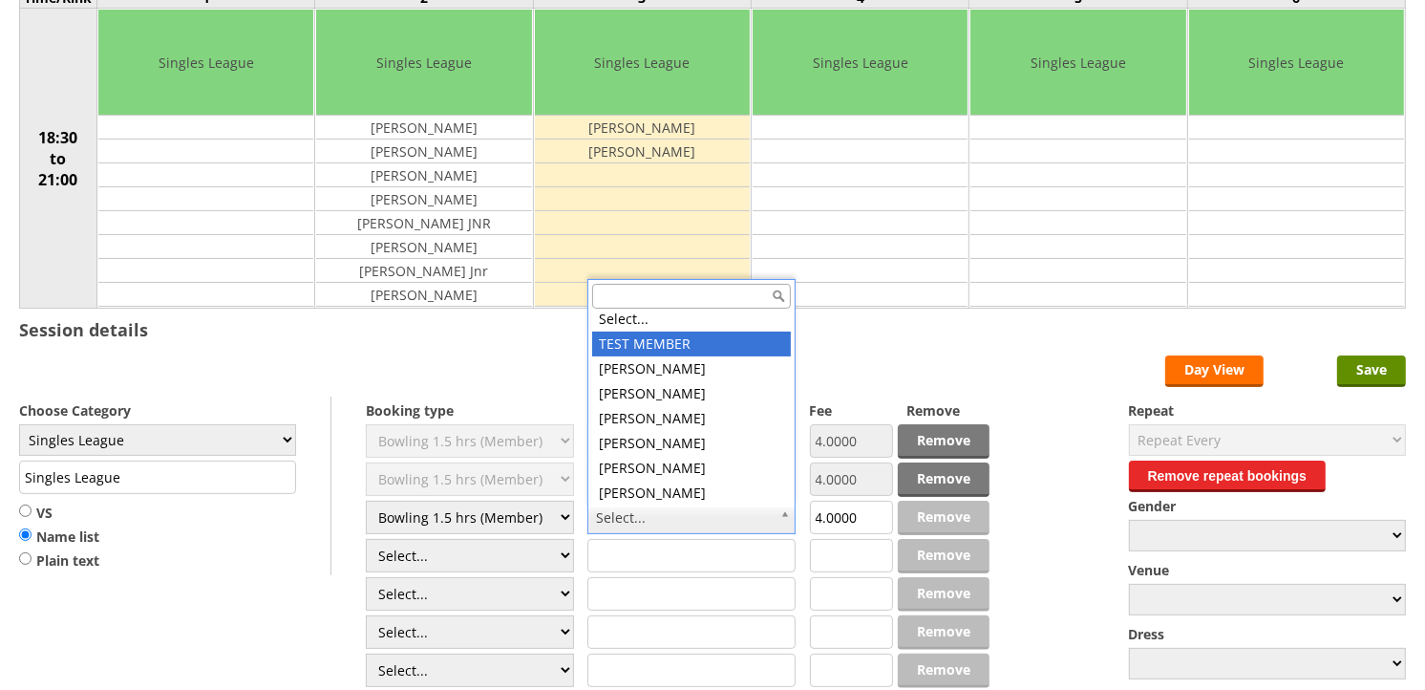
scroll to position [0, 0]
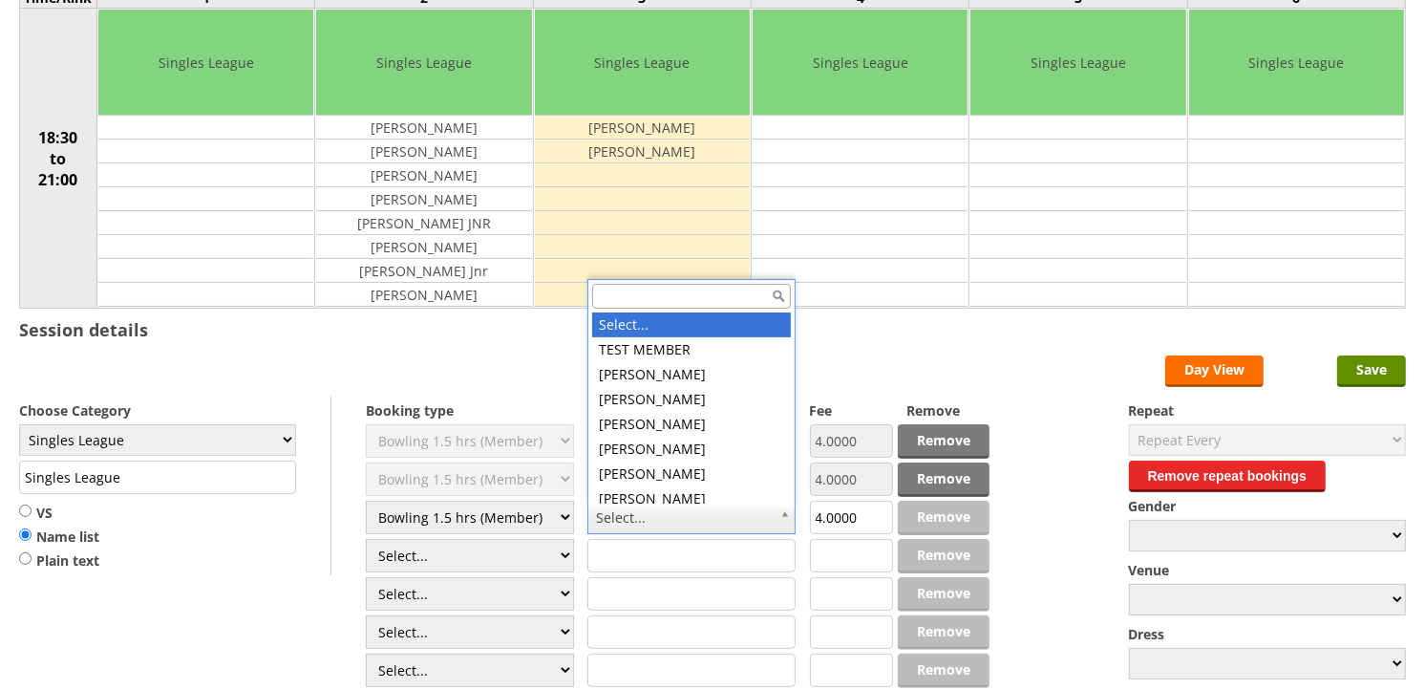
click at [738, 294] on input "text" at bounding box center [691, 296] width 199 height 25
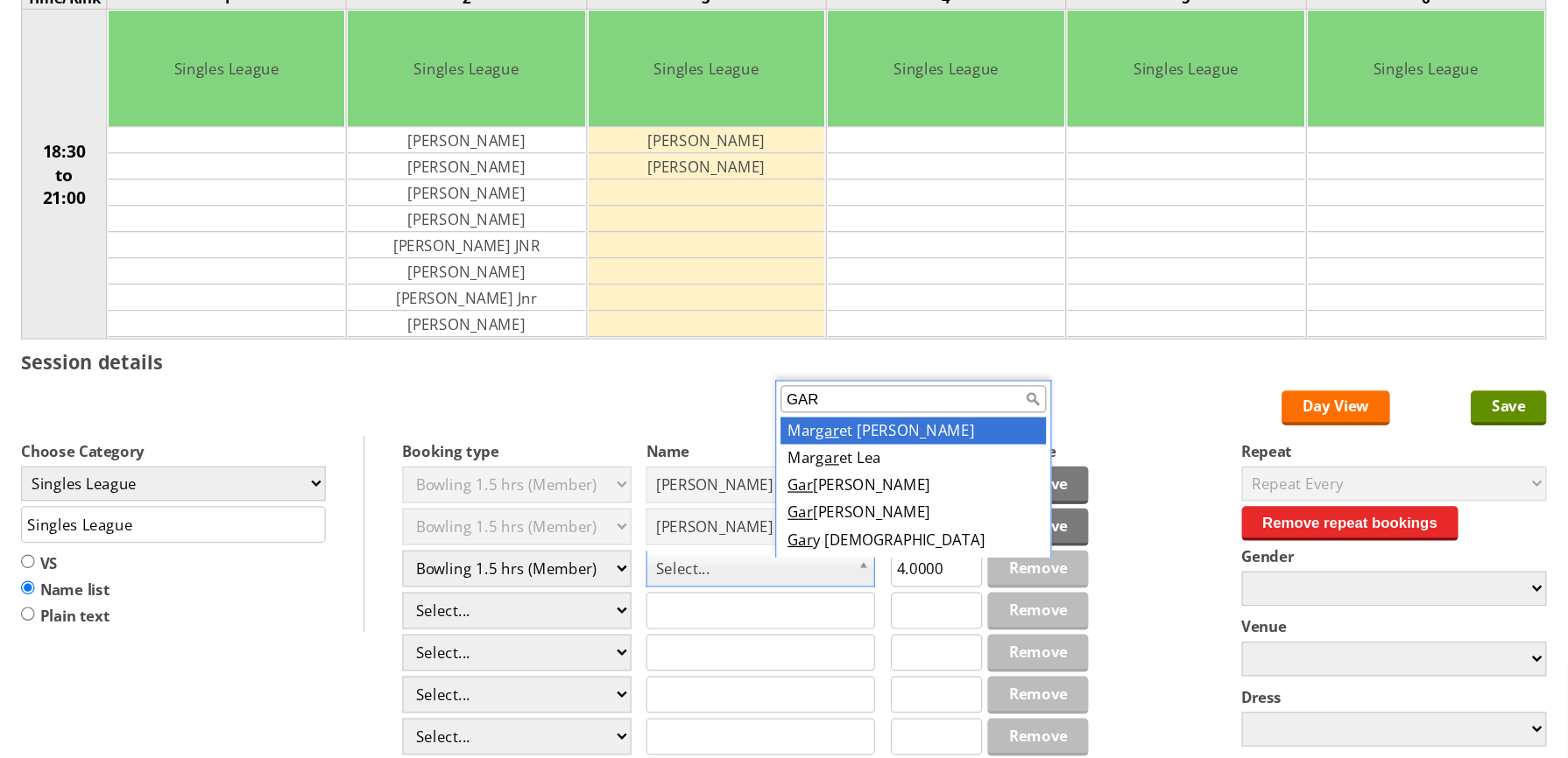
scroll to position [194, 0]
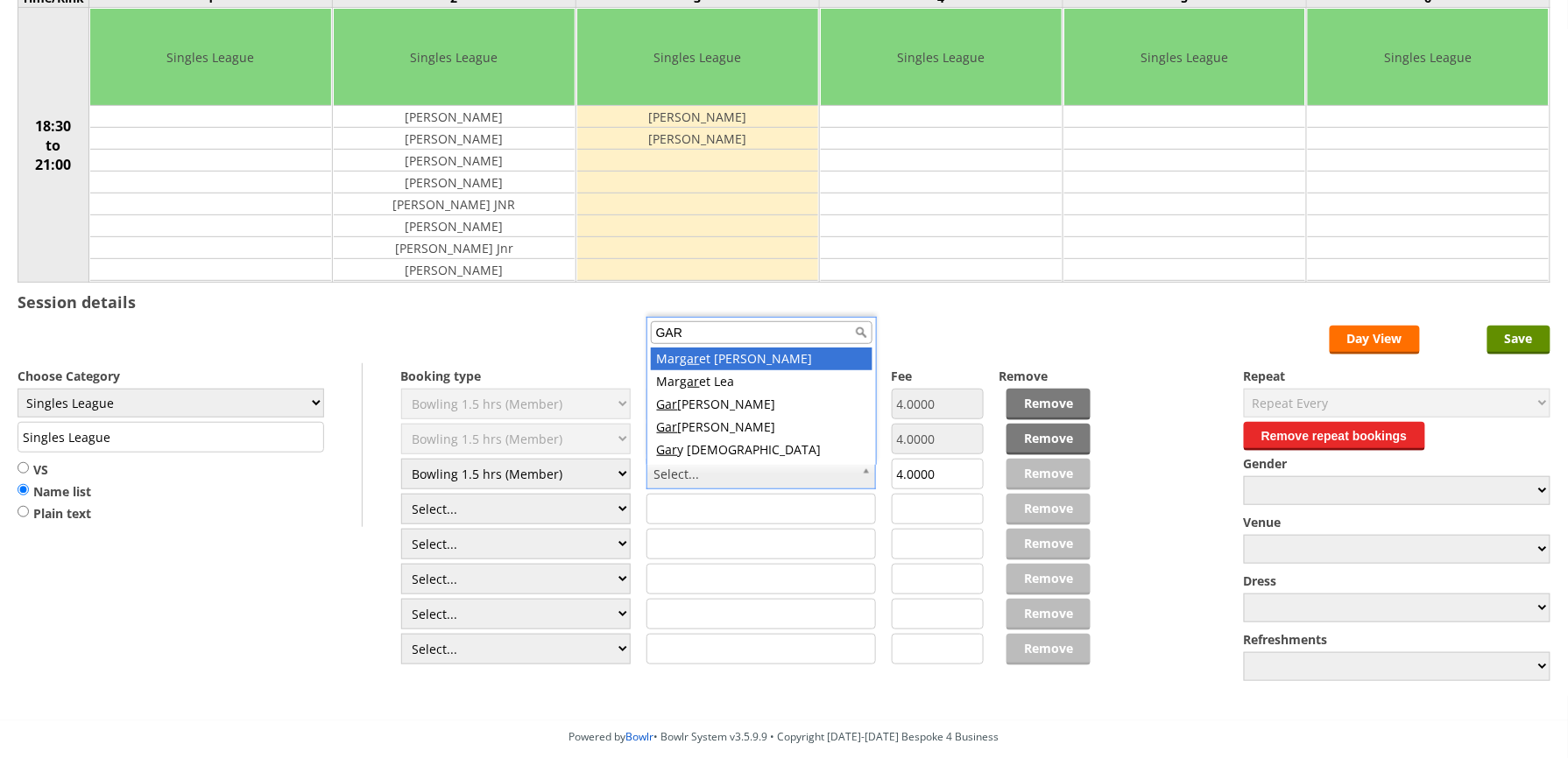
click at [812, 327] on input "GAR" at bounding box center [762, 333] width 222 height 23
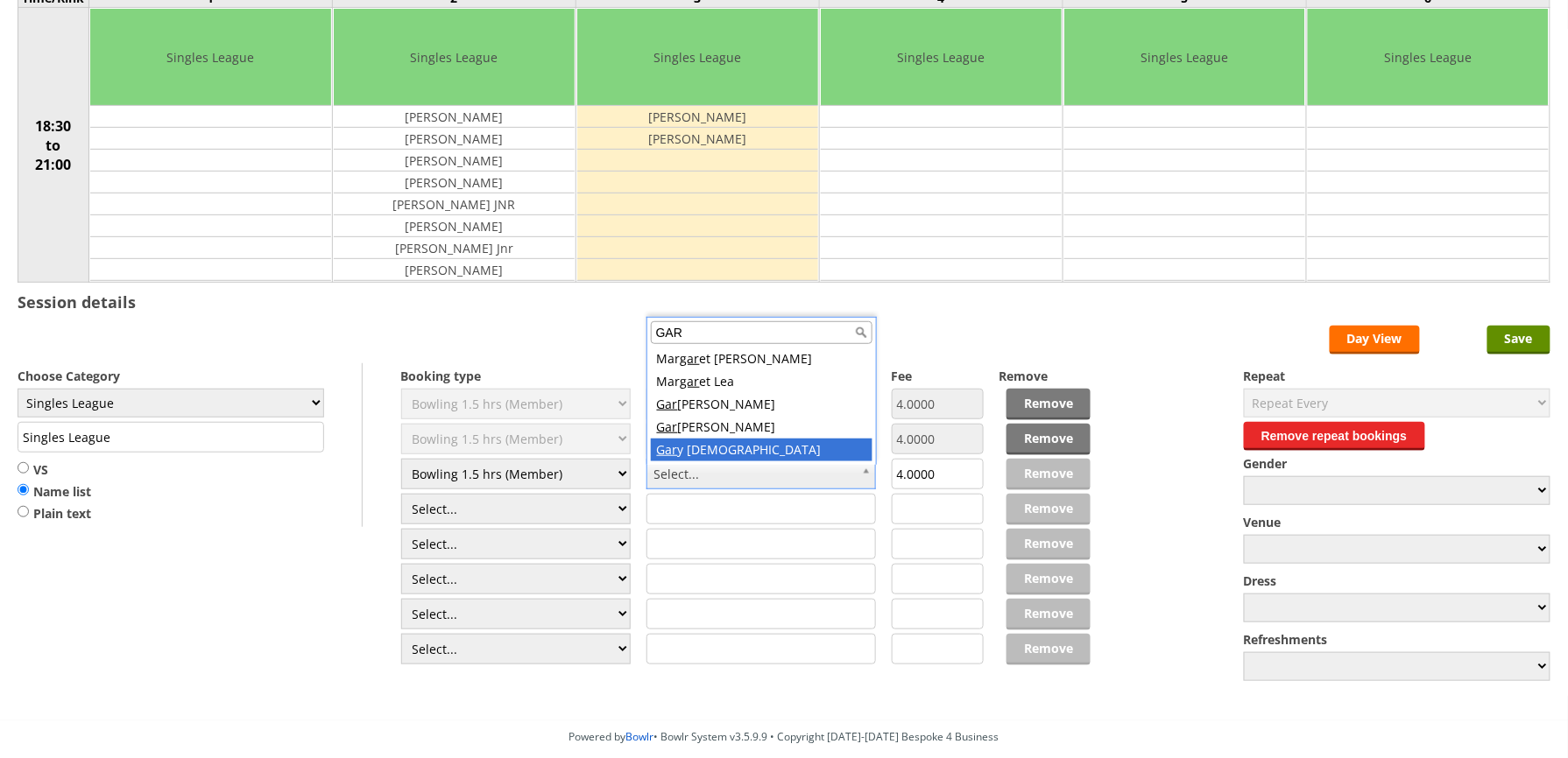
type input "GAR"
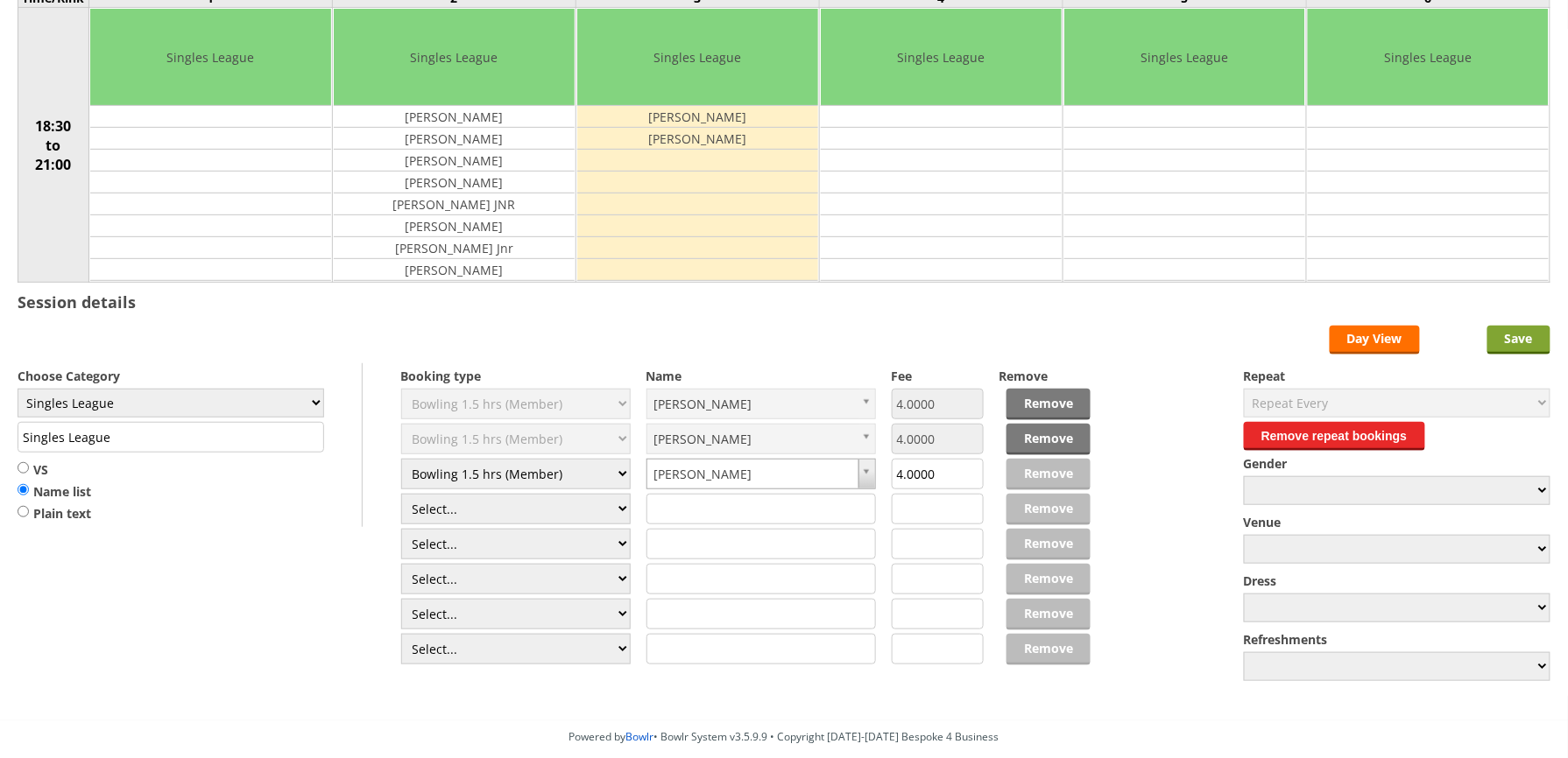
click at [1306, 336] on input "Save" at bounding box center [1518, 340] width 63 height 29
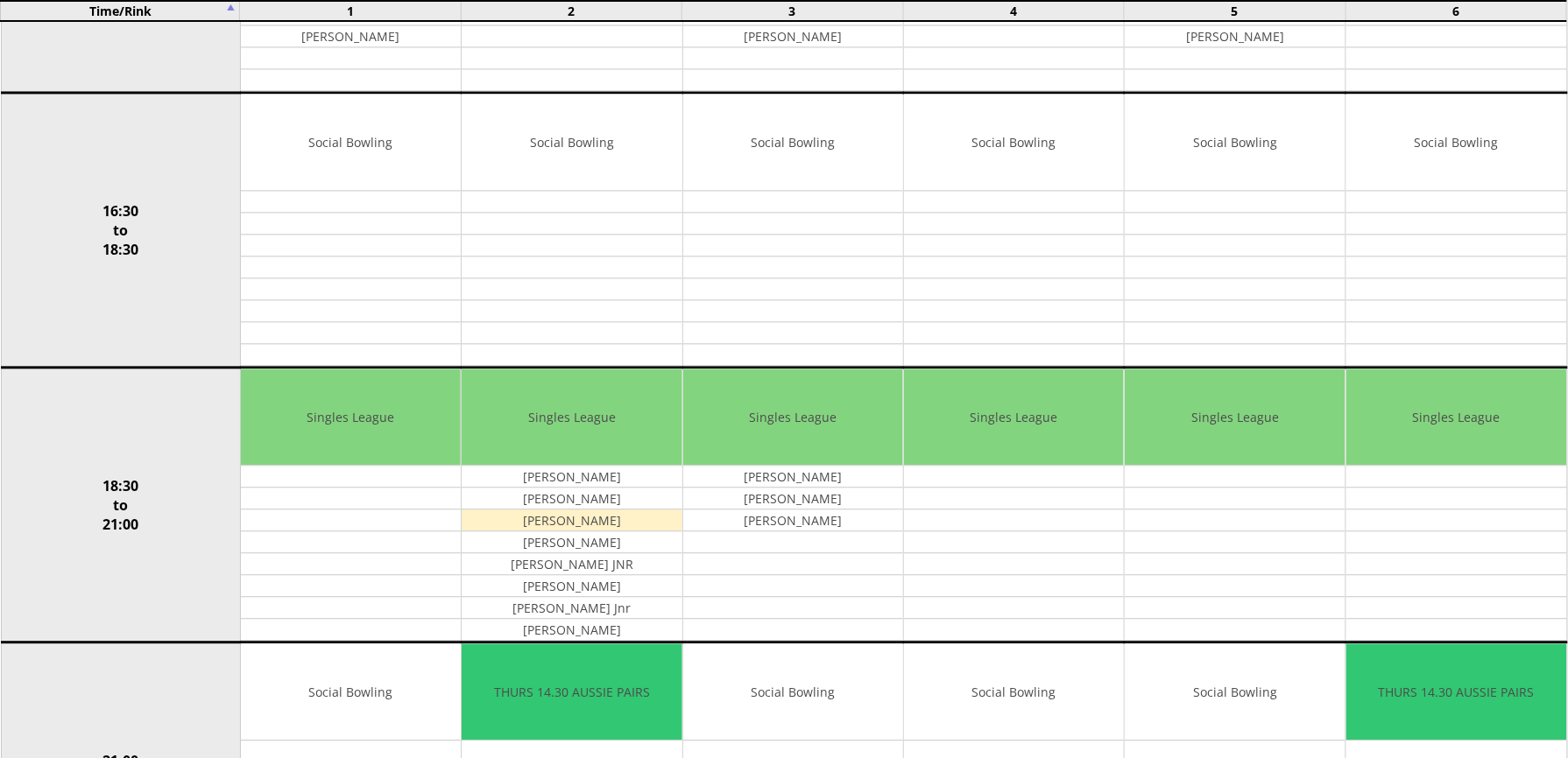
scroll to position [1410, 0]
